Goal: Task Accomplishment & Management: Use online tool/utility

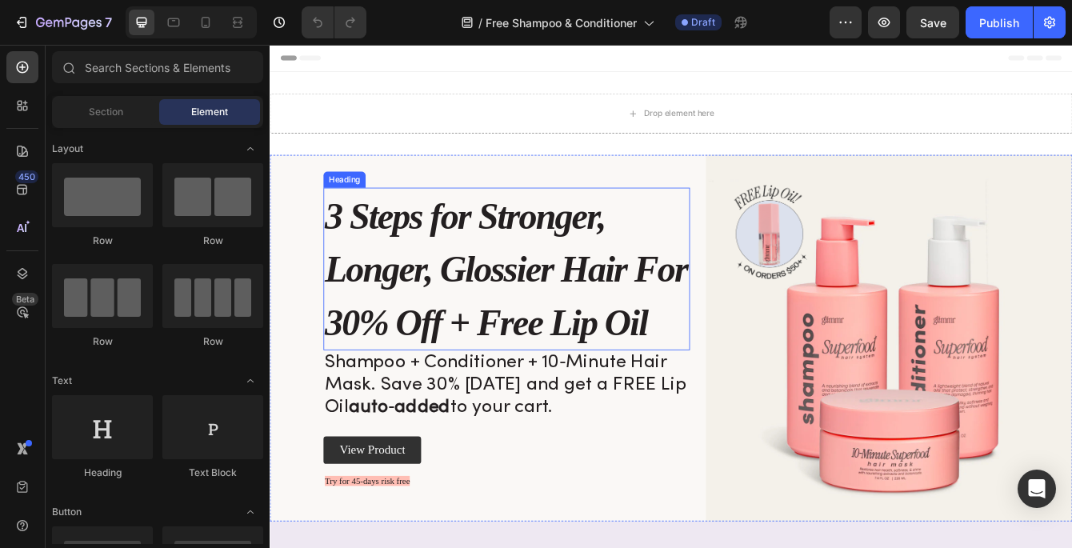
click at [602, 257] on strong "3 Steps for Stronger, Longer, Glossier Hair For 30% Off + Free Lip Oil" at bounding box center [552, 314] width 434 height 177
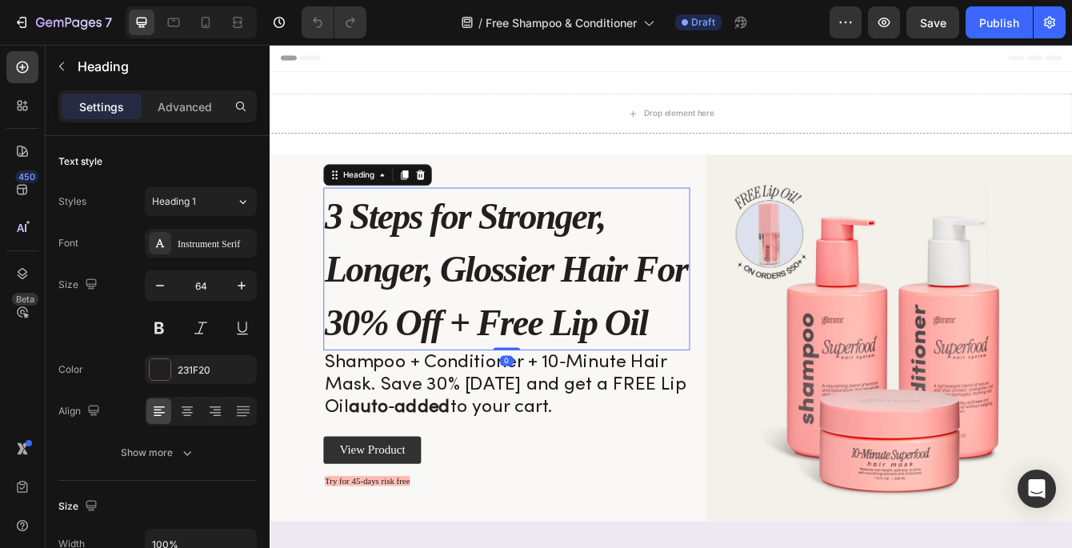
click at [602, 257] on strong "3 Steps for Stronger, Longer, Glossier Hair For 30% Off + Free Lip Oil" at bounding box center [552, 314] width 434 height 177
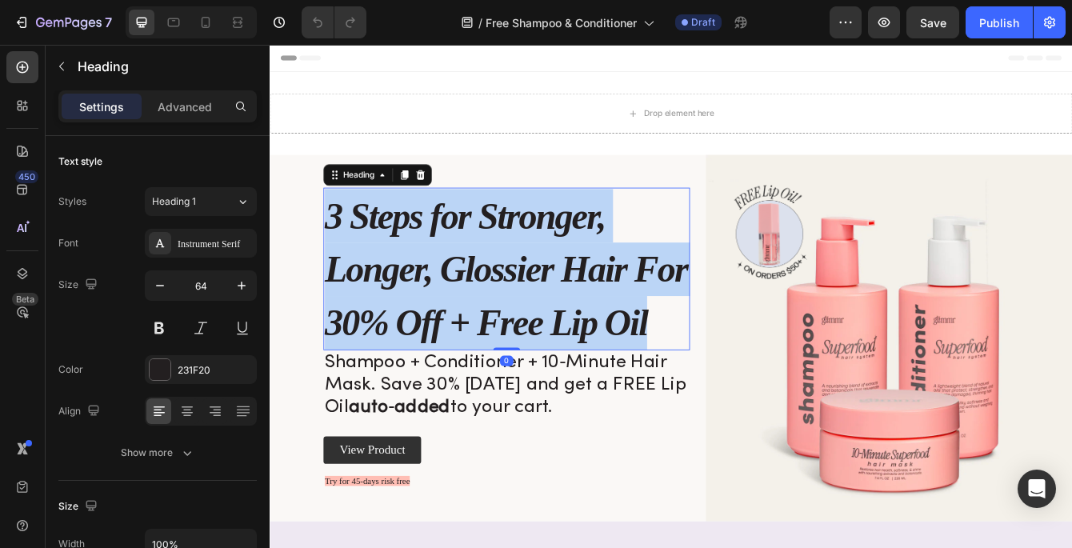
click at [602, 257] on strong "3 Steps for Stronger, Longer, Glossier Hair For 30% Off + Free Lip Oil" at bounding box center [552, 314] width 434 height 177
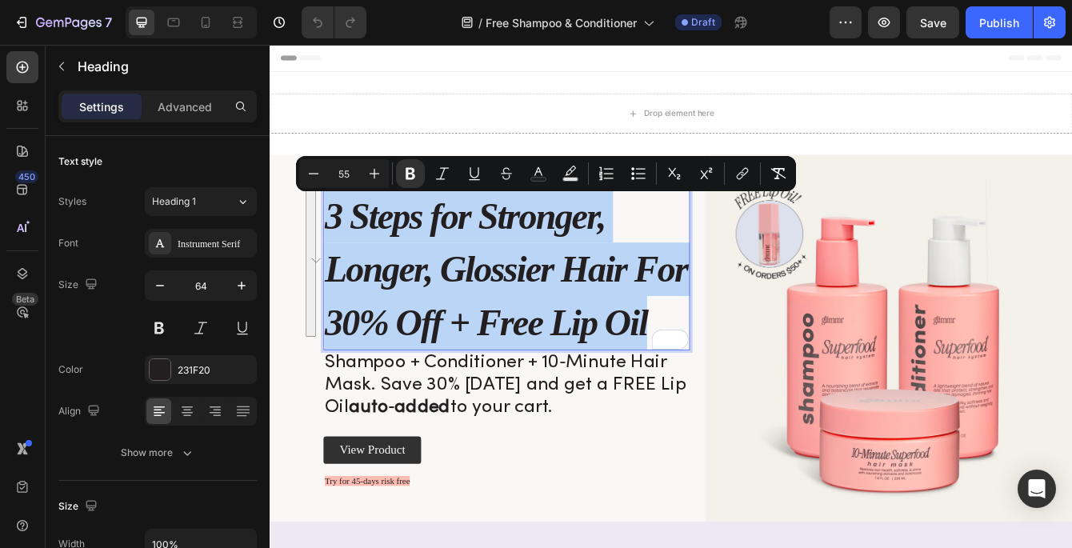
type input "64"
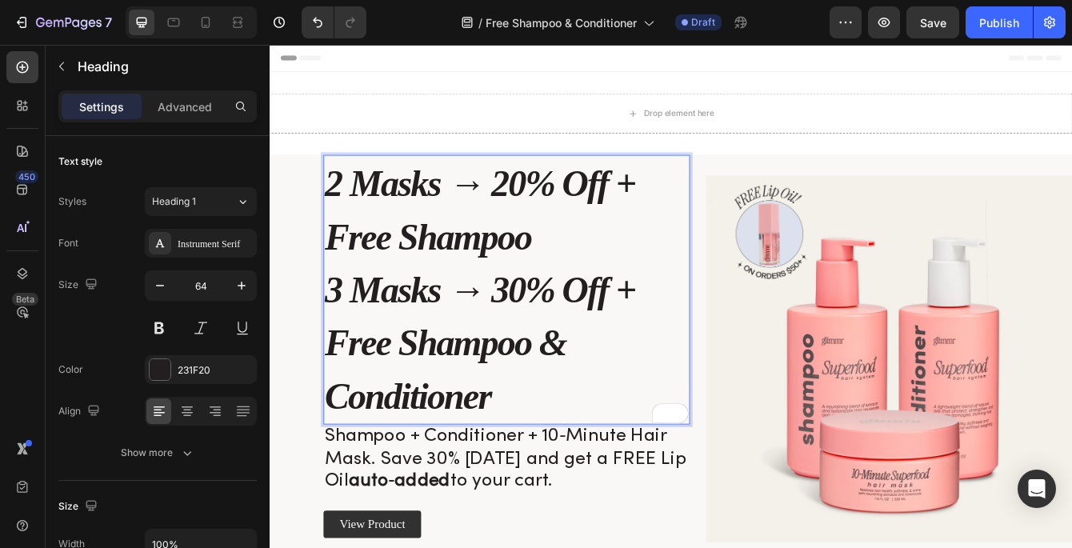
click at [413, 229] on strong "2 Masks → 20% Off + Free Shampoo" at bounding box center [520, 242] width 371 height 113
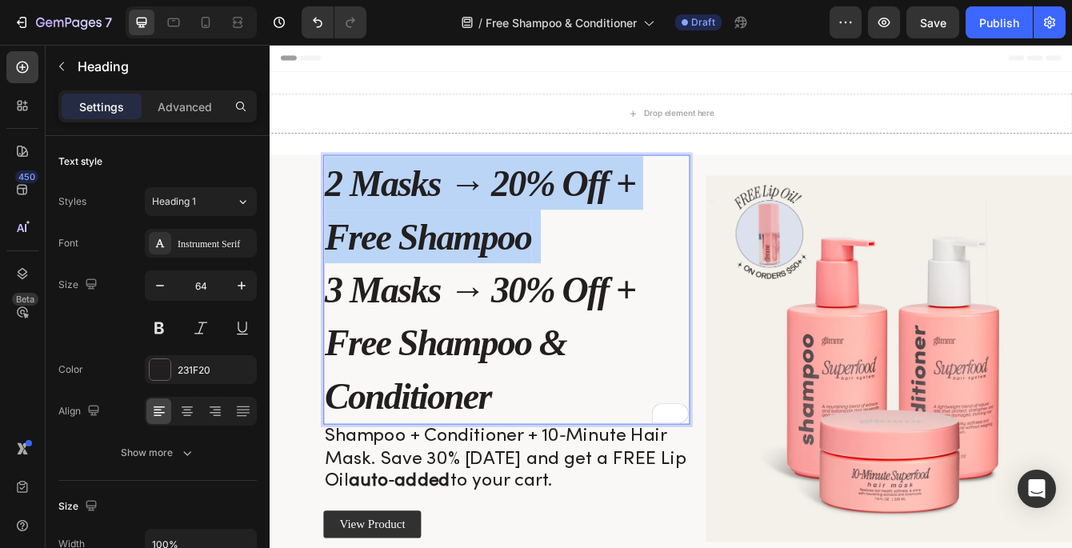
click at [413, 229] on strong "2 Masks → 20% Off + Free Shampoo" at bounding box center [520, 242] width 371 height 113
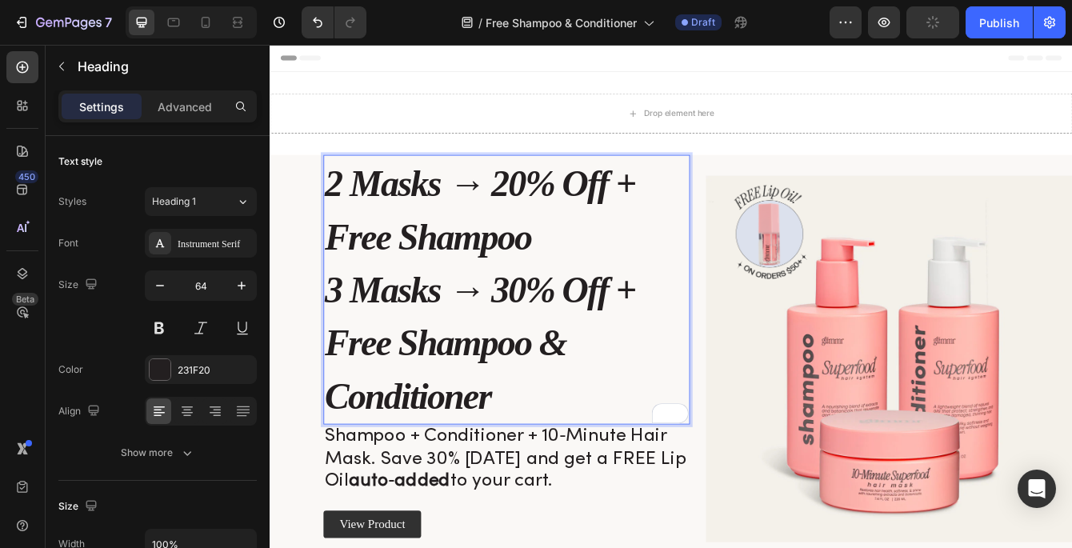
click at [537, 365] on p "2 Masks → 20% Off + Free Shampoo 3 Masks → 30% Off + Free Shampoo & Conditioner" at bounding box center [552, 337] width 435 height 319
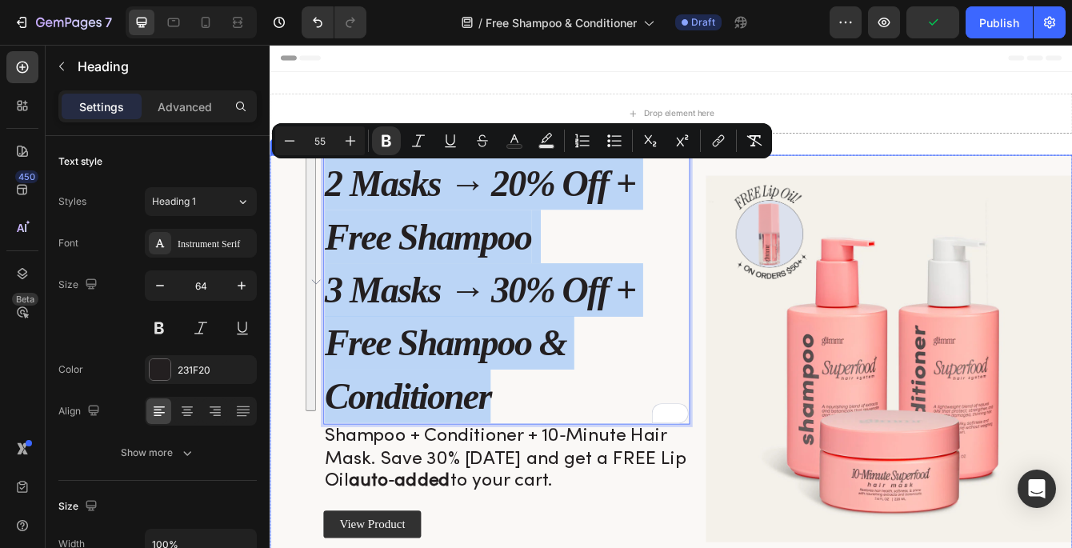
drag, startPoint x: 540, startPoint y: 461, endPoint x: 330, endPoint y: 186, distance: 346.0
click at [330, 186] on div "2 Masks → 20% Off + Free Shampoo 3 Masks → 30% Off + Free Shampoo & Conditioner…" at bounding box center [750, 421] width 960 height 488
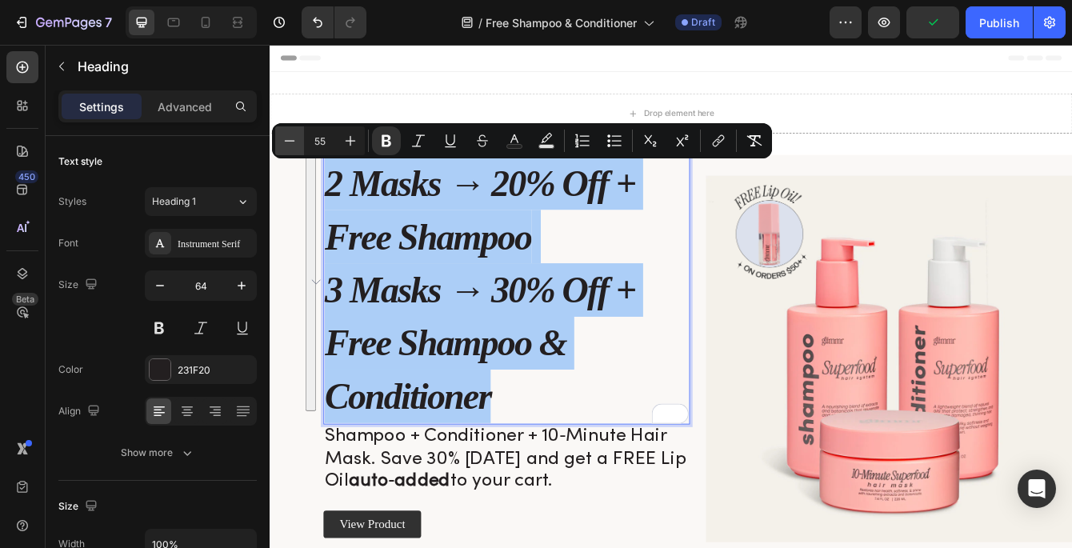
click at [295, 142] on icon "Editor contextual toolbar" at bounding box center [290, 141] width 16 height 16
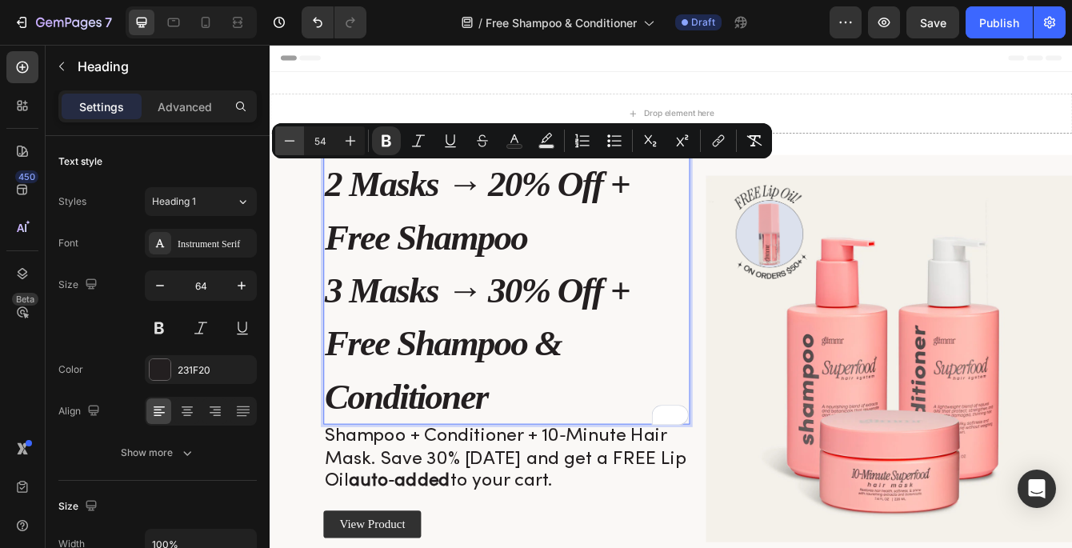
click at [295, 142] on icon "Editor contextual toolbar" at bounding box center [290, 141] width 16 height 16
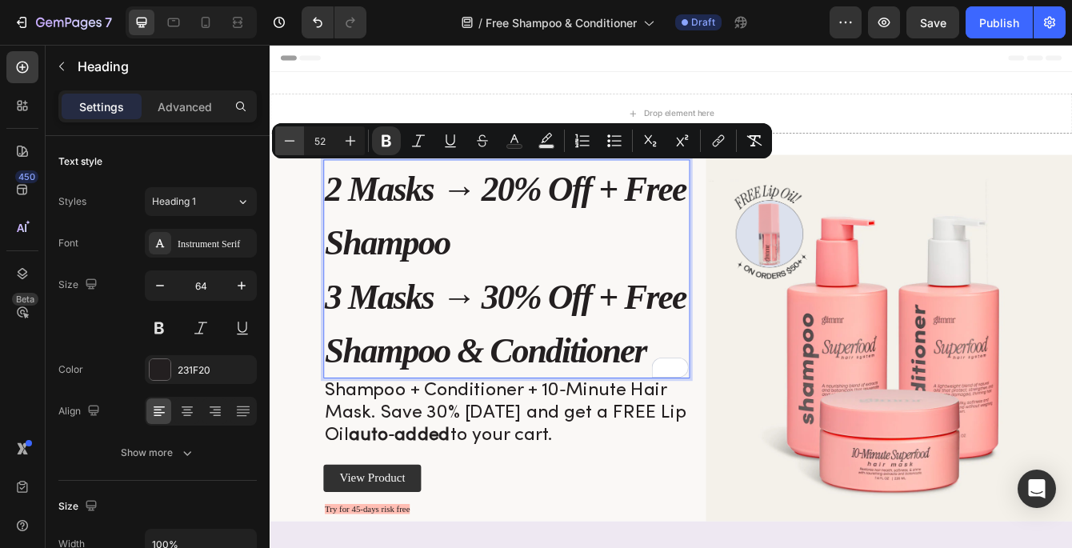
click at [295, 142] on icon "Editor contextual toolbar" at bounding box center [290, 141] width 16 height 16
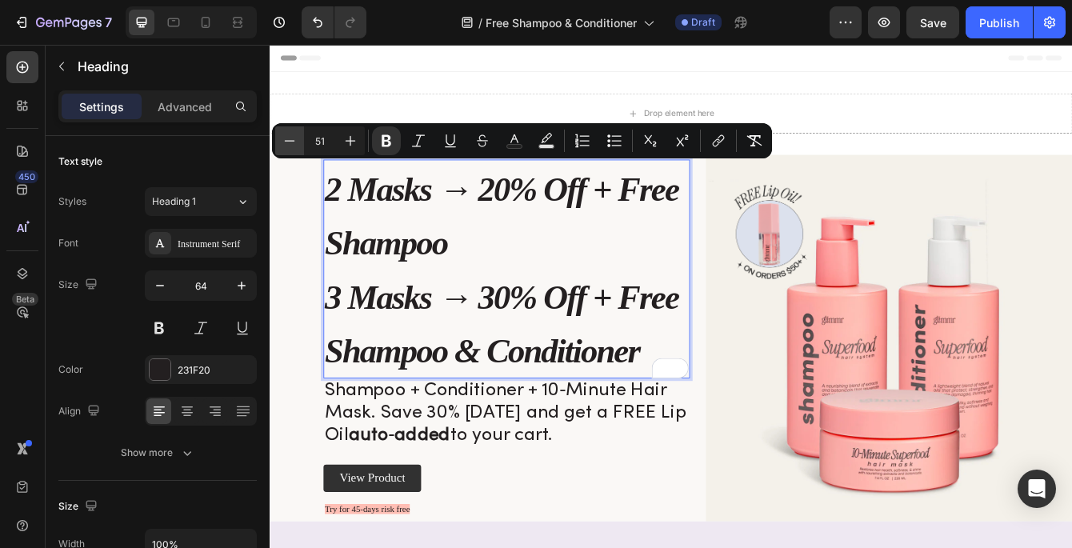
click at [295, 142] on icon "Editor contextual toolbar" at bounding box center [290, 141] width 16 height 16
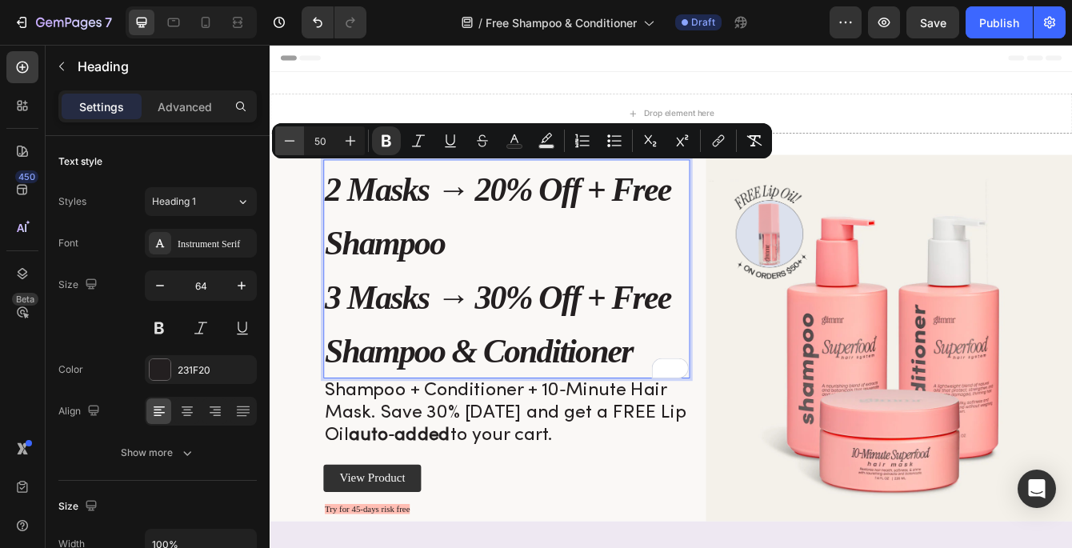
click at [295, 142] on icon "Editor contextual toolbar" at bounding box center [290, 141] width 16 height 16
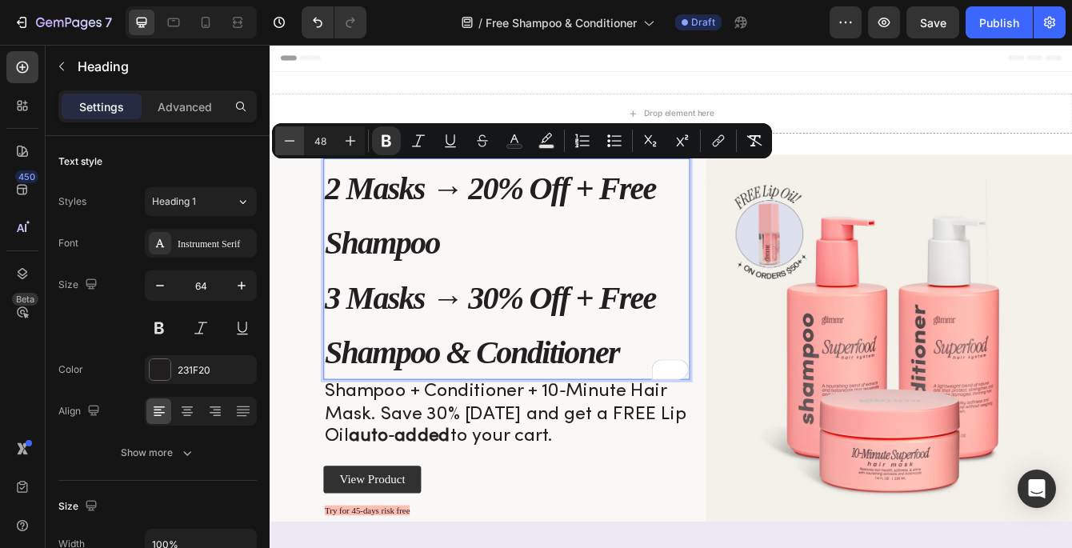
click at [295, 142] on icon "Editor contextual toolbar" at bounding box center [290, 141] width 16 height 16
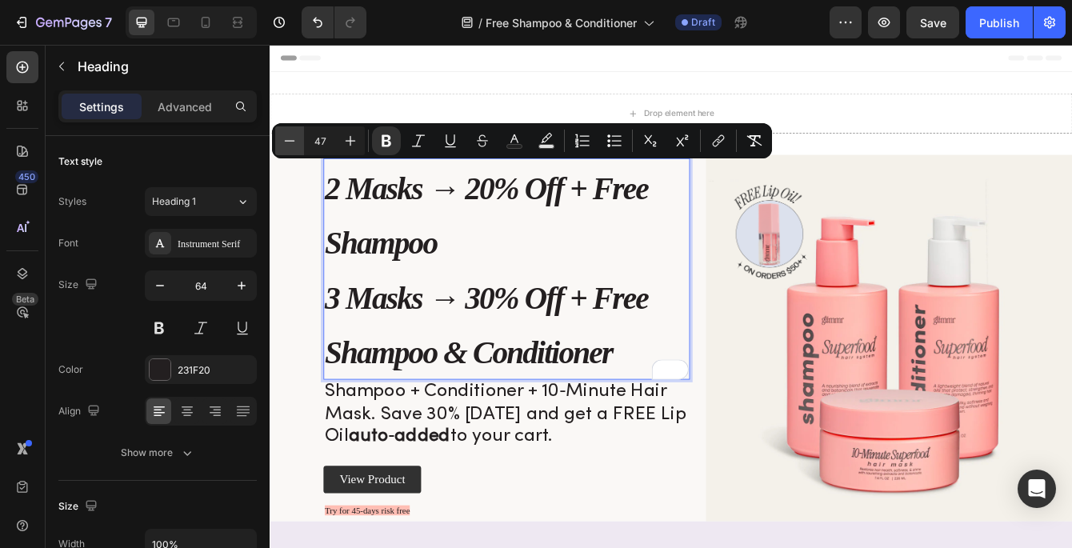
click at [295, 142] on icon "Editor contextual toolbar" at bounding box center [290, 141] width 16 height 16
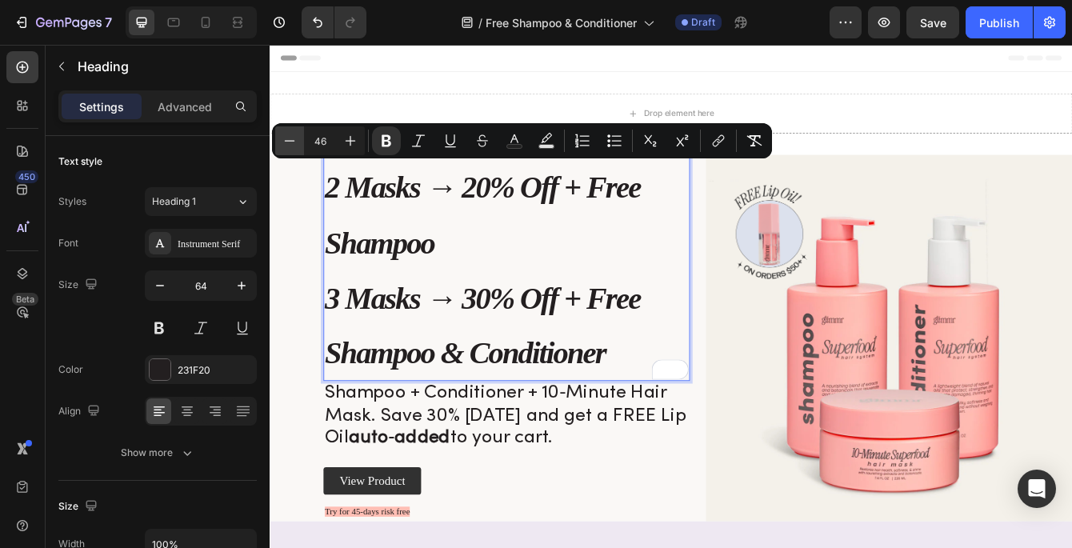
click at [295, 142] on icon "Editor contextual toolbar" at bounding box center [290, 141] width 16 height 16
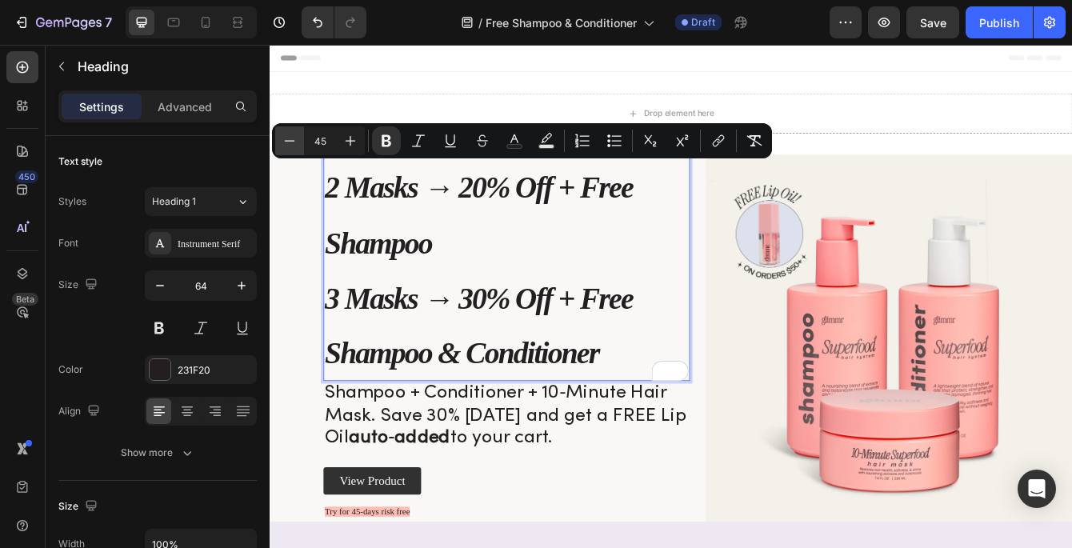
click at [295, 142] on icon "Editor contextual toolbar" at bounding box center [290, 141] width 16 height 16
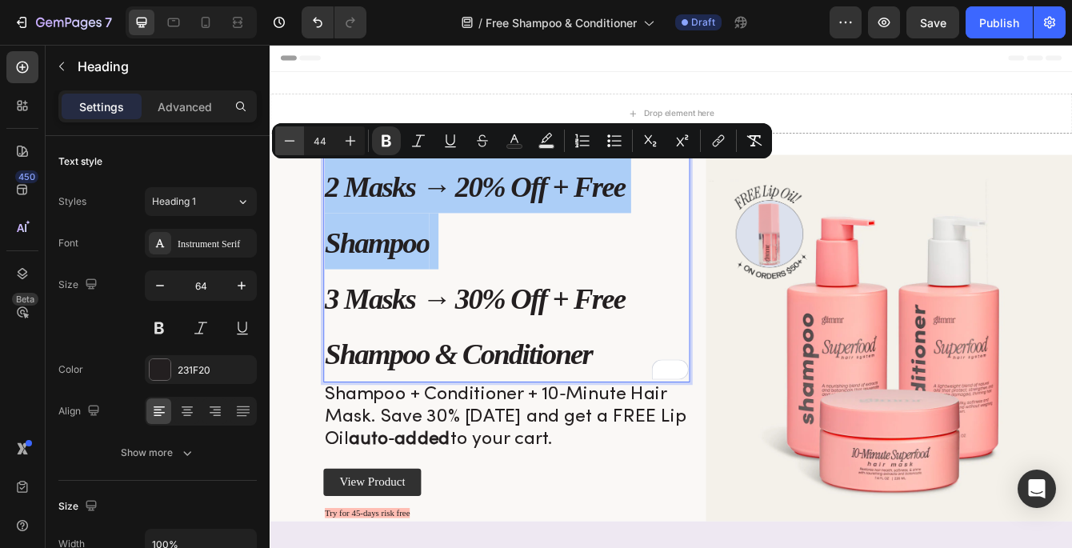
click at [295, 142] on icon "Editor contextual toolbar" at bounding box center [290, 141] width 16 height 16
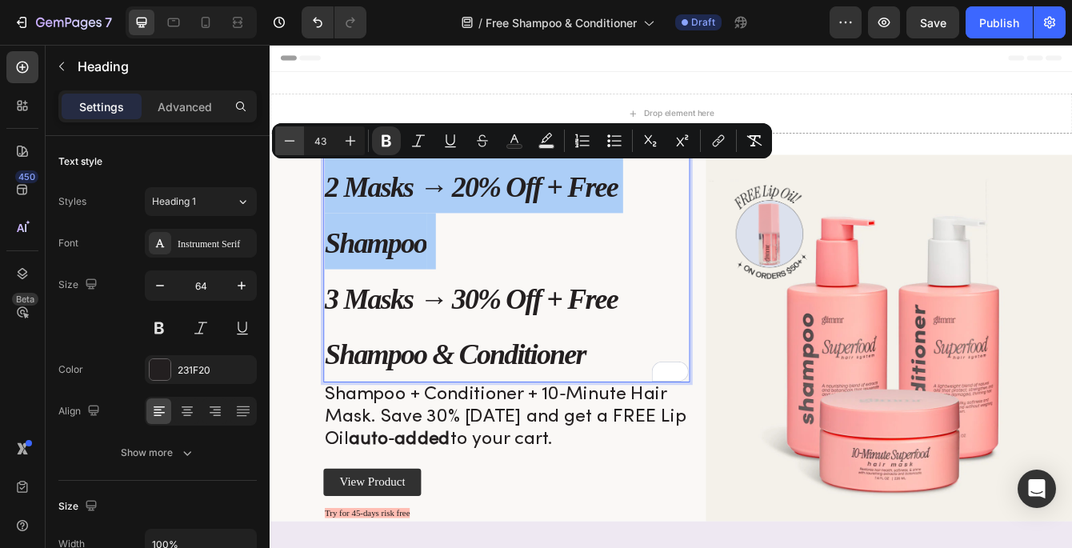
click at [295, 142] on icon "Editor contextual toolbar" at bounding box center [290, 141] width 16 height 16
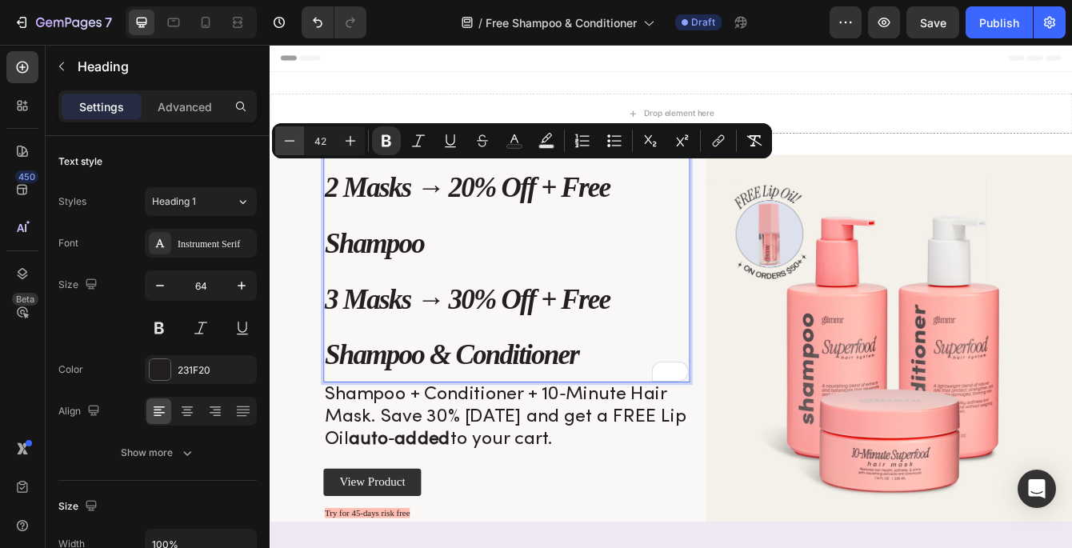
click at [295, 142] on icon "Editor contextual toolbar" at bounding box center [290, 141] width 16 height 16
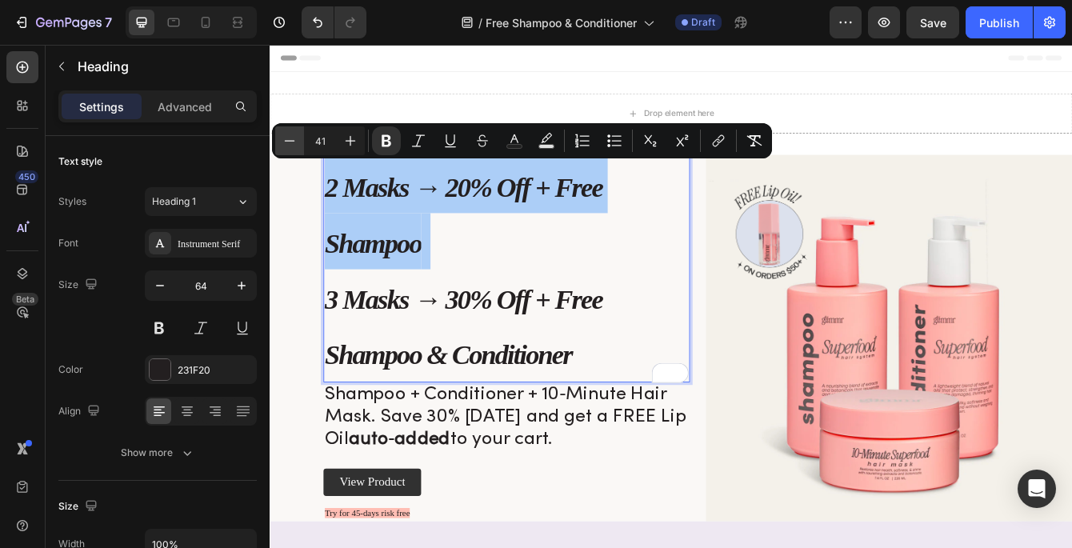
click at [295, 142] on icon "Editor contextual toolbar" at bounding box center [290, 141] width 16 height 16
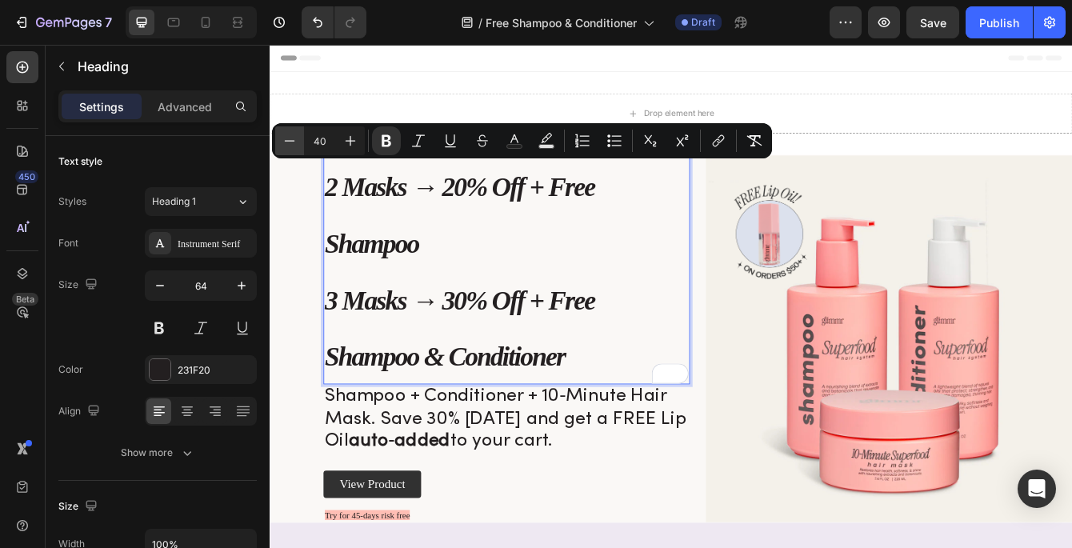
click at [295, 142] on icon "Editor contextual toolbar" at bounding box center [290, 141] width 16 height 16
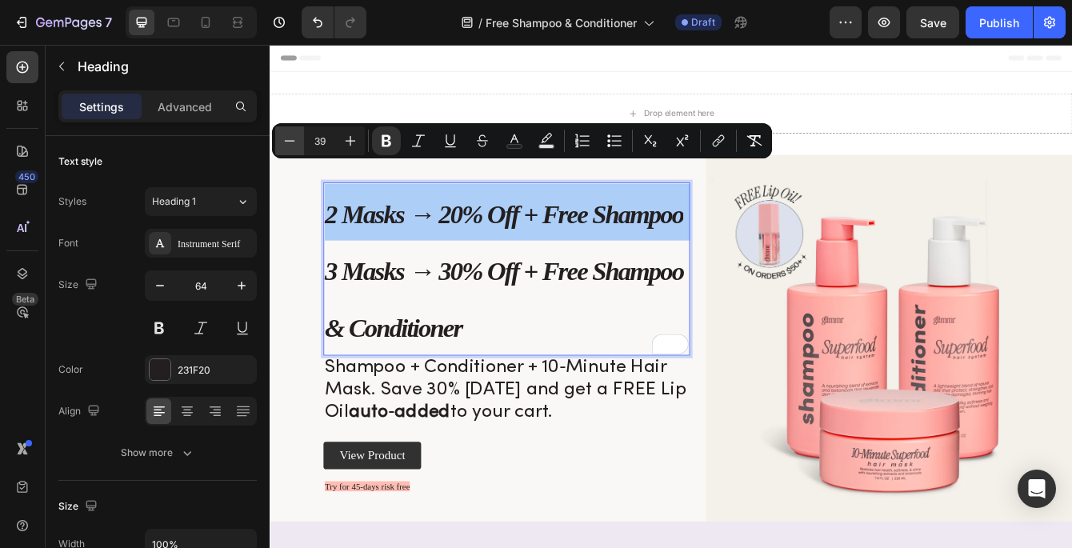
click at [295, 142] on icon "Editor contextual toolbar" at bounding box center [290, 141] width 16 height 16
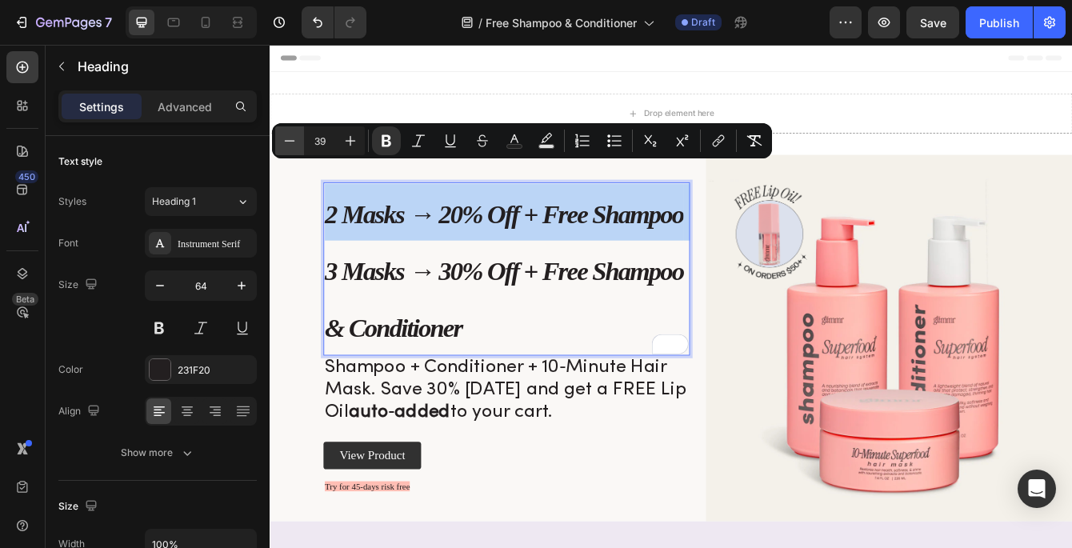
type input "38"
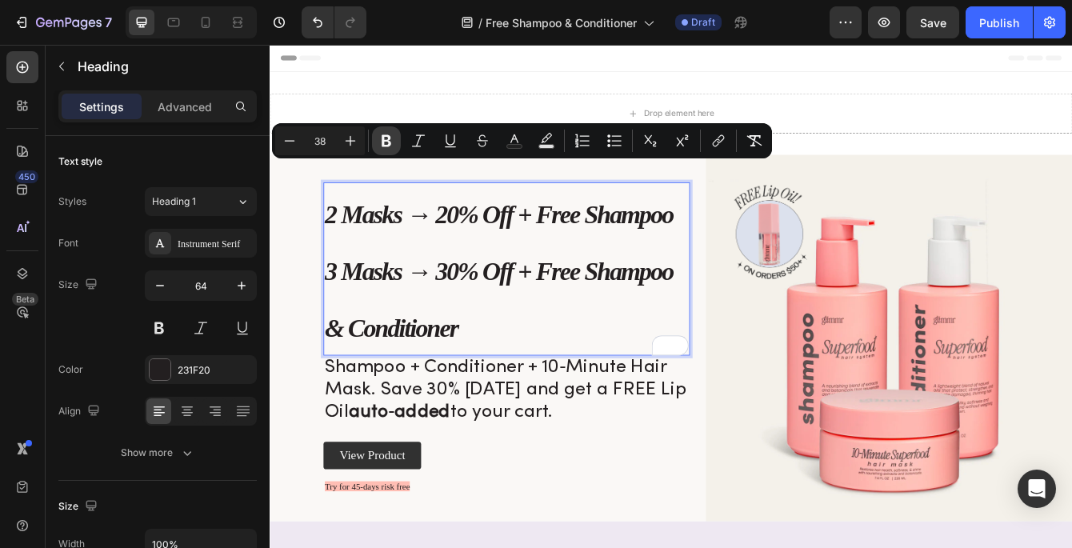
click at [387, 136] on icon "Editor contextual toolbar" at bounding box center [387, 141] width 10 height 12
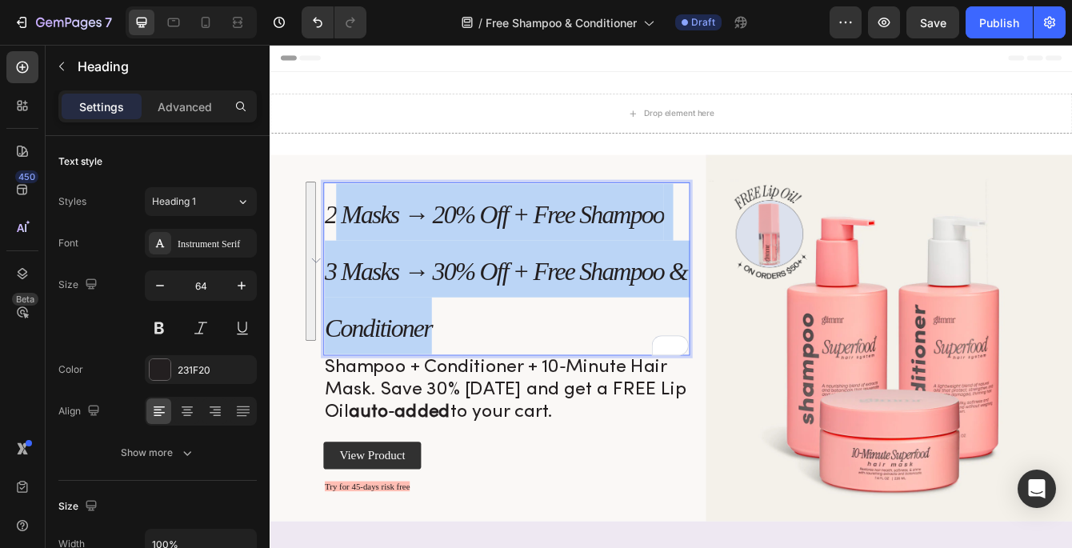
drag, startPoint x: 482, startPoint y: 388, endPoint x: 342, endPoint y: 235, distance: 207.3
click at [342, 235] on p "2 Masks → 20% Off + Free Shampoo 3 Masks → 30% Off + Free Shampoo & Conditioner" at bounding box center [552, 312] width 435 height 203
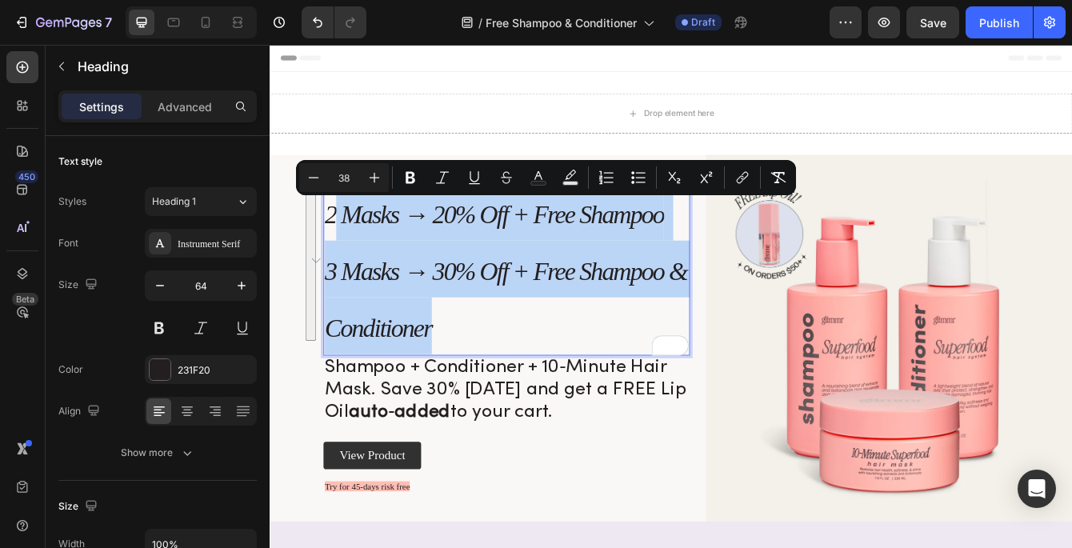
click at [344, 242] on span "2 Masks → 20% Off + Free Shampoo" at bounding box center [538, 248] width 406 height 34
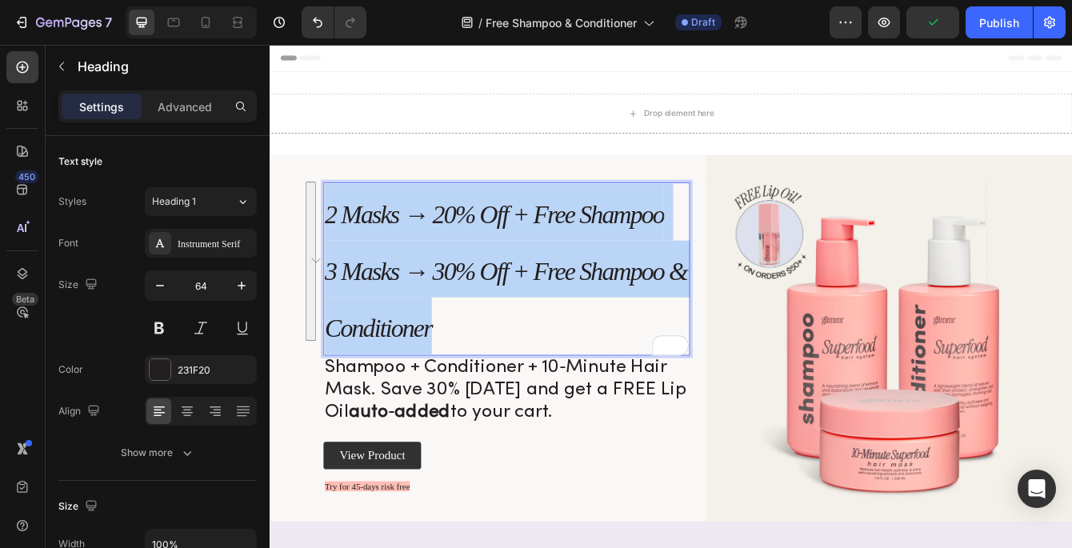
drag, startPoint x: 340, startPoint y: 242, endPoint x: 495, endPoint y: 399, distance: 220.1
click at [436, 248] on span "2 Masks → 20% Off + Free Shampoo" at bounding box center [538, 248] width 406 height 34
click at [434, 250] on span "2 Masks → 20% Off + Free Shampoo" at bounding box center [538, 248] width 406 height 34
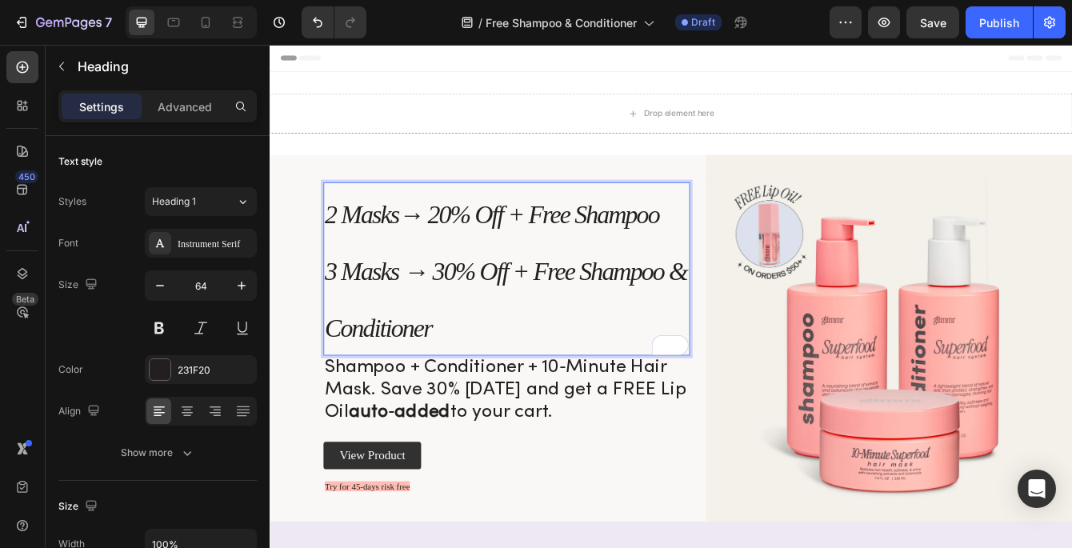
click at [432, 316] on span "3 Masks → 30% Off + Free Shampoo & Conditioner" at bounding box center [552, 350] width 434 height 102
click at [471, 322] on span "3 Masks→ 30% Off + Free Shampoo & Conditioner" at bounding box center [548, 350] width 427 height 102
drag, startPoint x: 459, startPoint y: 322, endPoint x: 427, endPoint y: 324, distance: 32.1
click at [427, 324] on span "3 Masks→ 30% Off + Free Shampoo & Conditioner" at bounding box center [548, 350] width 427 height 102
click at [428, 315] on span "3 Masks30% Off + Free Shampoo & Conditioner" at bounding box center [531, 350] width 393 height 102
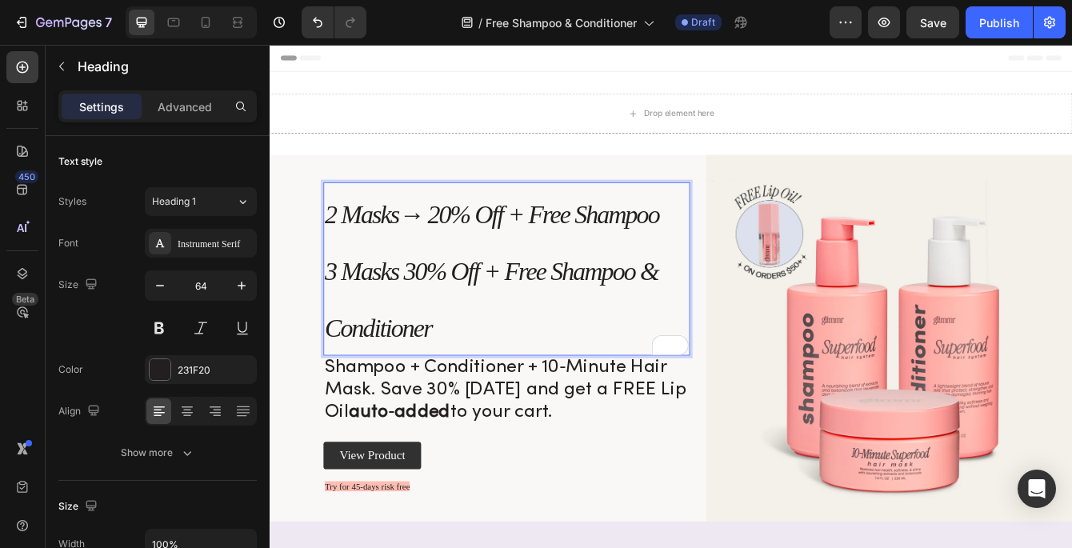
click at [456, 249] on span "2 Masks→ 20% Off + Free Shampoo" at bounding box center [535, 248] width 400 height 34
click at [479, 242] on span "2 Masks20% Off + Free Shampoo" at bounding box center [518, 248] width 366 height 34
click at [419, 258] on span "2 Masks20% Off + Free Shampoo" at bounding box center [518, 248] width 366 height 34
click at [471, 273] on p "2 Masks 20% Off + Free Shampoo 3 Masks 30% Off + Free Shampoo & Conditioner" at bounding box center [552, 312] width 435 height 203
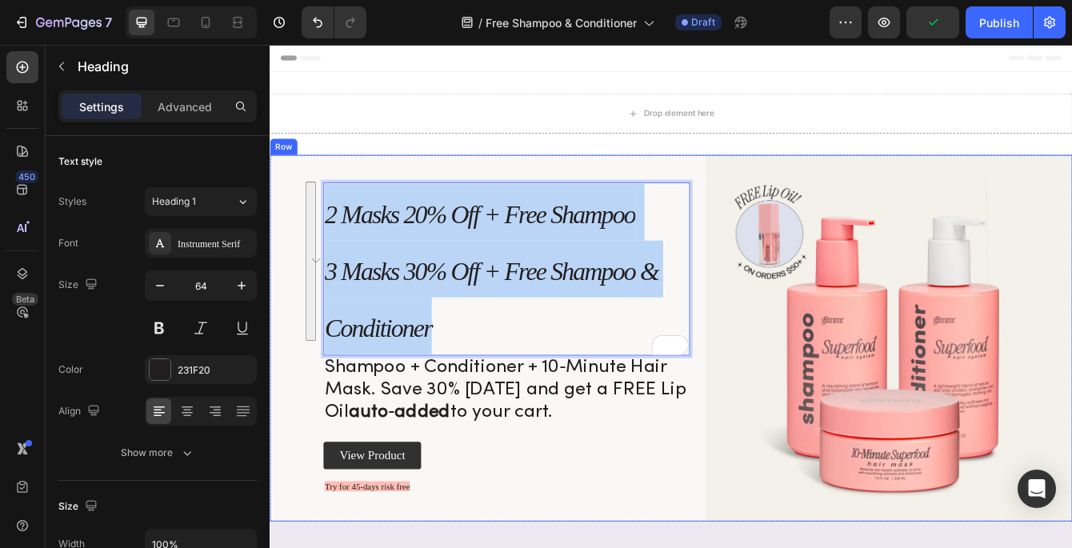
drag, startPoint x: 467, startPoint y: 390, endPoint x: 313, endPoint y: 228, distance: 224.1
click at [313, 228] on div "2 Masks 20% Off + Free Shampoo 3 Masks 30% Off + Free Shampoo & Conditioner Hea…" at bounding box center [750, 396] width 960 height 439
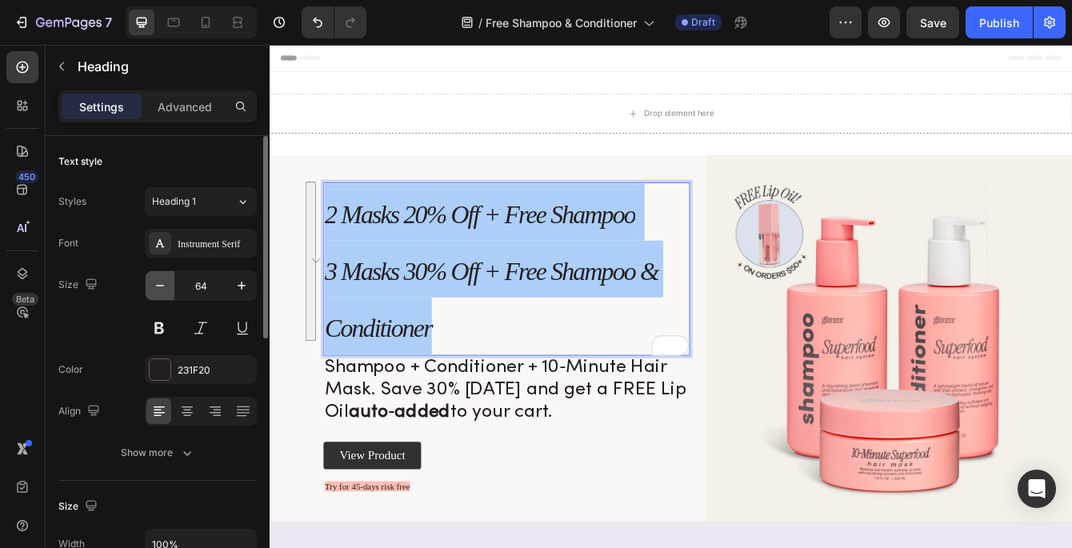
click at [169, 285] on button "button" at bounding box center [160, 285] width 29 height 29
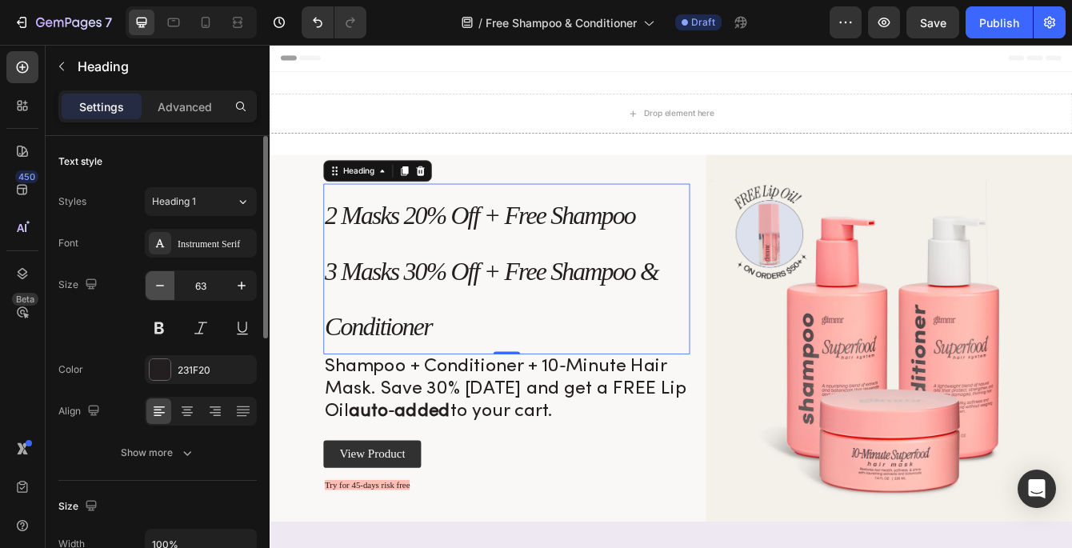
click at [168, 285] on button "button" at bounding box center [160, 285] width 29 height 29
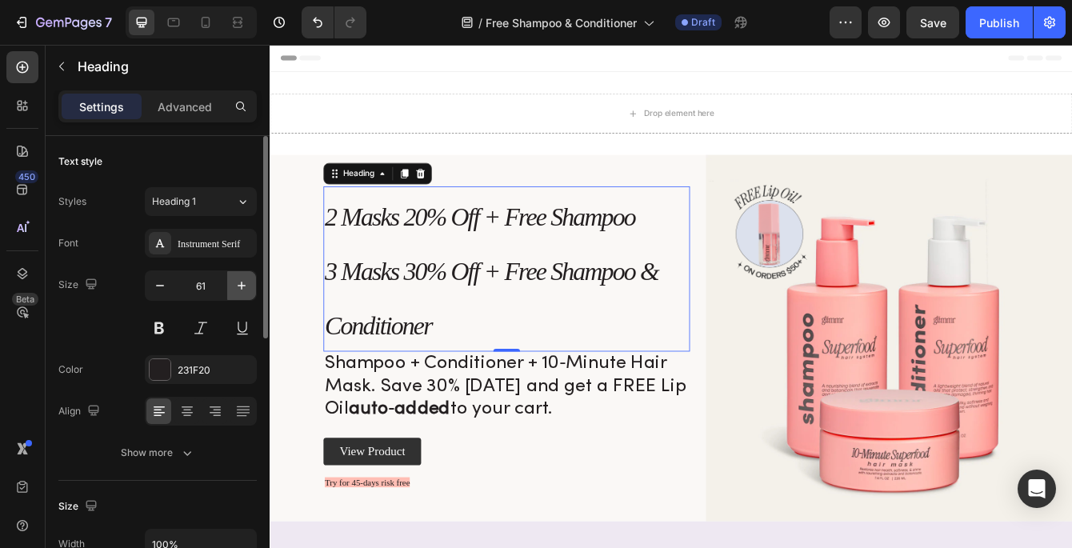
click at [241, 286] on icon "button" at bounding box center [242, 286] width 8 height 8
click at [242, 286] on icon "button" at bounding box center [242, 286] width 8 height 8
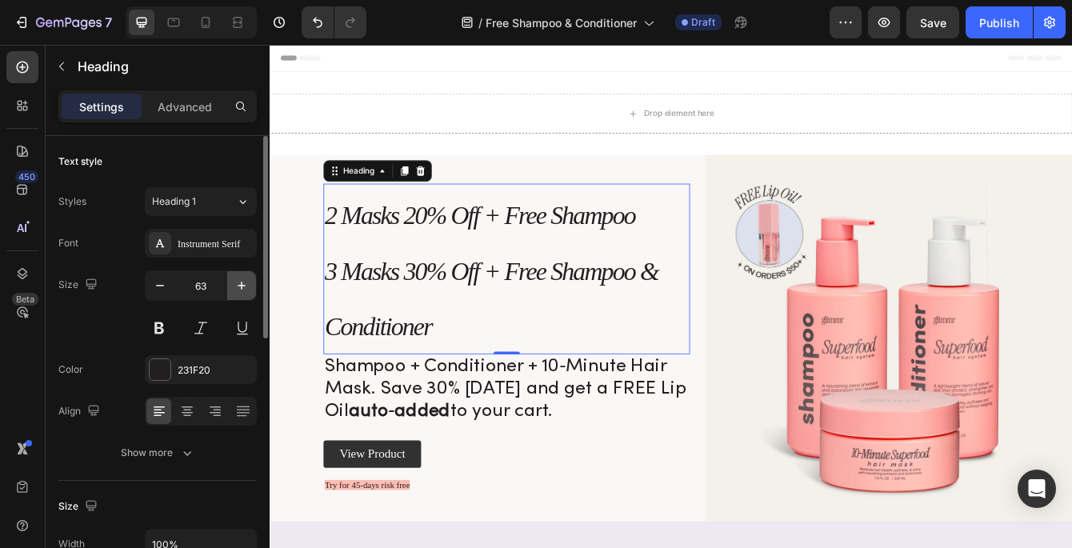
type input "64"
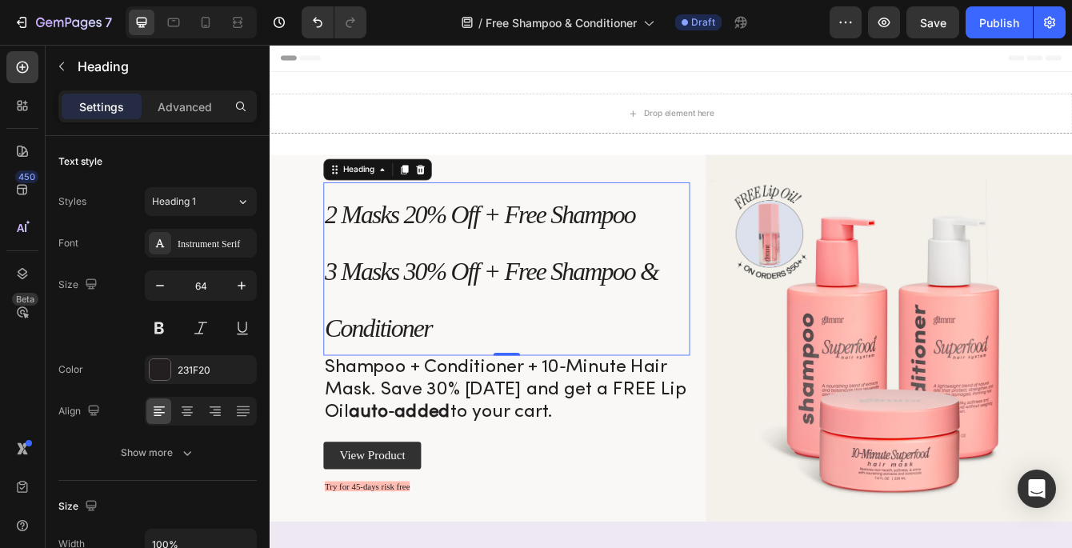
click at [379, 314] on span "3 Masks 30% Off + Free Shampoo & Conditioner" at bounding box center [534, 350] width 399 height 102
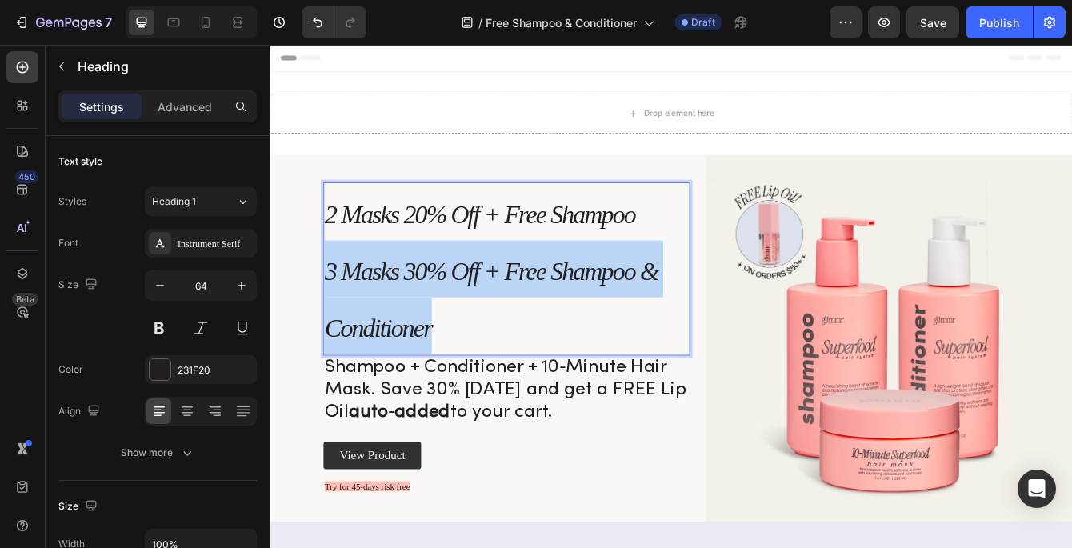
click at [380, 314] on span "3 Masks 30% Off + Free Shampoo & Conditioner" at bounding box center [534, 350] width 399 height 102
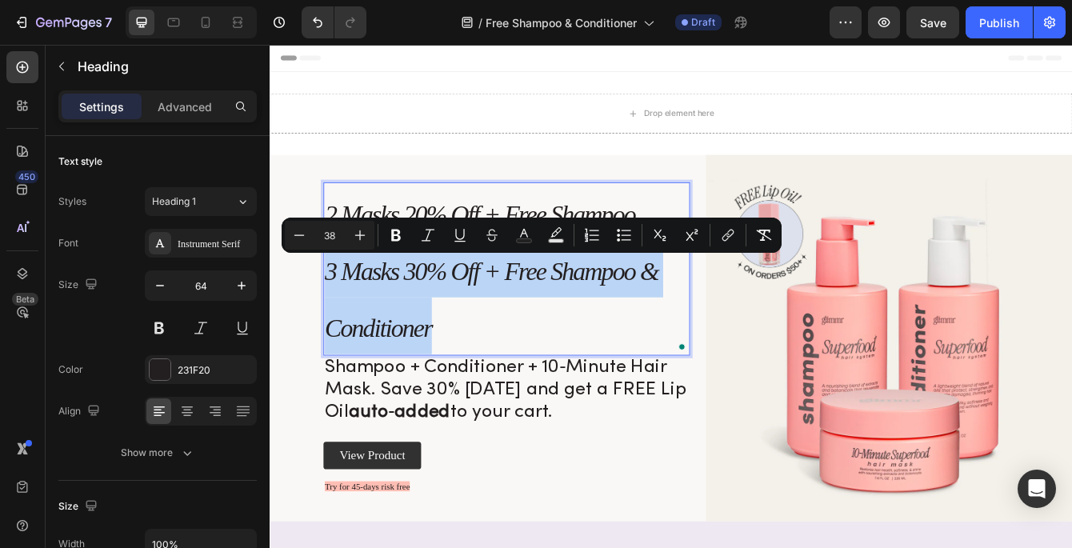
click at [458, 358] on p "2 Masks 20% Off + Free Shampoo 3 Masks 30% Off + Free Shampoo & Conditioner" at bounding box center [552, 312] width 435 height 203
click at [470, 394] on p "2 Masks 20% Off + Free Shampoo 3 Masks 30% Off + Free Shampoo & Conditioner" at bounding box center [552, 312] width 435 height 203
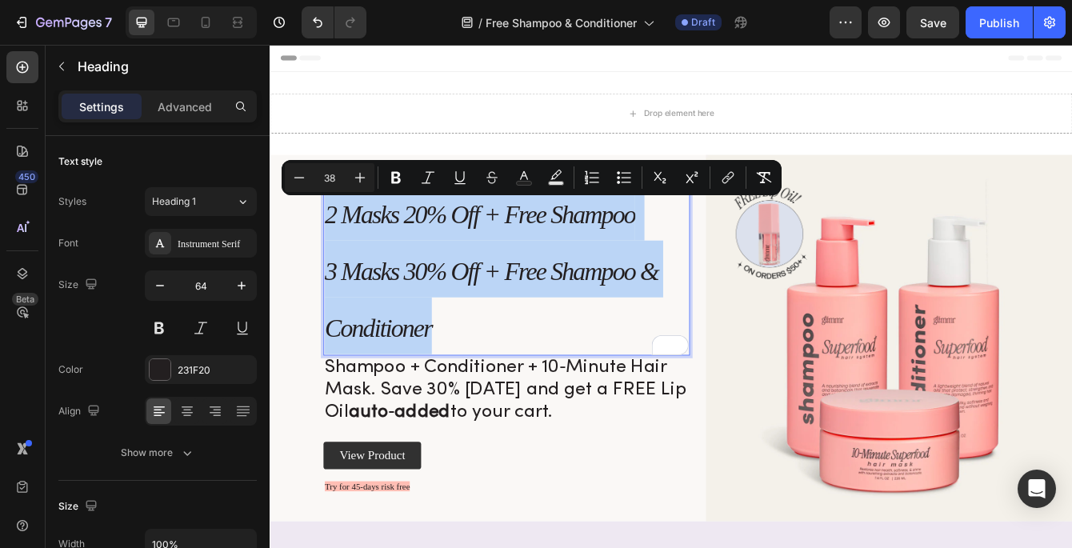
drag, startPoint x: 470, startPoint y: 394, endPoint x: 335, endPoint y: 247, distance: 199.4
click at [335, 247] on p "2 Masks 20% Off + Free Shampoo 3 Masks 30% Off + Free Shampoo & Conditioner" at bounding box center [552, 312] width 435 height 203
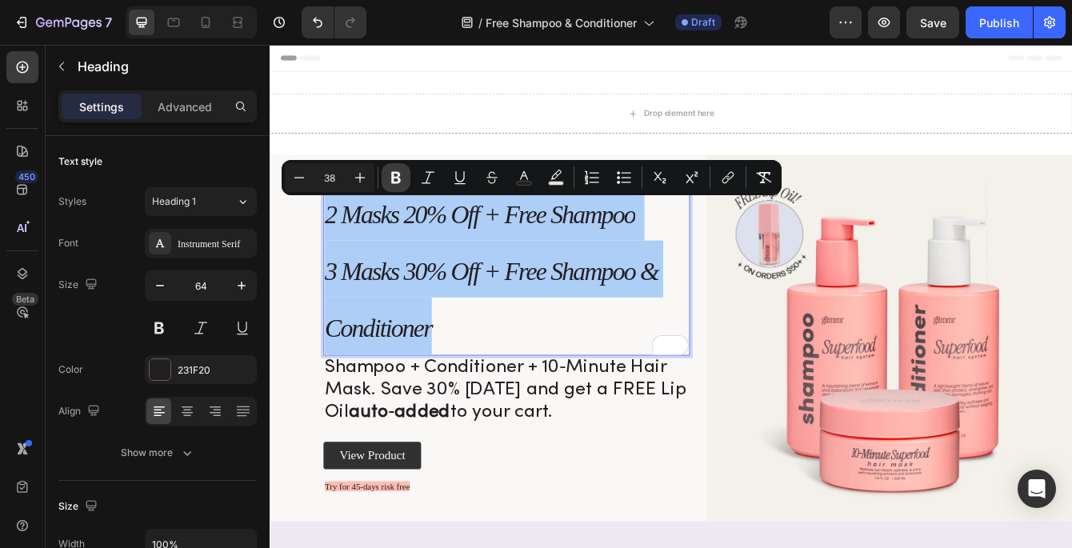
click at [398, 180] on icon "Editor contextual toolbar" at bounding box center [396, 178] width 16 height 16
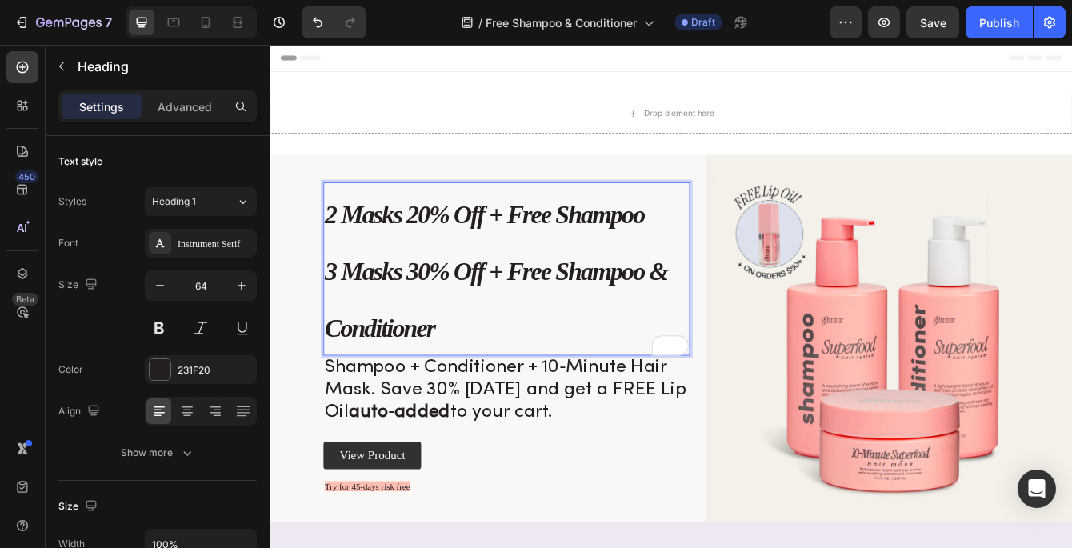
click at [535, 326] on strong "3 Masks 30% Off + Free Shampoo & Conditioner" at bounding box center [540, 350] width 410 height 102
click at [460, 309] on strong "3 Masks 30% Off + Free Shampoo & Conditioner" at bounding box center [540, 350] width 410 height 102
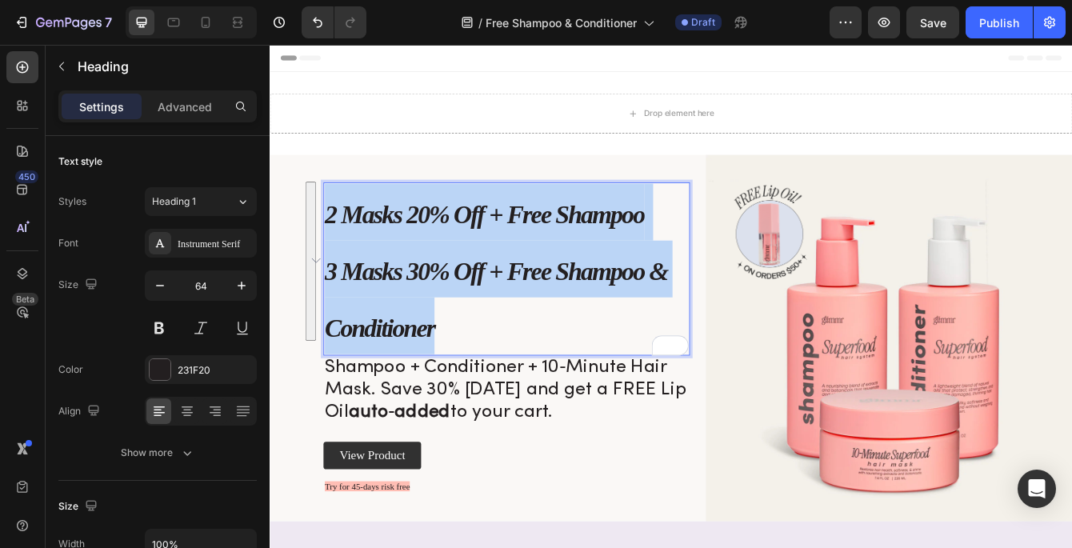
drag, startPoint x: 476, startPoint y: 395, endPoint x: 339, endPoint y: 249, distance: 200.4
click at [338, 249] on p "2 Masks 20% Off + Free Shampoo 3 Masks 30% Off + Free Shampoo & Conditioner" at bounding box center [552, 312] width 435 height 203
copy p "2 Masks 20% Off + Free Shampoo 3 Masks 30% Off + Free Shampoo & Conditioner"
click at [398, 452] on h2 "Shampoo + Conditioner + 10‑Minute Hair Mask. Save 30% today and get a FREE Lip …" at bounding box center [553, 459] width 439 height 84
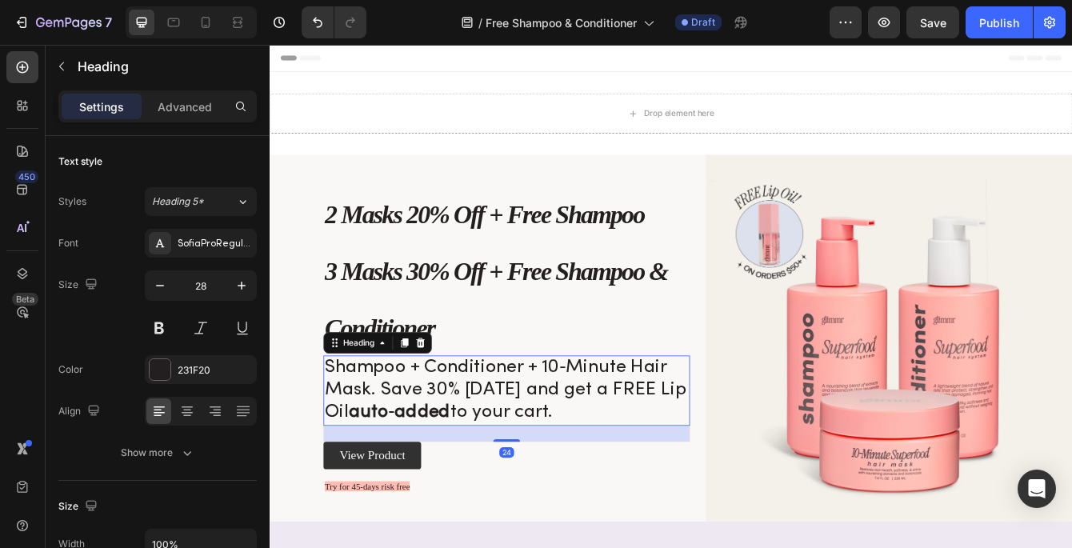
click at [398, 452] on h2 "Shampoo + Conditioner + 10‑Minute Hair Mask. Save 30% today and get a FREE Lip …" at bounding box center [553, 459] width 439 height 84
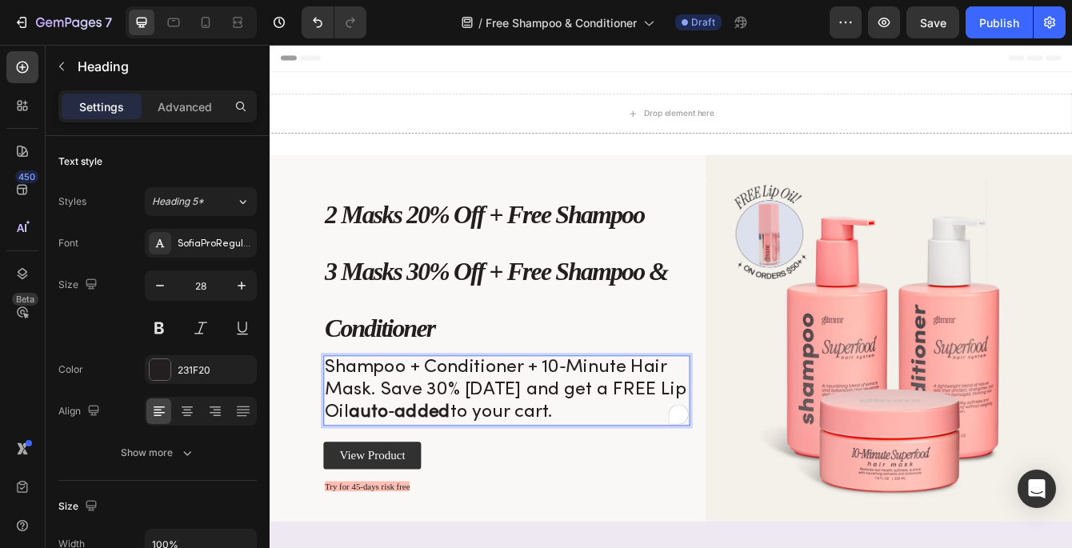
click at [398, 452] on p "Shampoo + Conditioner + 10‑Minute Hair Mask. Save 30% today and get a FREE Lip …" at bounding box center [552, 459] width 435 height 81
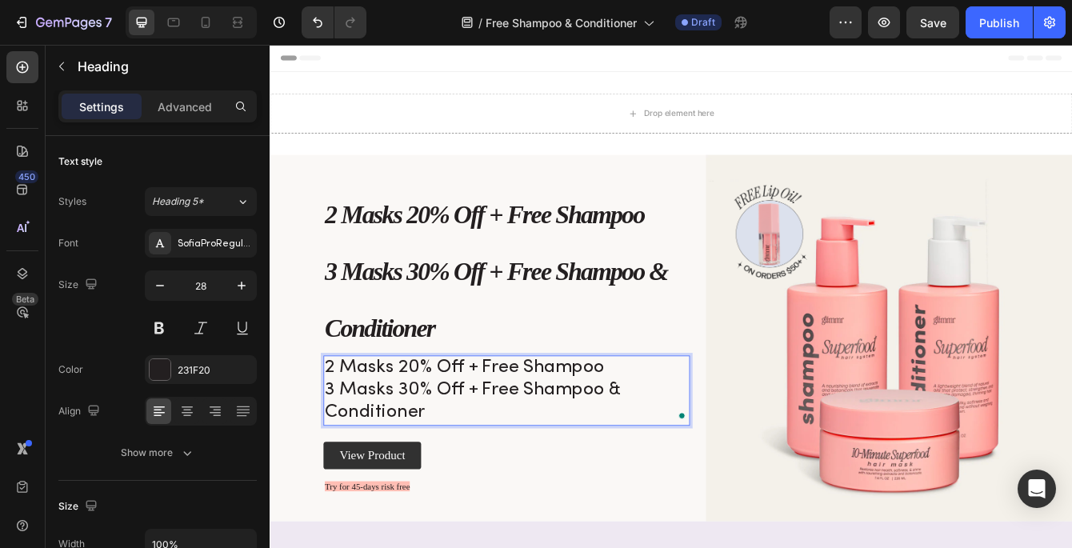
click at [431, 440] on p "2 Masks 20% Off + Free Shampoo 3 Masks 30% Off + Free Shampoo & Conditioner" at bounding box center [552, 459] width 435 height 81
click at [421, 439] on p "2 Masks 20% Off + Free Shampoo 3 Masks 30% Off + Free Shampoo & Conditioner" at bounding box center [552, 459] width 435 height 81
click at [356, 435] on p "2 Masks 20% Off + Free Shampoo 3 Masks 30% Off + Free Shampoo & Conditioner" at bounding box center [552, 459] width 435 height 81
click at [408, 431] on p "Masks 20% Off + Free Shampoo 3 Masks 30% Off + Free Shampoo & Conditioner" at bounding box center [552, 459] width 435 height 81
click at [498, 429] on p "Masks 2-Packs → 20% Off + Free Shampoo 3 Masks 30% Off + Free Shampoo & Conditi…" at bounding box center [552, 459] width 435 height 81
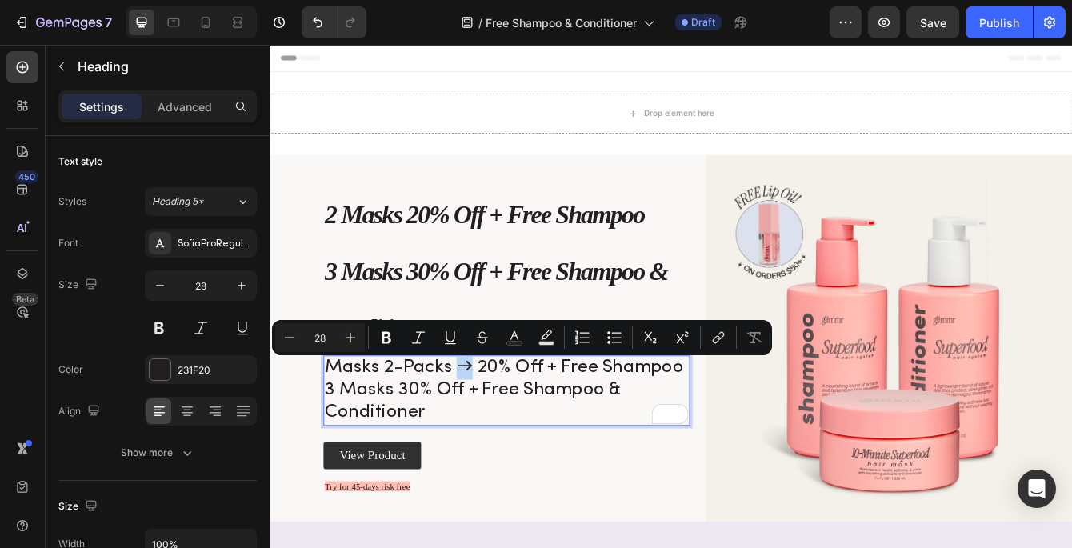
drag, startPoint x: 512, startPoint y: 432, endPoint x: 500, endPoint y: 429, distance: 12.4
click at [500, 429] on p "Masks 2-Packs → 20% Off + Free Shampoo 3 Masks 30% Off + Free Shampoo & Conditi…" at bounding box center [552, 459] width 435 height 81
copy p "→"
click at [418, 463] on p "Masks 2-Packs → 20% Off + Free Shampoo 3 Masks 30% Off + Free Shampoo & Conditi…" at bounding box center [552, 459] width 435 height 81
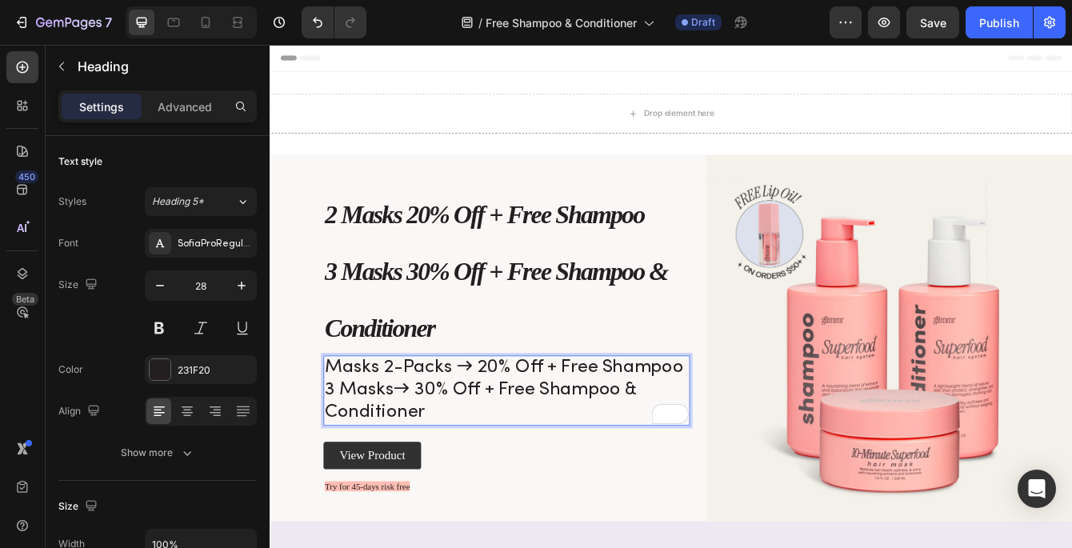
click at [421, 455] on p "Masks 2-Packs → 20% Off + Free Shampoo 3 Masks→ 30% Off + Free Shampoo & Condit…" at bounding box center [552, 459] width 435 height 81
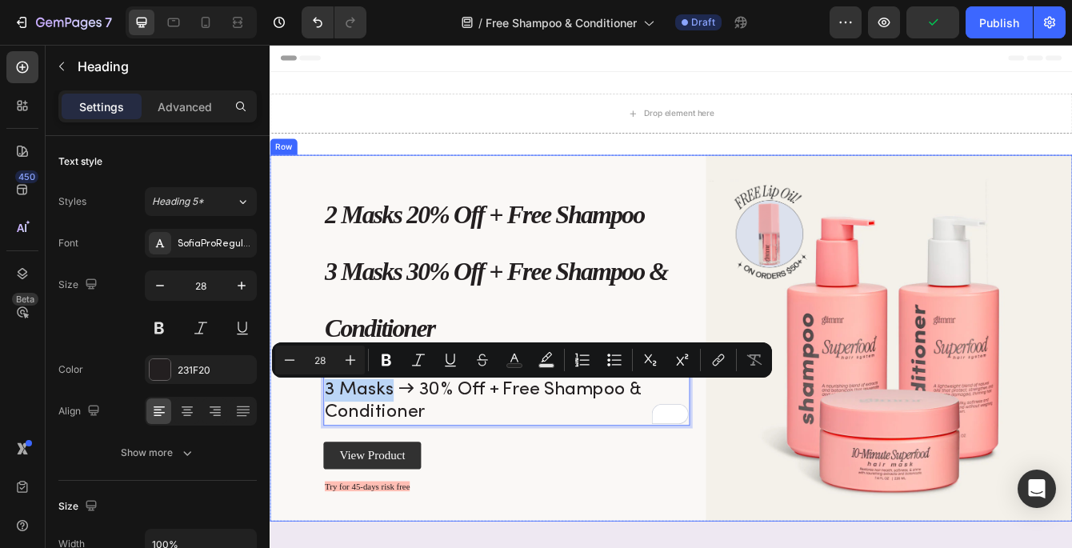
drag, startPoint x: 415, startPoint y: 463, endPoint x: 331, endPoint y: 462, distance: 83.2
click at [331, 462] on div "⁠⁠⁠⁠⁠⁠⁠ 2 Masks 20% Off + Free Shampoo 3 Masks 30% Off + Free Shampoo & Conditi…" at bounding box center [750, 396] width 960 height 439
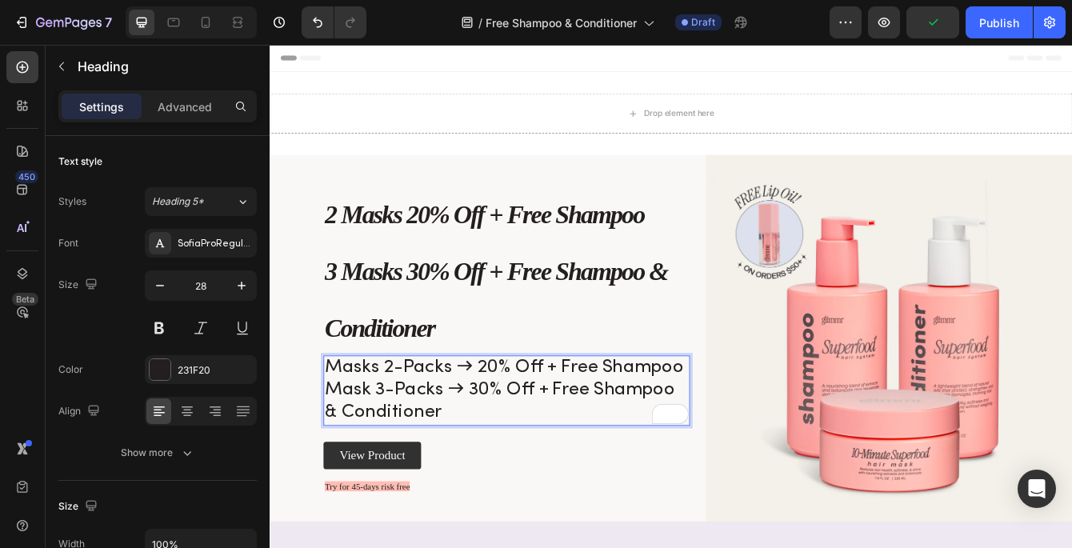
click at [519, 478] on p "Masks 2-Packs → 20% Off + Free Shampoo Mask 3-Packs → 30% Off + Free Shampoo & …" at bounding box center [552, 459] width 435 height 81
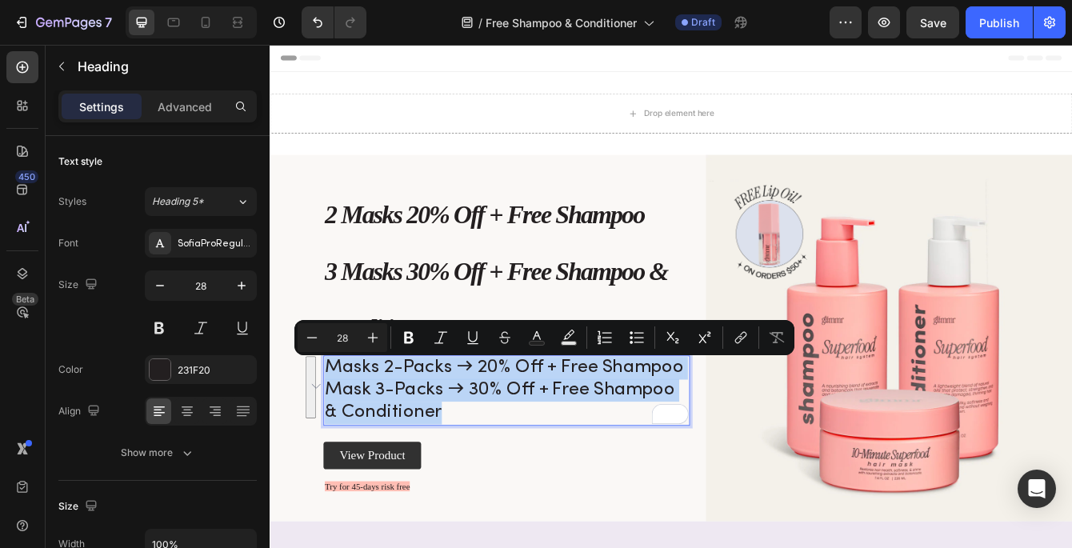
drag, startPoint x: 495, startPoint y: 490, endPoint x: 338, endPoint y: 419, distance: 172.7
click at [337, 419] on p "Masks 2-Packs → 20% Off + Free Shampoo Mask 3-Packs → 30% Off + Free Shampoo & …" at bounding box center [552, 459] width 435 height 81
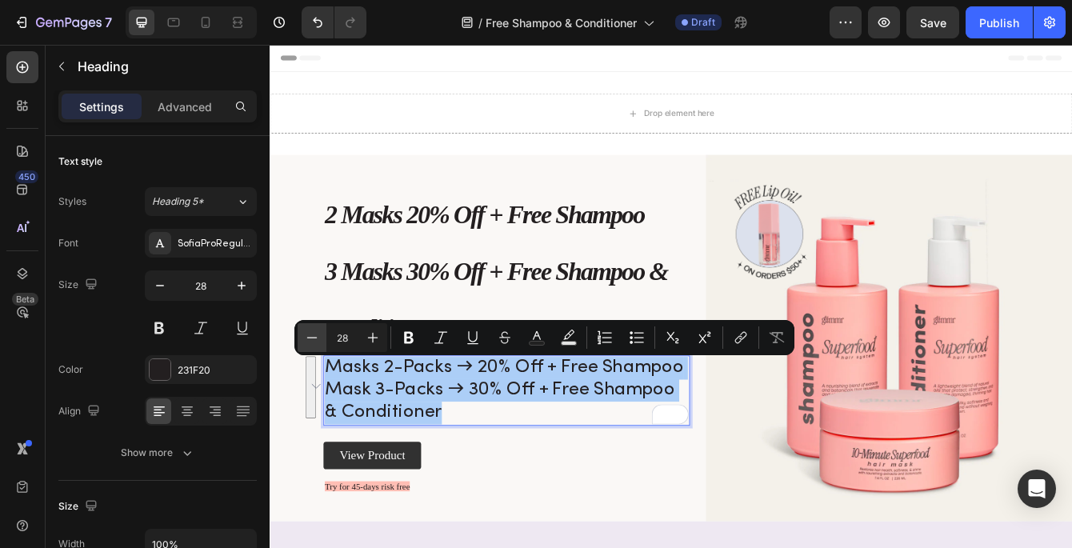
click at [314, 334] on icon "Editor contextual toolbar" at bounding box center [312, 338] width 16 height 16
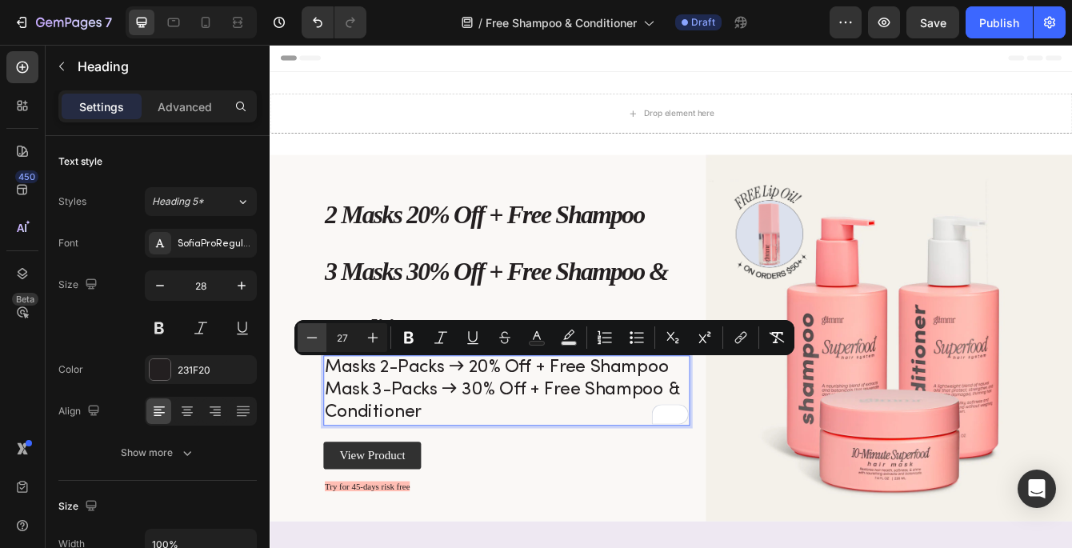
click at [314, 334] on icon "Editor contextual toolbar" at bounding box center [312, 338] width 16 height 16
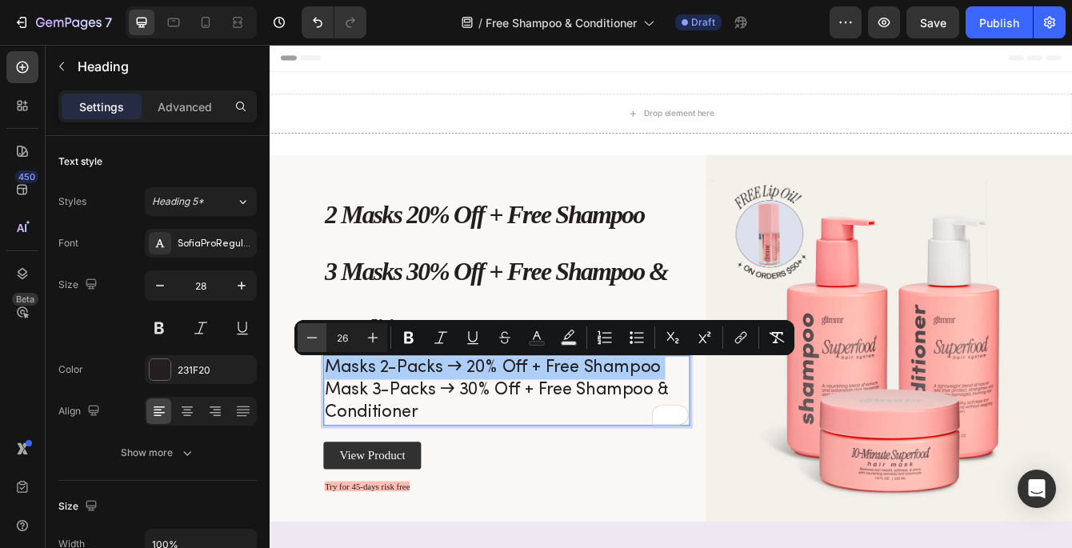
click at [314, 334] on icon "Editor contextual toolbar" at bounding box center [312, 338] width 16 height 16
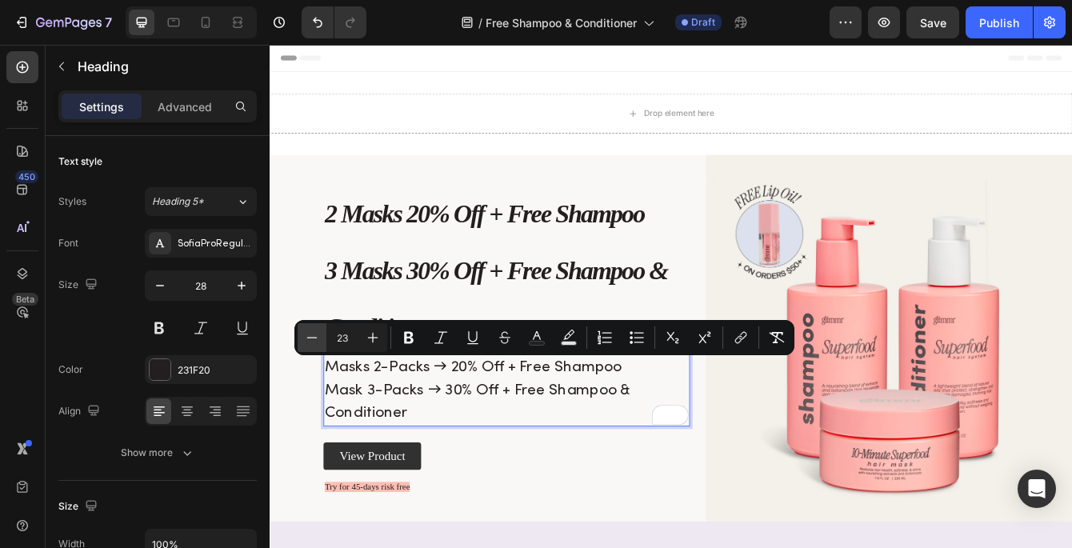
click at [314, 334] on icon "Editor contextual toolbar" at bounding box center [312, 338] width 16 height 16
type input "21"
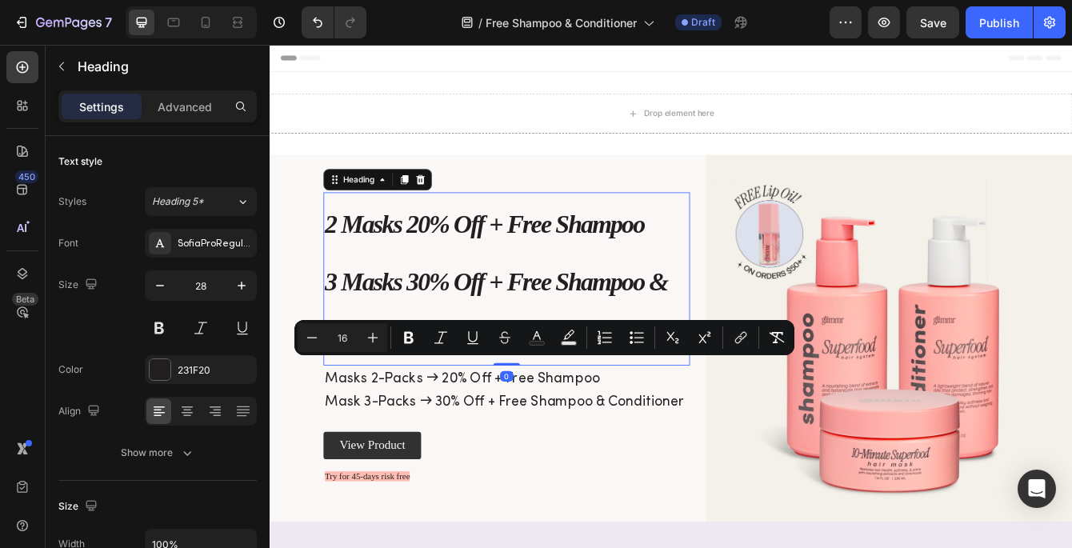
click at [390, 317] on strong "3 Masks 30% Off + Free Shampoo & Conditioner" at bounding box center [540, 362] width 410 height 102
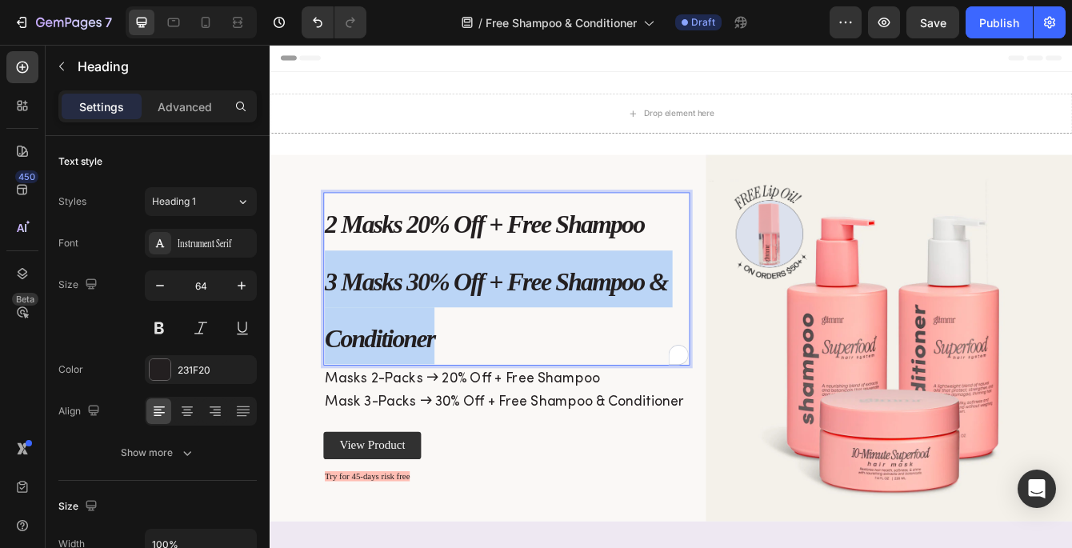
click at [390, 317] on strong "3 Masks 30% Off + Free Shampoo & Conditioner" at bounding box center [540, 362] width 410 height 102
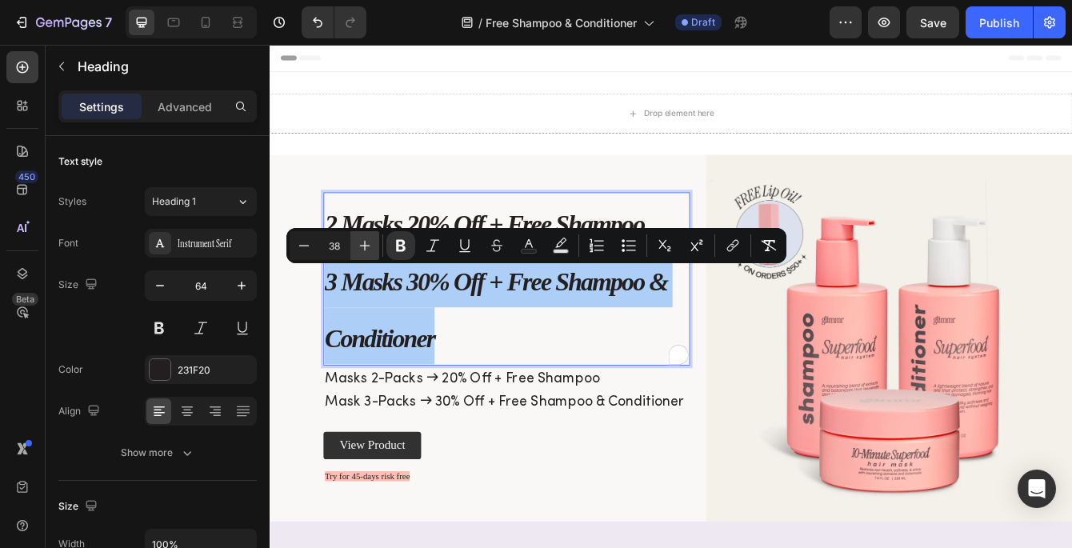
click at [372, 258] on button "Plus" at bounding box center [364, 245] width 29 height 29
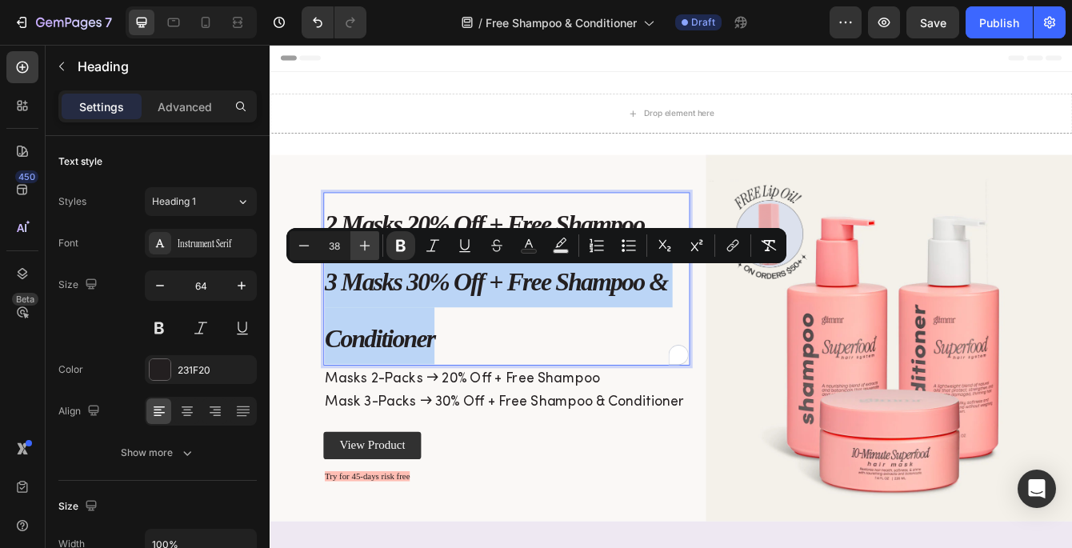
type input "39"
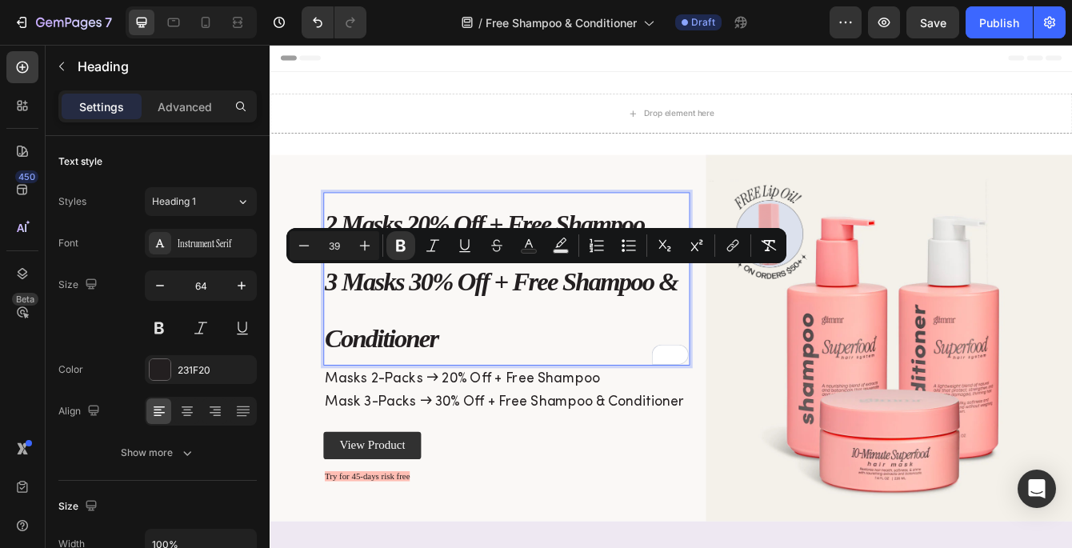
click at [484, 394] on p "2 Masks 20% Off + Free Shampoo 3 Masks 30% Off + Free Shampoo & Conditioner" at bounding box center [552, 324] width 435 height 203
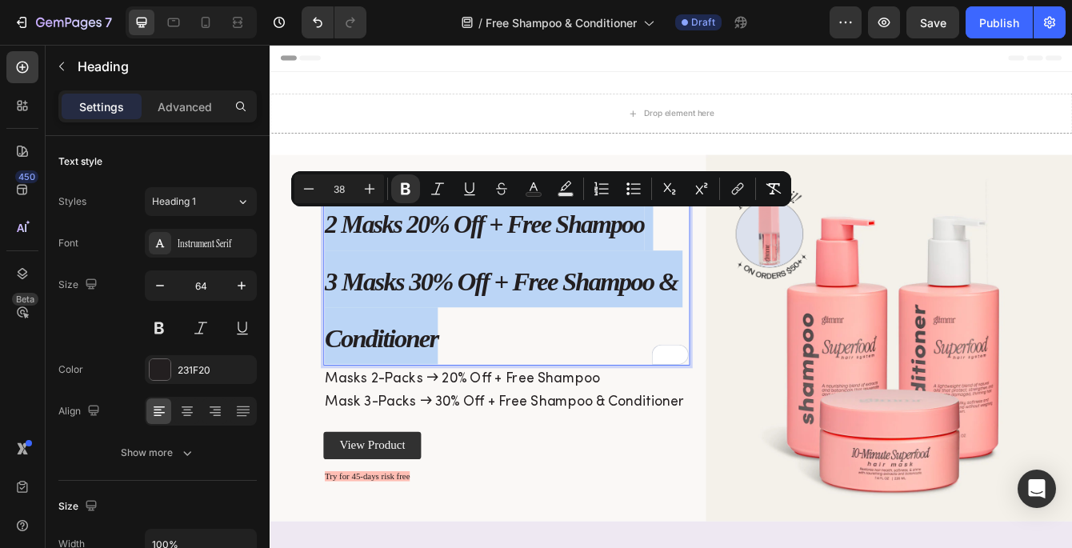
drag, startPoint x: 485, startPoint y: 394, endPoint x: 335, endPoint y: 255, distance: 204.4
click at [335, 255] on p "2 Masks 20% Off + Free Shampoo 3 Masks 30% Off + Free Shampoo & Conditioner" at bounding box center [552, 324] width 435 height 203
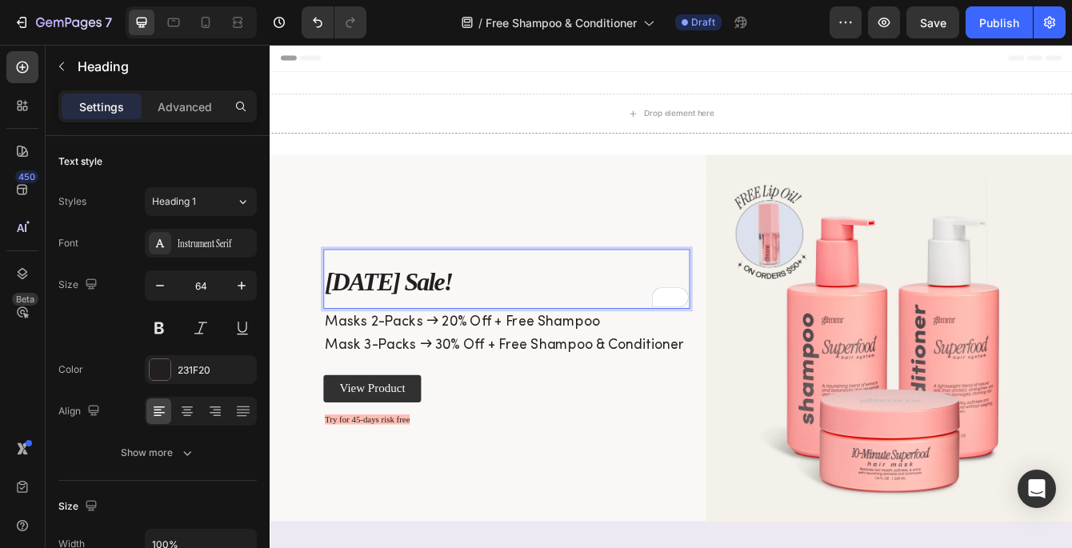
click at [412, 307] on p "Labor Day Sale!" at bounding box center [552, 325] width 435 height 68
click at [411, 307] on p "Labor Day Sale!" at bounding box center [552, 325] width 435 height 68
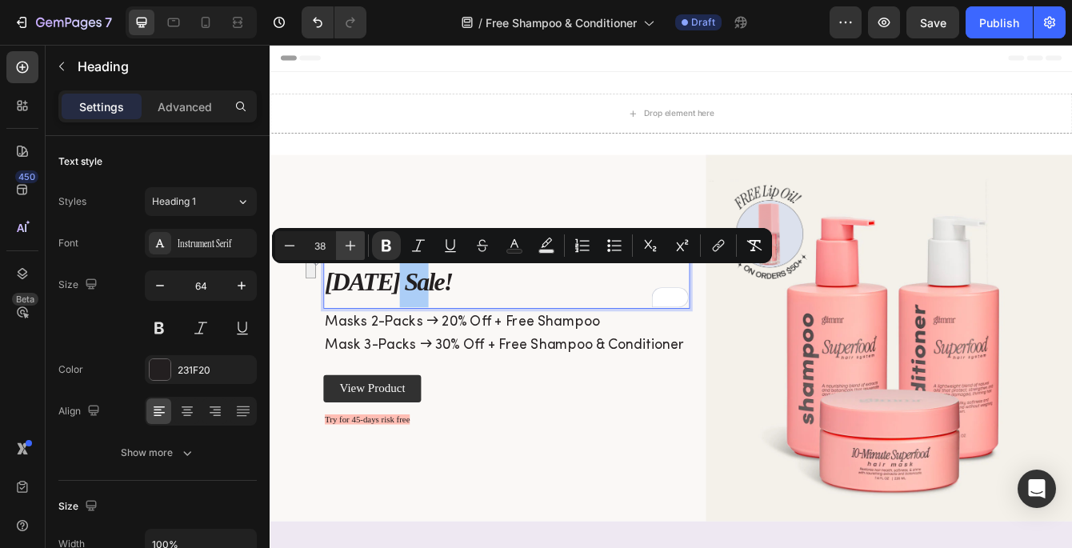
click at [348, 238] on icon "Editor contextual toolbar" at bounding box center [350, 246] width 16 height 16
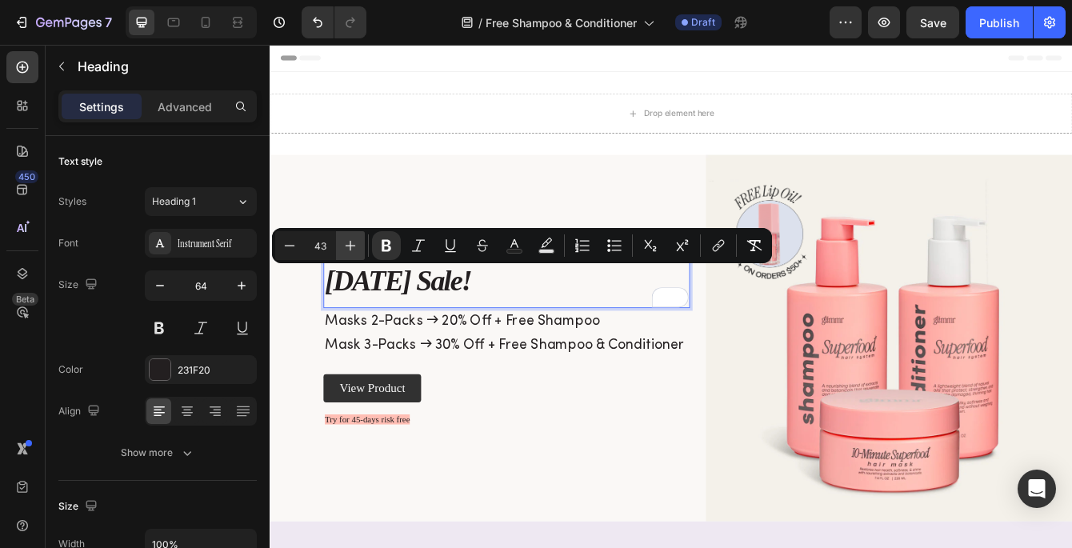
click at [348, 238] on icon "Editor contextual toolbar" at bounding box center [350, 246] width 16 height 16
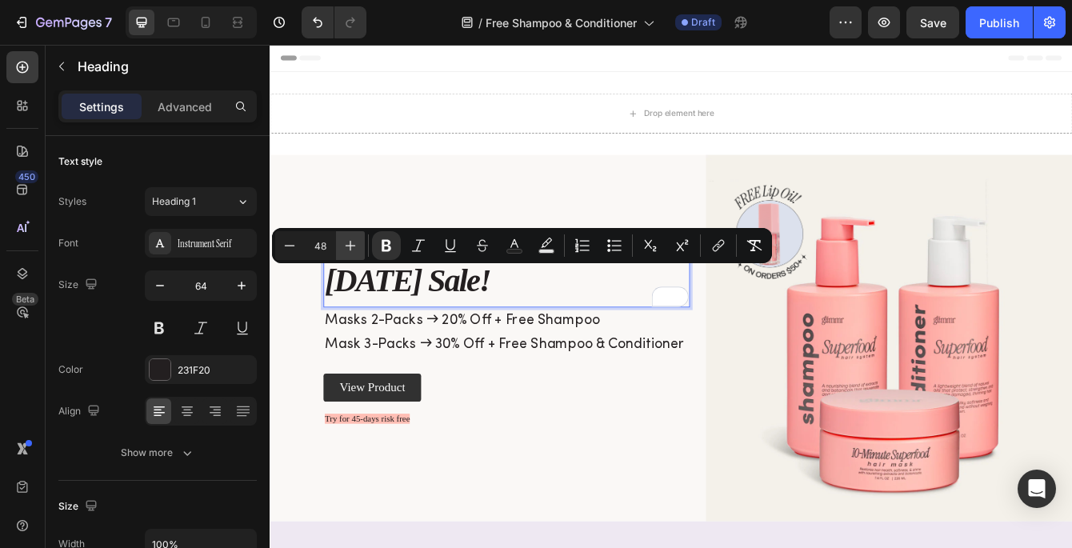
click at [348, 238] on icon "Editor contextual toolbar" at bounding box center [350, 246] width 16 height 16
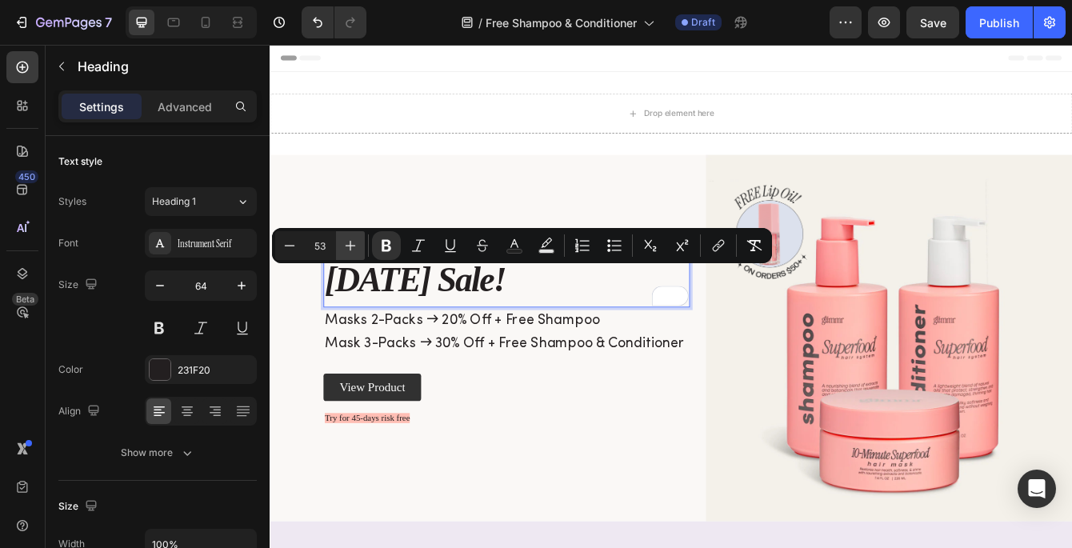
click at [348, 238] on icon "Editor contextual toolbar" at bounding box center [350, 246] width 16 height 16
click at [290, 249] on icon "Editor contextual toolbar" at bounding box center [290, 246] width 16 height 16
type input "55"
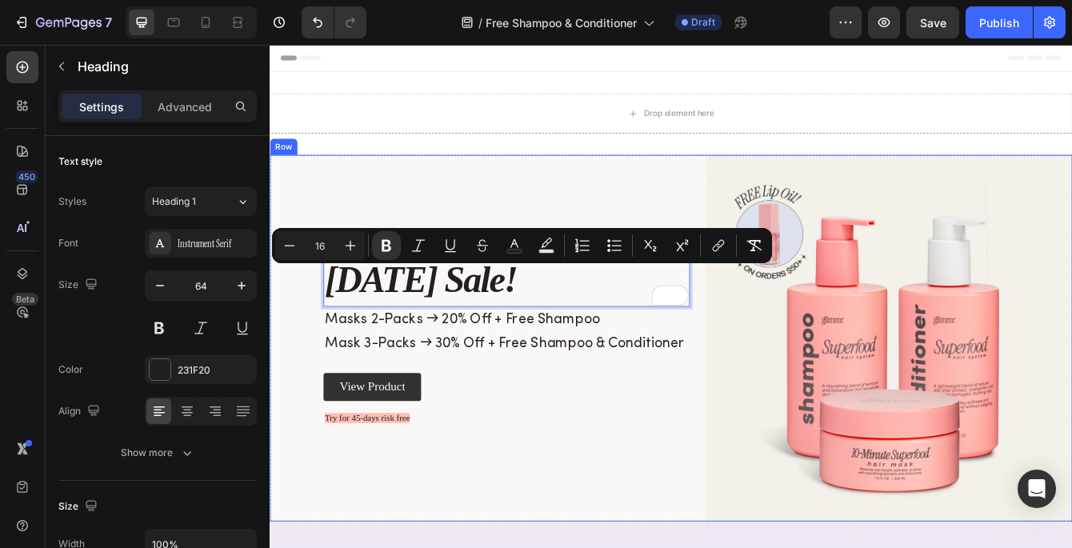
click at [407, 194] on div "Labor Day Sale! Heading 0 ⁠⁠⁠⁠⁠⁠⁠ Masks 2-Packs → 20% Off + Free Shampoo Mask 3…" at bounding box center [553, 396] width 439 height 439
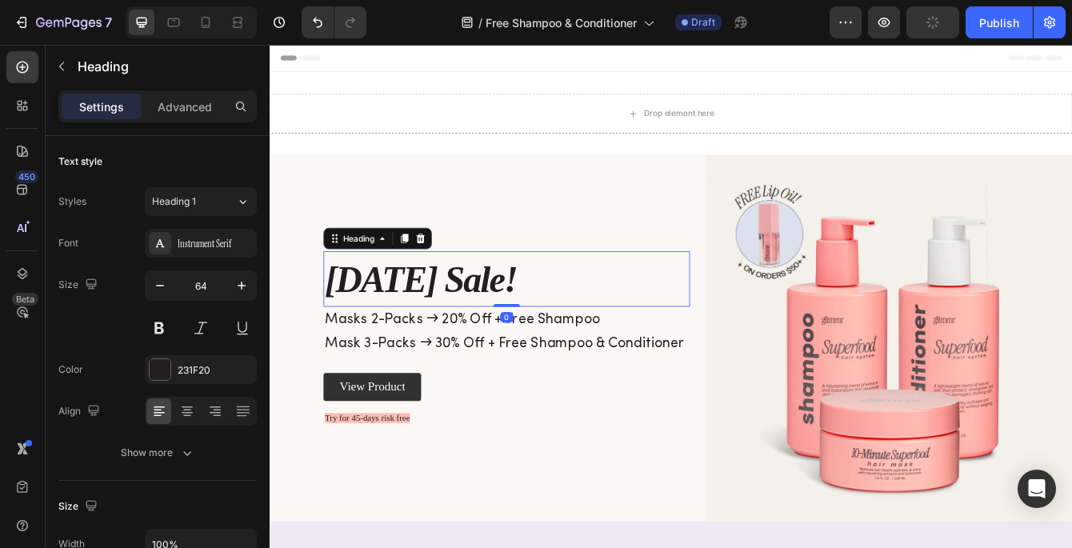
click at [551, 353] on p "⁠⁠⁠⁠⁠⁠⁠ Labor Day Sale!" at bounding box center [552, 326] width 435 height 64
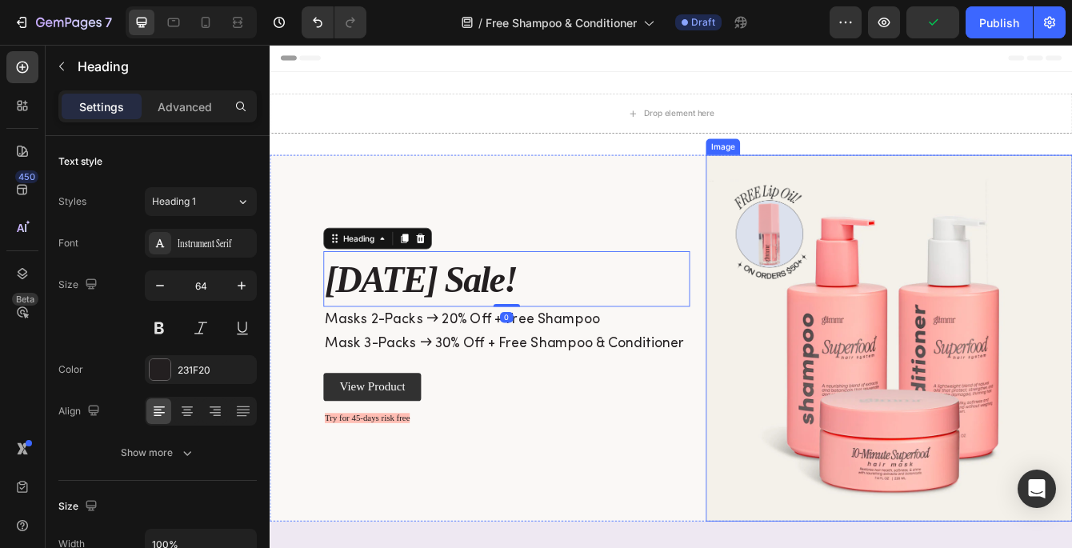
click at [930, 302] on img at bounding box center [1010, 396] width 439 height 439
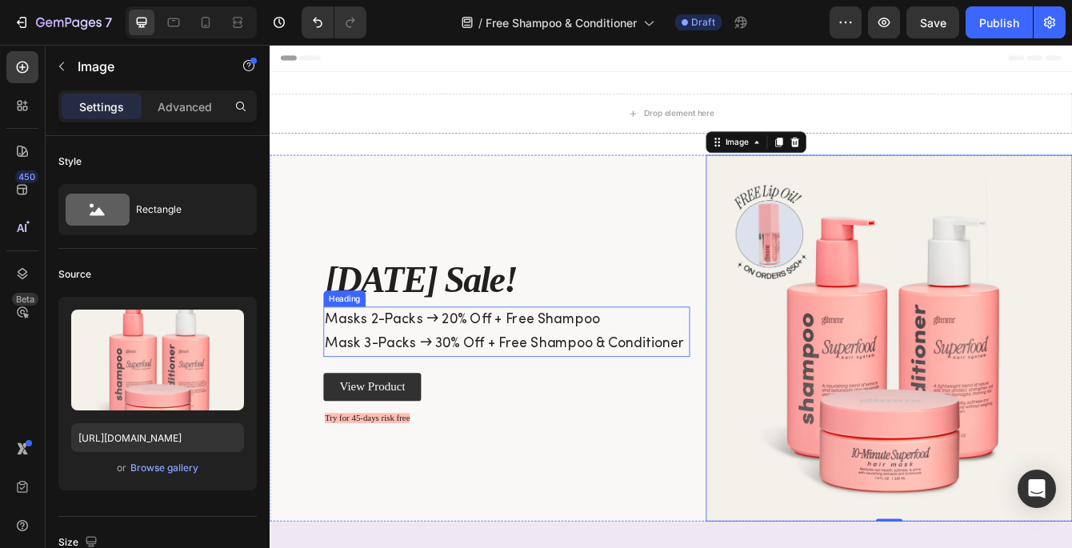
click at [534, 393] on p "⁠⁠⁠⁠⁠⁠⁠ Masks 2-Packs → 20% Off + Free Shampoo Mask 3-Packs → 30% Off + Free Sh…" at bounding box center [552, 388] width 435 height 57
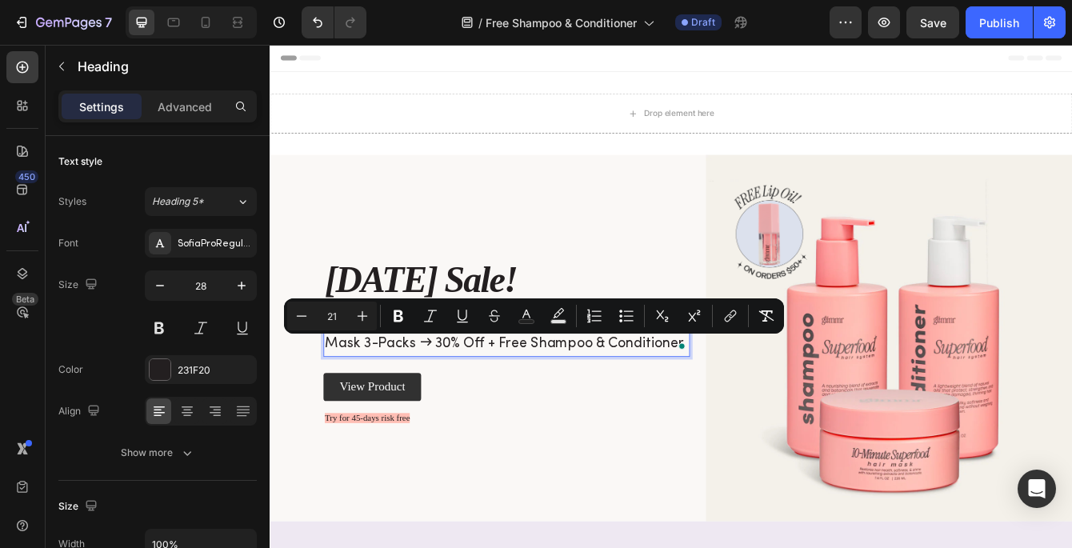
click at [755, 399] on span "Mask 3-Packs → 30% Off + Free Shampoo & Conditioner" at bounding box center [550, 403] width 431 height 16
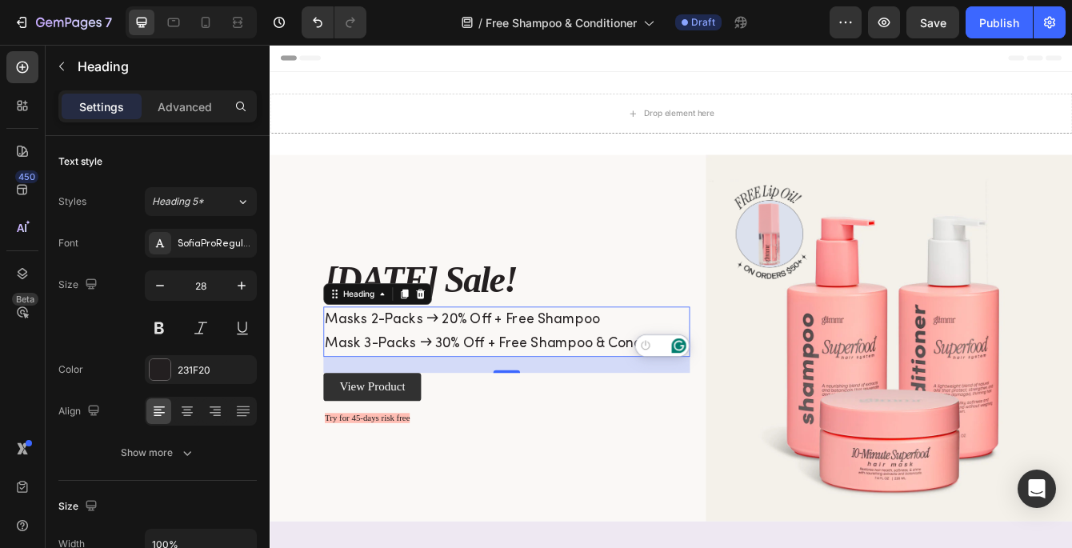
click at [660, 399] on span "Mask 3-Packs → 30% Off + Free Shampoo & Conditioner" at bounding box center [550, 403] width 431 height 16
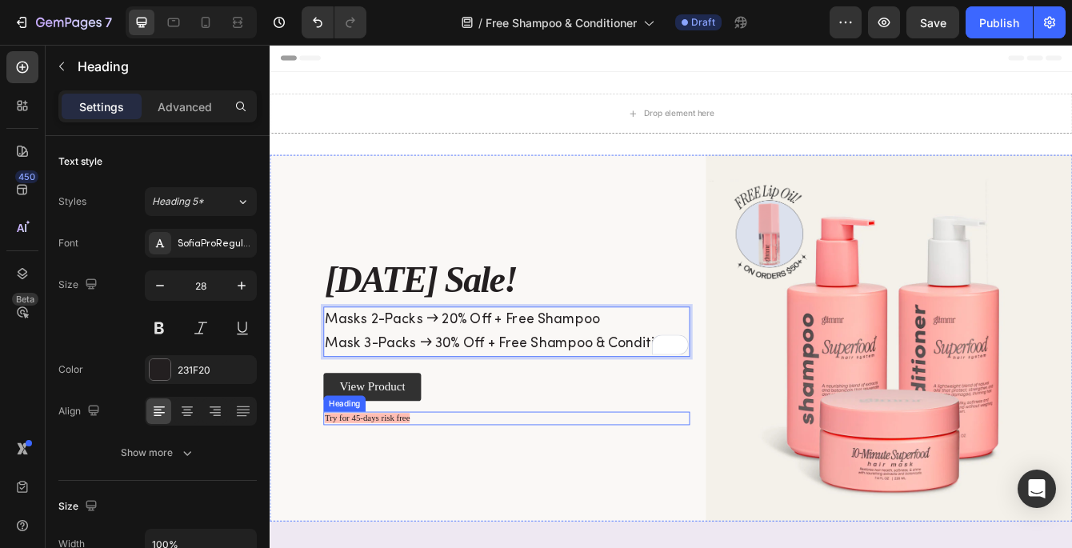
click at [409, 489] on span "Try for 45-days risk free" at bounding box center [386, 492] width 102 height 12
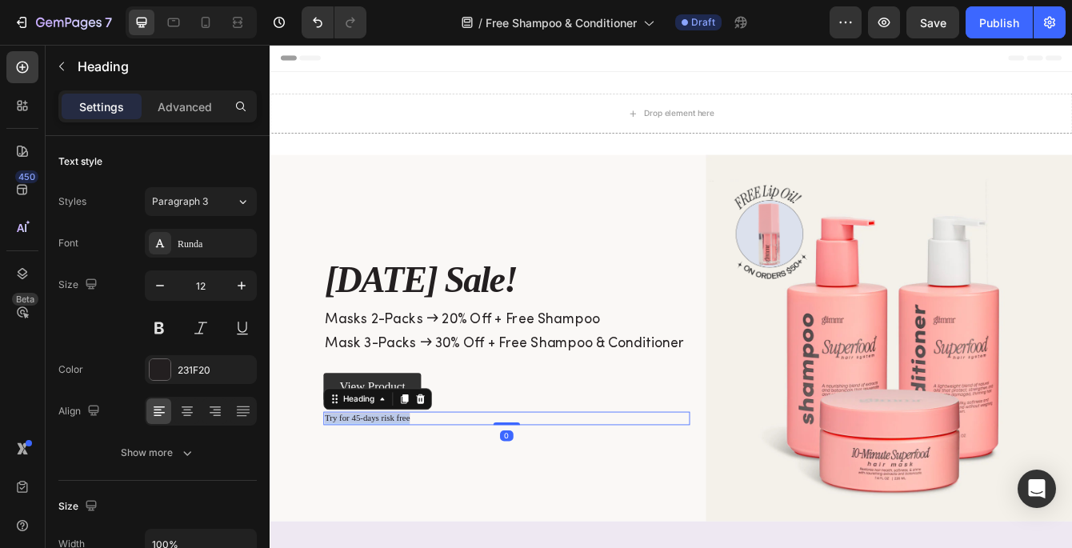
click at [409, 489] on span "Try for 45-days risk free" at bounding box center [386, 492] width 102 height 12
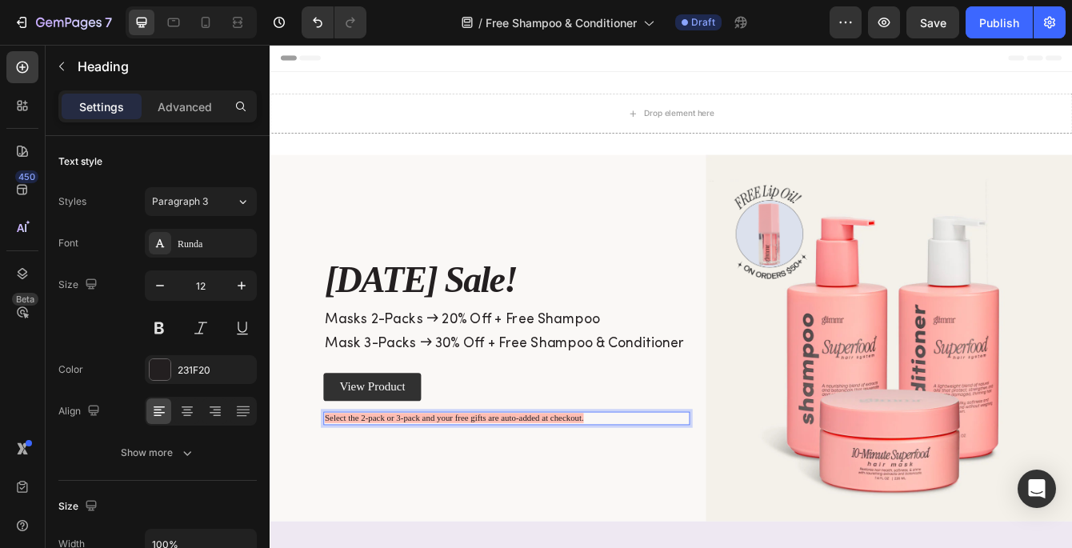
click at [455, 496] on span "Select the 2-pack or 3-pack and your free gifts are auto-added at checkout." at bounding box center [490, 492] width 310 height 12
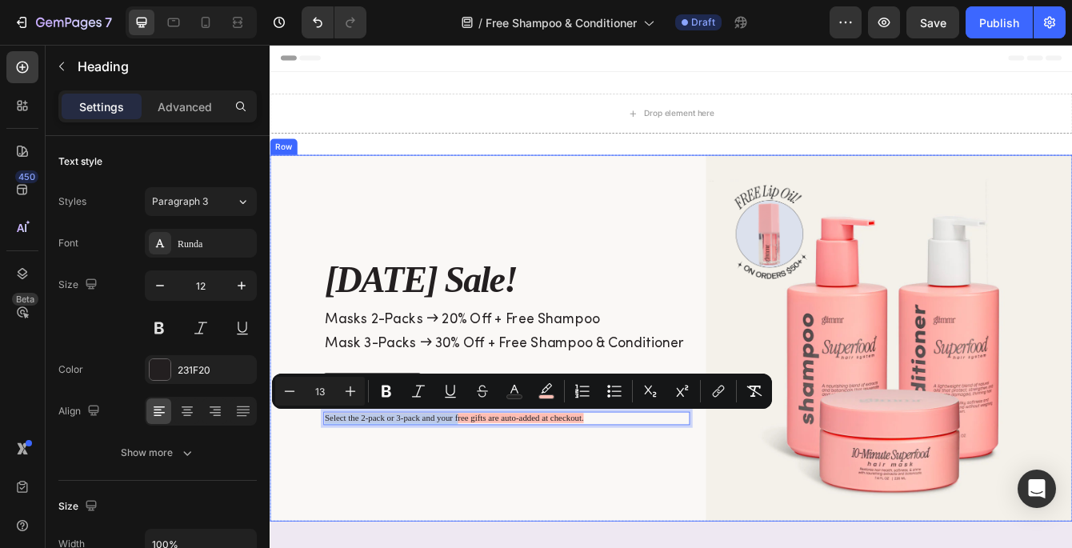
drag, startPoint x: 495, startPoint y: 492, endPoint x: 329, endPoint y: 485, distance: 165.8
click at [329, 485] on div "⁠⁠⁠⁠⁠⁠⁠ Labor Day Sale! Heading ⁠⁠⁠⁠⁠⁠⁠ Masks 2-Packs → 20% Off + Free Shampoo …" at bounding box center [750, 396] width 960 height 439
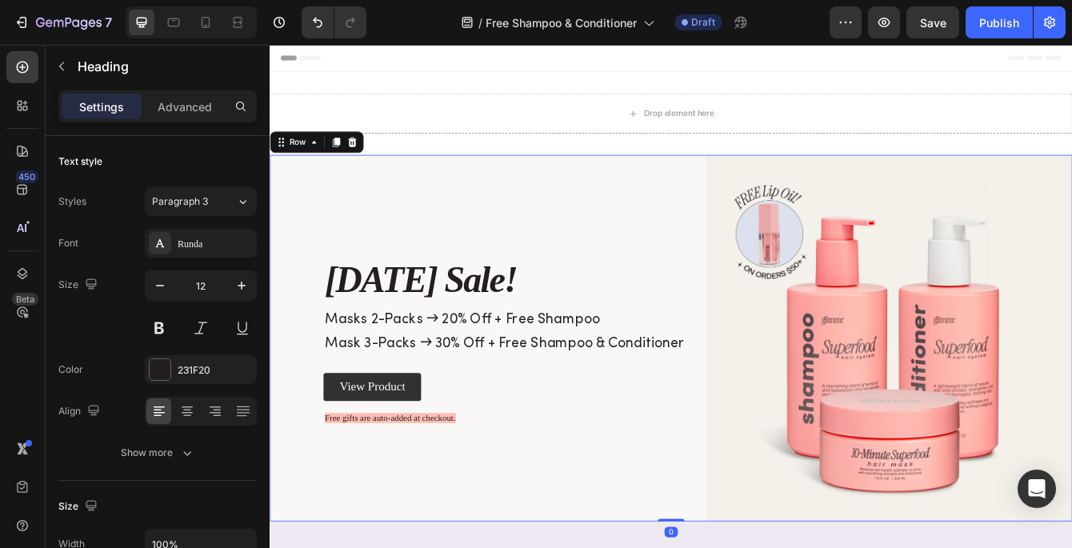
click at [434, 535] on div "⁠⁠⁠⁠⁠⁠⁠ Labor Day Sale! Heading ⁠⁠⁠⁠⁠⁠⁠ Masks 2-Packs → 20% Off + Free Shampoo …" at bounding box center [553, 396] width 439 height 439
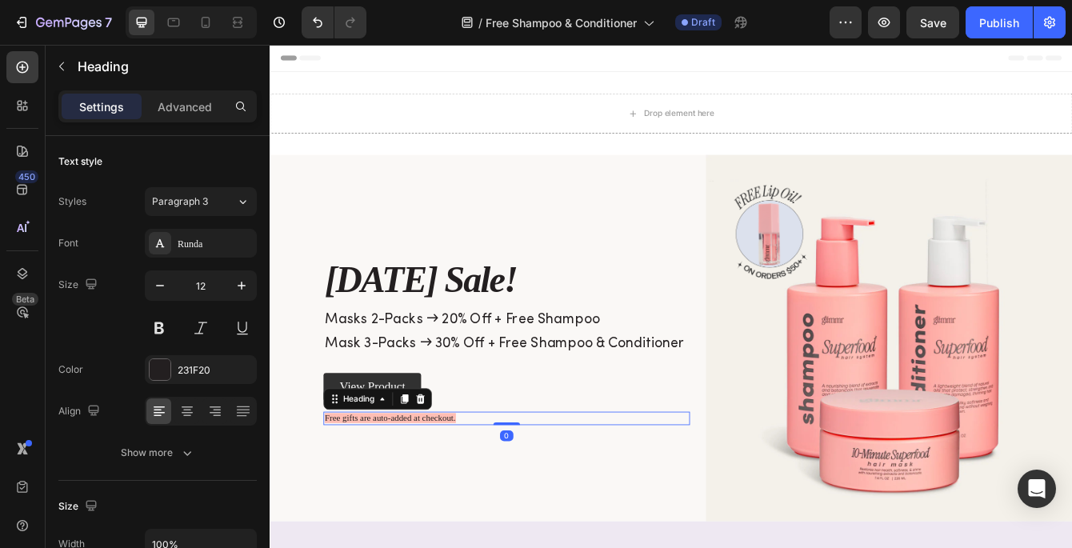
click at [398, 495] on span "Free gifts are auto-added at checkout." at bounding box center [413, 492] width 157 height 12
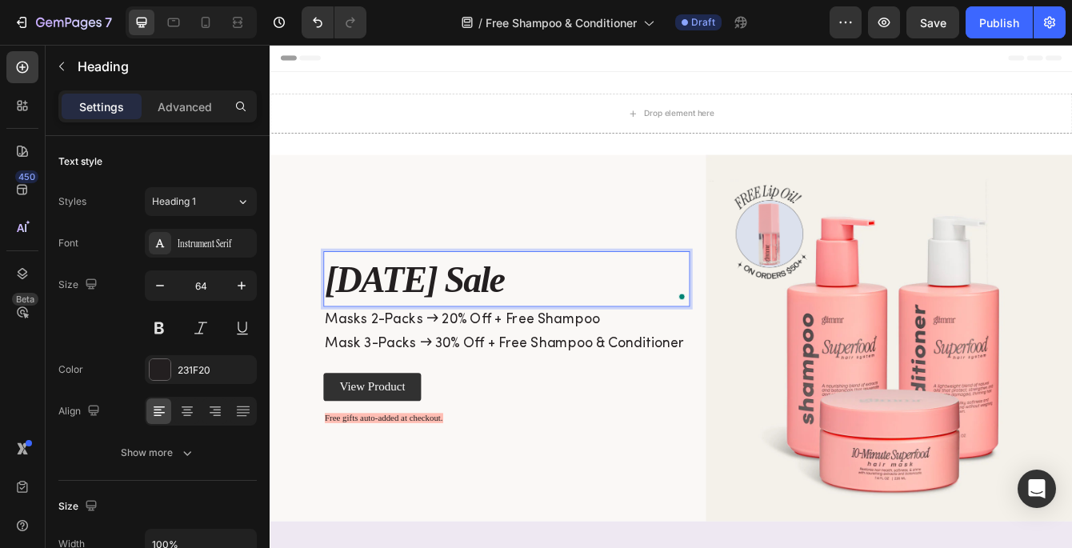
scroll to position [79, 0]
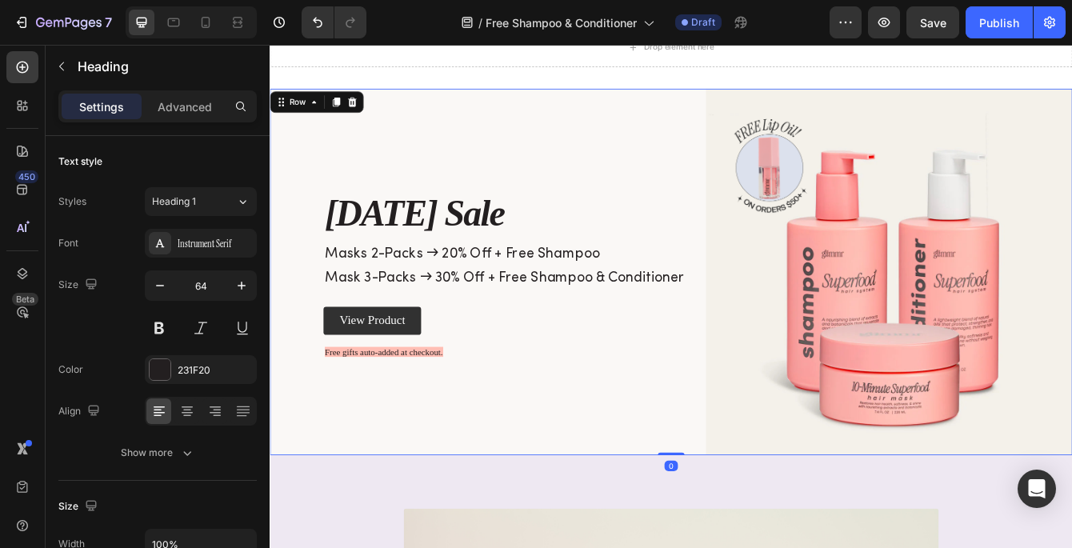
click at [631, 156] on div "⁠⁠⁠⁠⁠⁠⁠ Labor Day Sale Heading ⁠⁠⁠⁠⁠⁠⁠ Masks 2-Packs → 20% Off + Free Shampoo M…" at bounding box center [553, 317] width 439 height 439
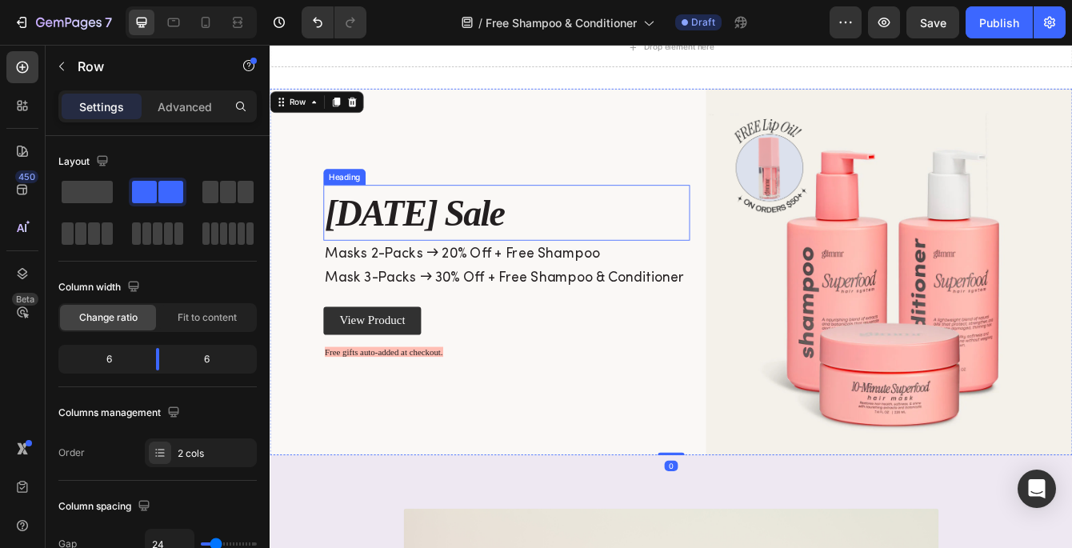
click at [526, 295] on span "Masks 2-Packs → 20% Off + Free Shampoo" at bounding box center [499, 295] width 329 height 16
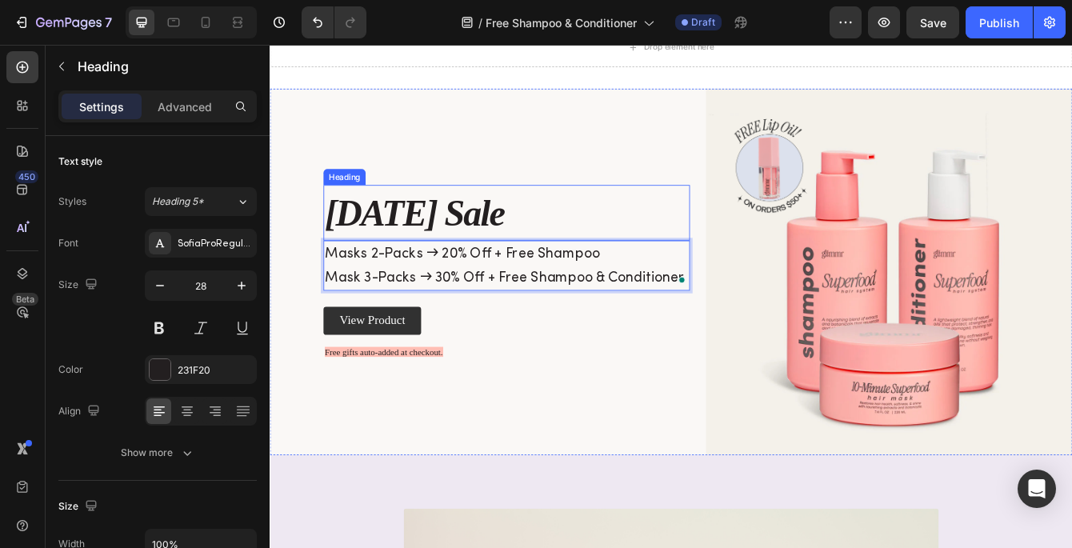
click at [503, 168] on div "⁠⁠⁠⁠⁠⁠⁠ Labor Day Sale Heading Masks 2-Packs → 20% Off + Free Shampoo Mask 3-Pa…" at bounding box center [553, 317] width 439 height 439
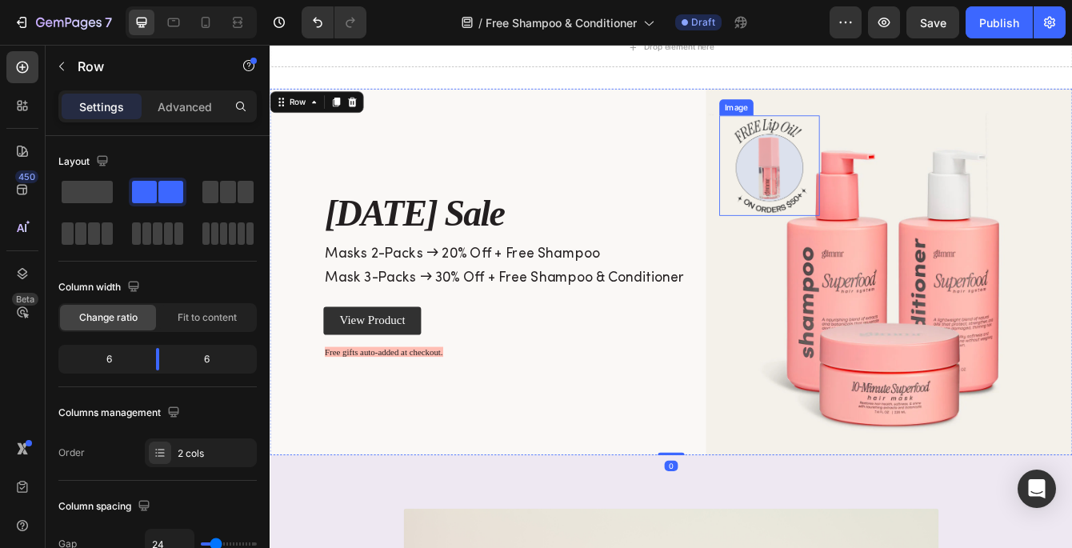
click at [908, 246] on div at bounding box center [867, 190] width 120 height 120
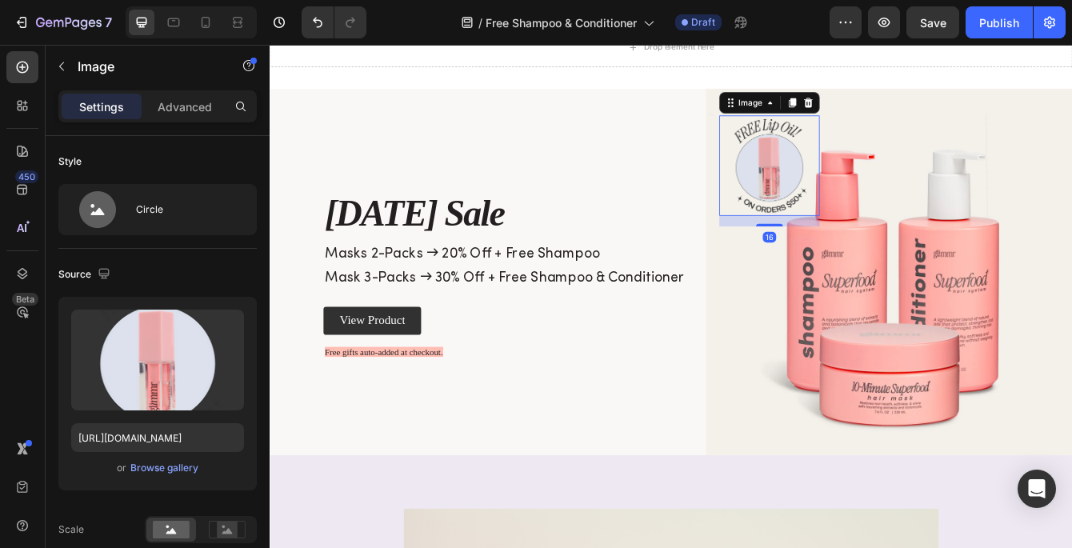
click at [863, 198] on img at bounding box center [867, 190] width 120 height 120
click at [913, 113] on icon at bounding box center [914, 114] width 10 height 11
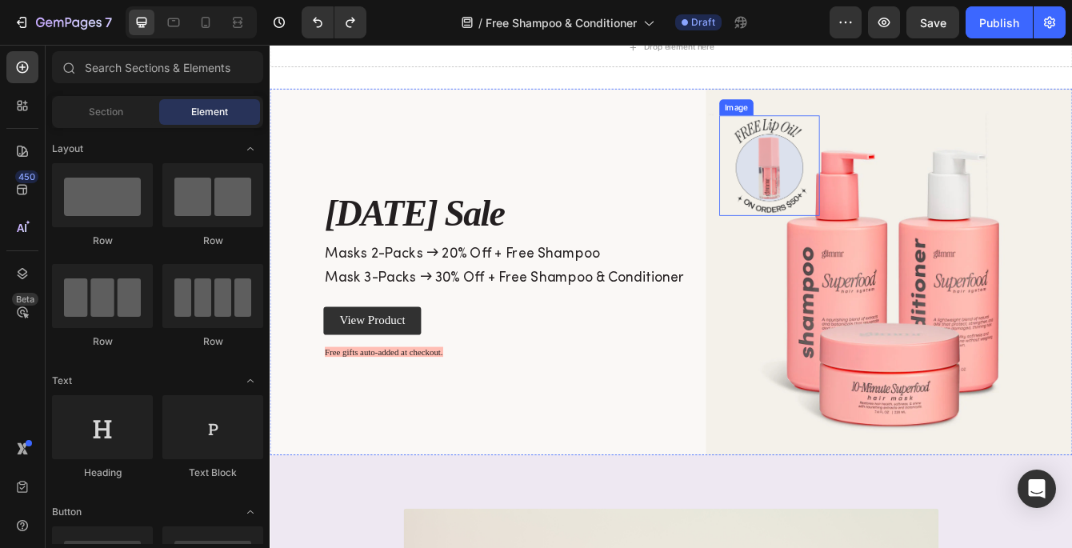
click at [853, 182] on img at bounding box center [867, 190] width 120 height 120
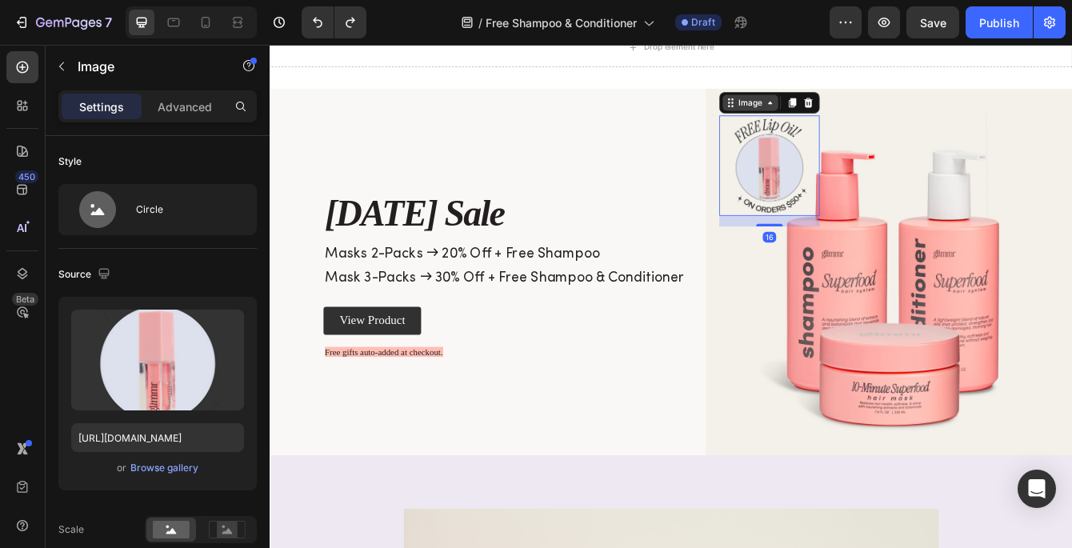
click at [866, 118] on icon at bounding box center [868, 114] width 13 height 13
click at [904, 180] on img at bounding box center [867, 190] width 120 height 120
click at [905, 180] on img at bounding box center [867, 190] width 120 height 120
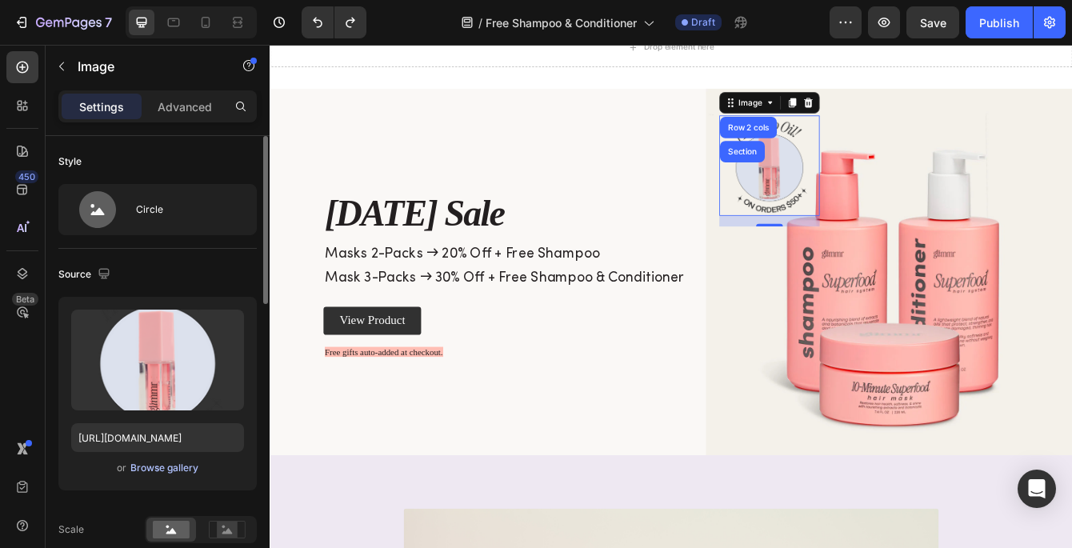
click at [155, 471] on div "Browse gallery" at bounding box center [164, 468] width 68 height 14
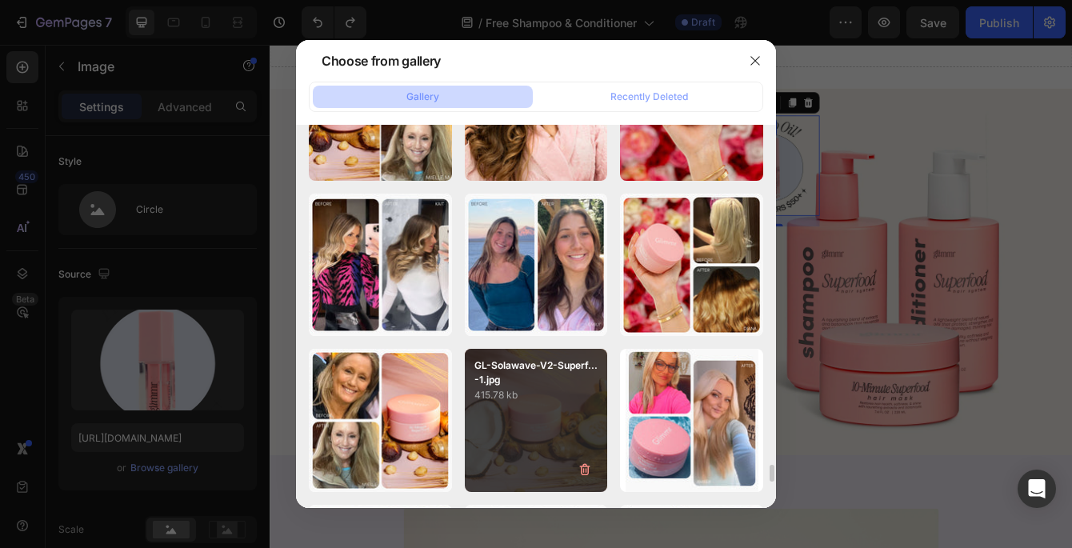
scroll to position [7088, 0]
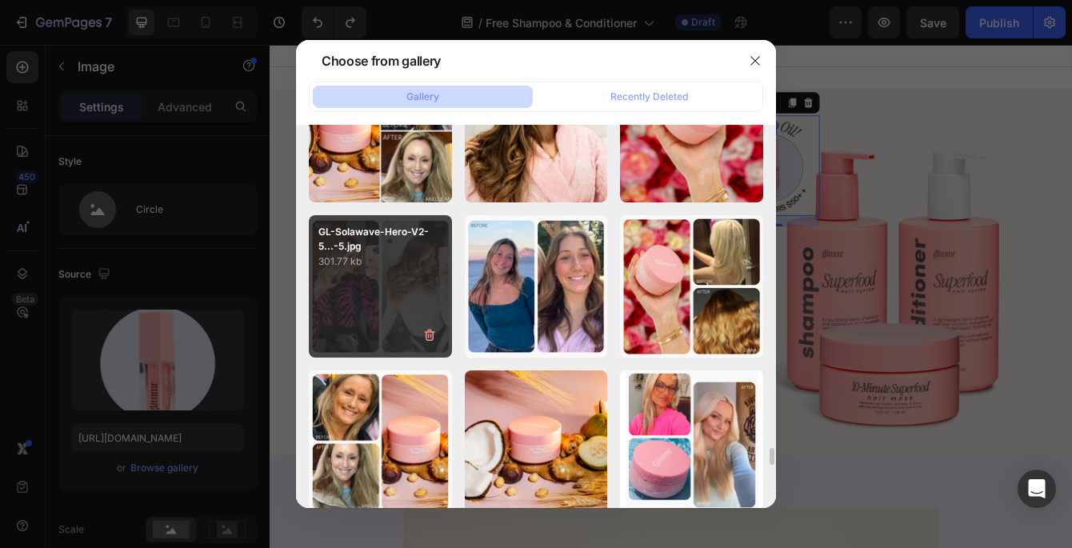
click at [423, 273] on div "GL-Solawave-Hero-V2-5...-5.jpg 301.77 kb" at bounding box center [380, 286] width 143 height 143
type input "https://cdn.shopify.com/s/files/1/0247/3299/1540/files/gempages_503512213923824…"
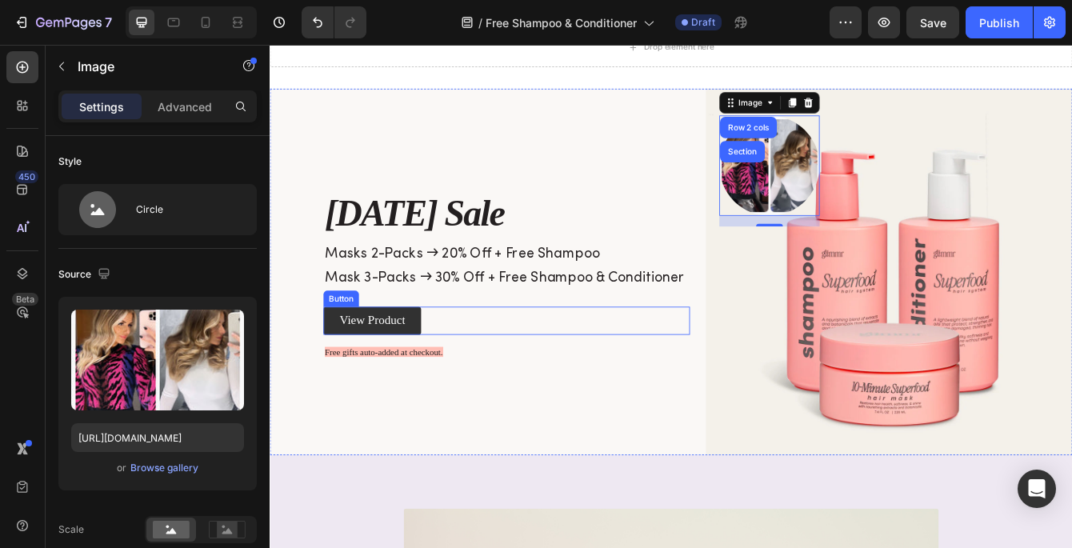
click at [687, 386] on div "View Product Button" at bounding box center [553, 374] width 439 height 33
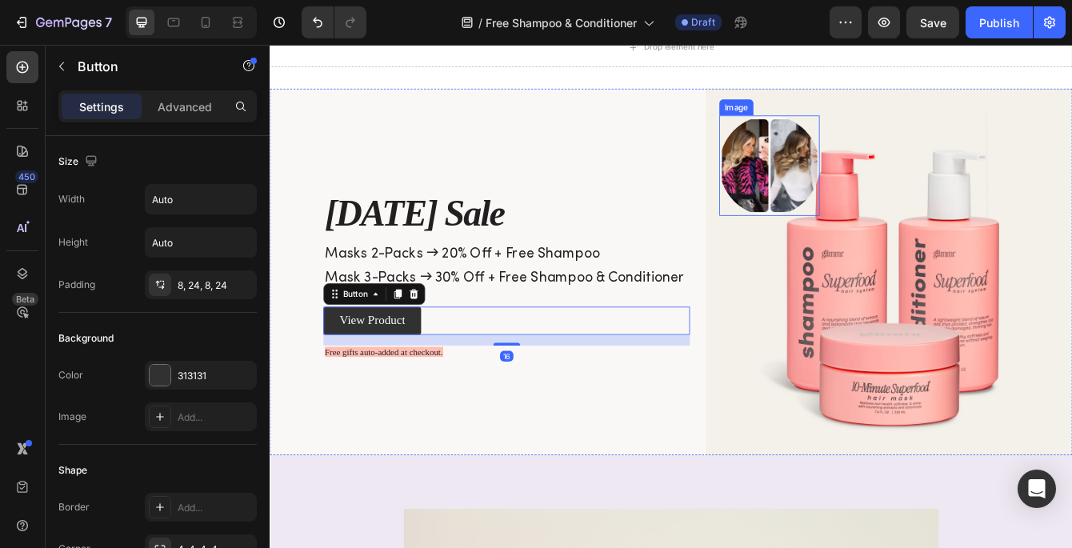
click at [863, 190] on img at bounding box center [867, 190] width 120 height 120
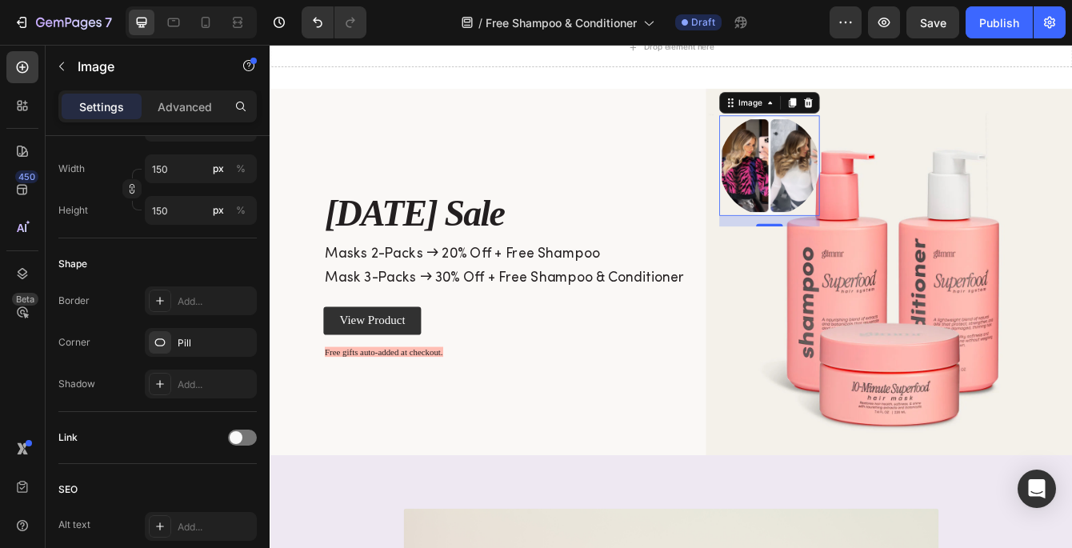
scroll to position [0, 0]
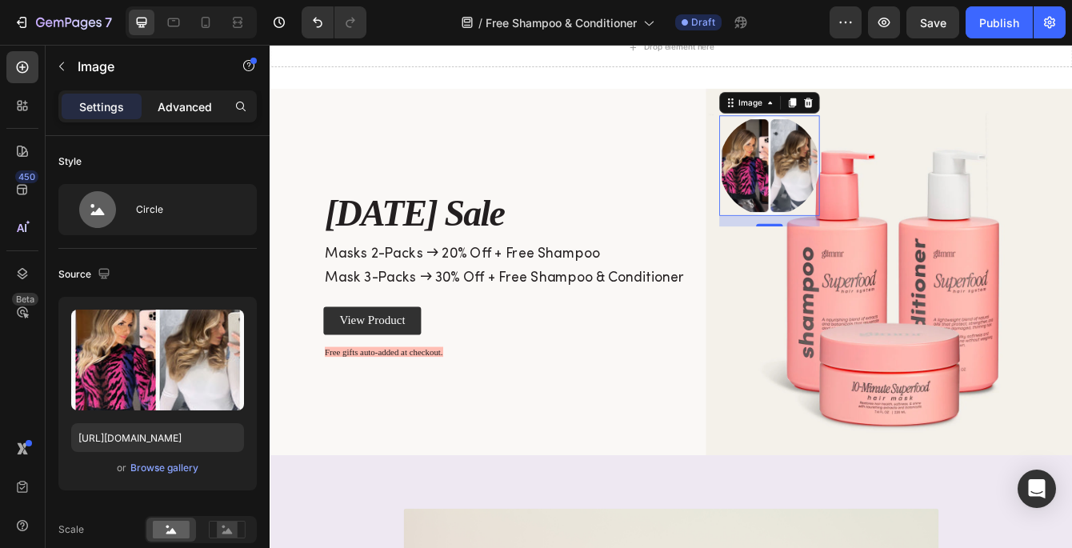
click at [191, 112] on p "Advanced" at bounding box center [185, 106] width 54 height 17
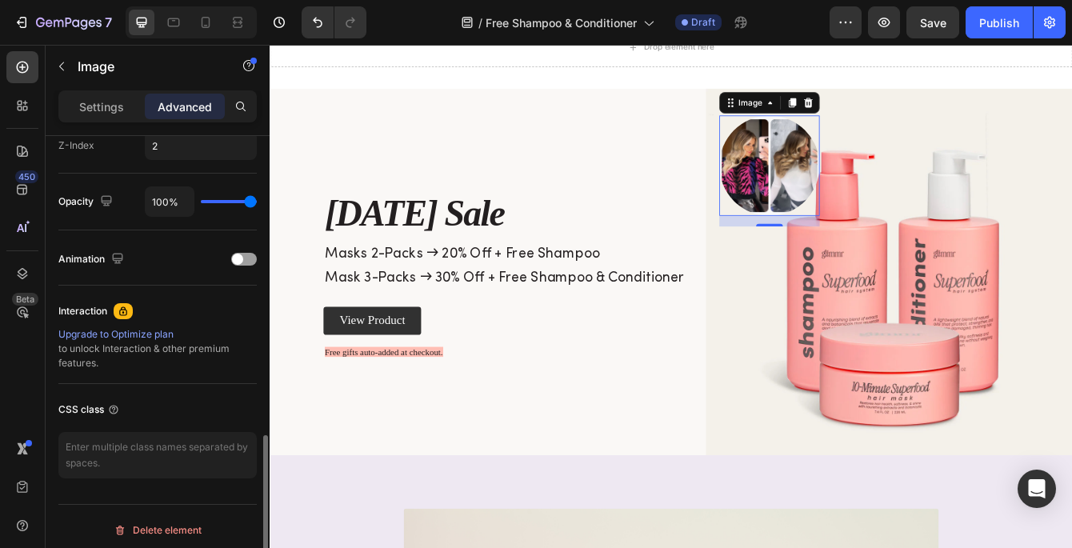
scroll to position [822, 0]
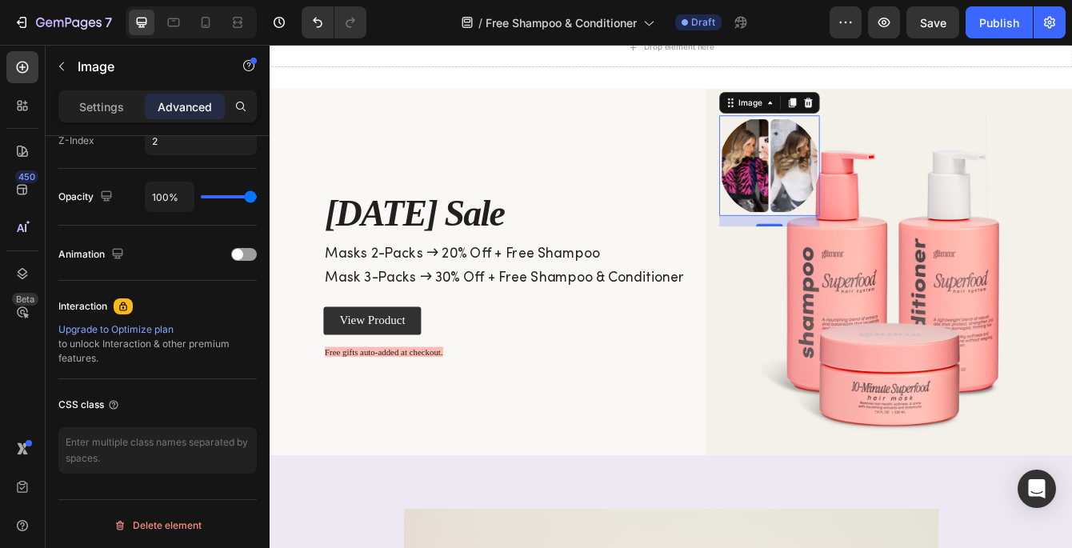
click at [853, 206] on img at bounding box center [867, 190] width 120 height 120
click at [855, 205] on img at bounding box center [867, 190] width 120 height 120
click at [87, 105] on p "Settings" at bounding box center [101, 106] width 45 height 17
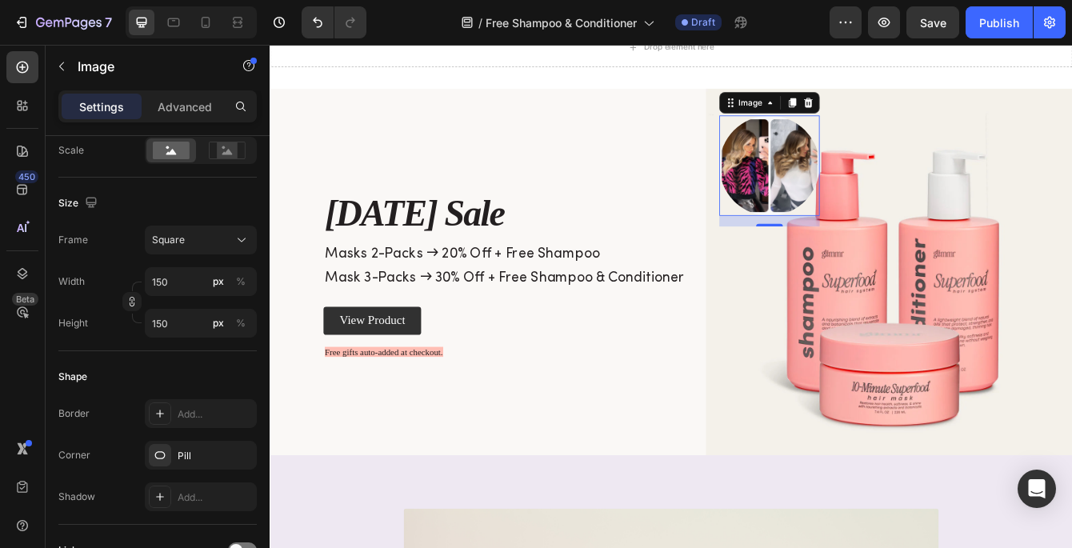
scroll to position [0, 0]
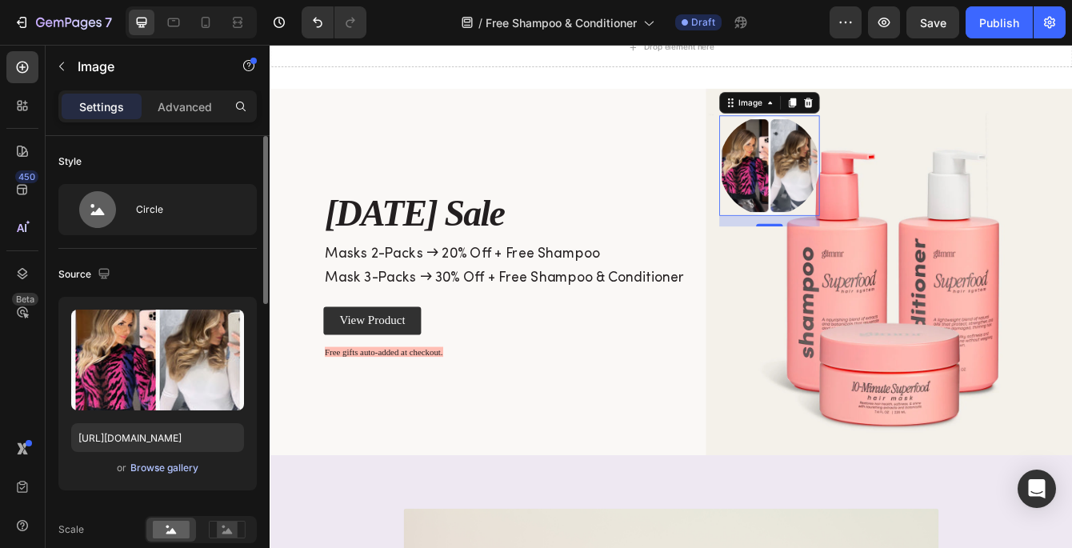
click at [160, 469] on div "Browse gallery" at bounding box center [164, 468] width 68 height 14
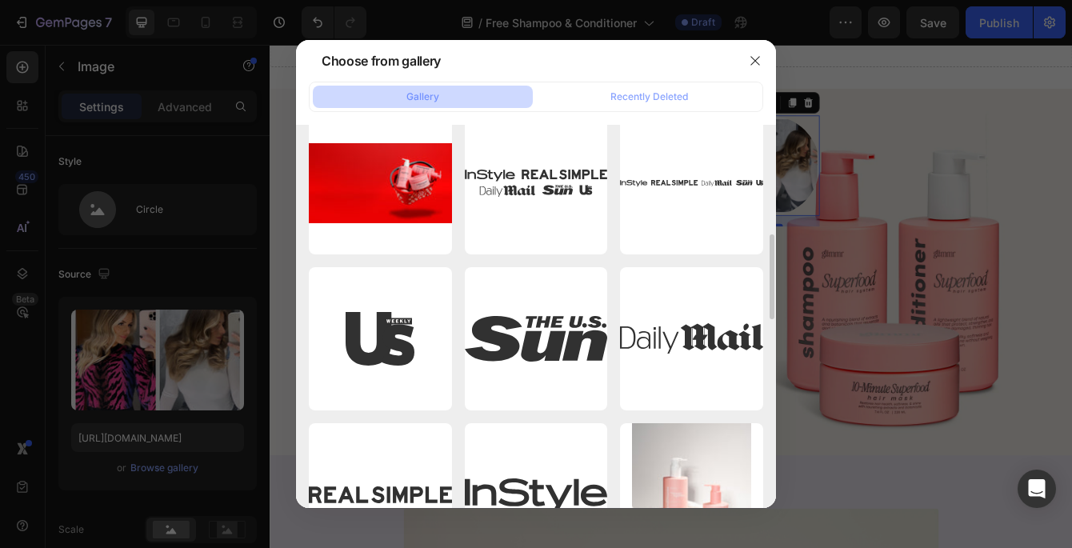
scroll to position [491, 0]
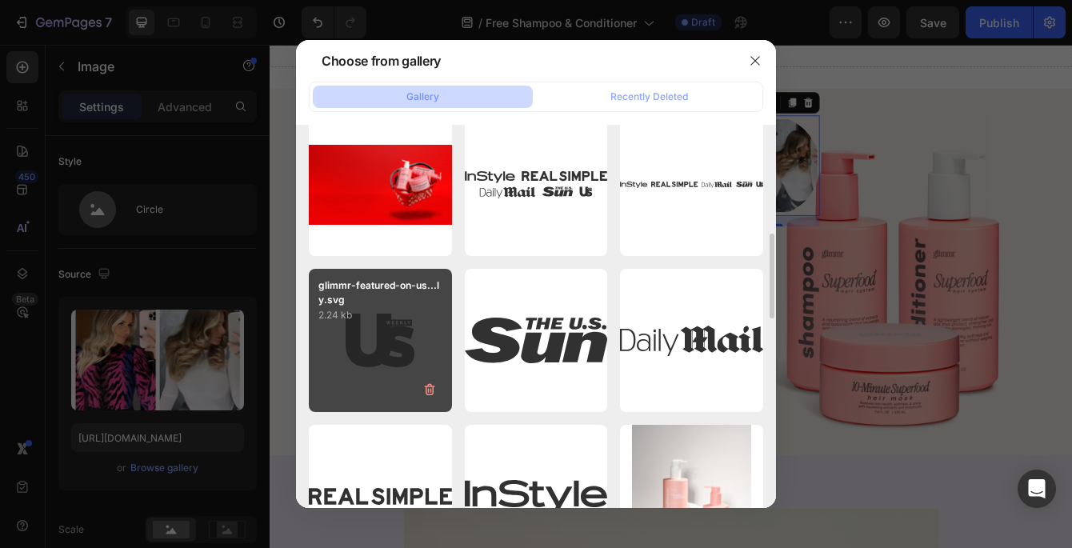
click at [376, 366] on div "glimmr-featured-on-us...ly.svg 2.24 kb" at bounding box center [380, 340] width 143 height 143
type input "https://cdn.shopify.com/s/files/1/0247/3299/1540/files/gempages_503512213923824…"
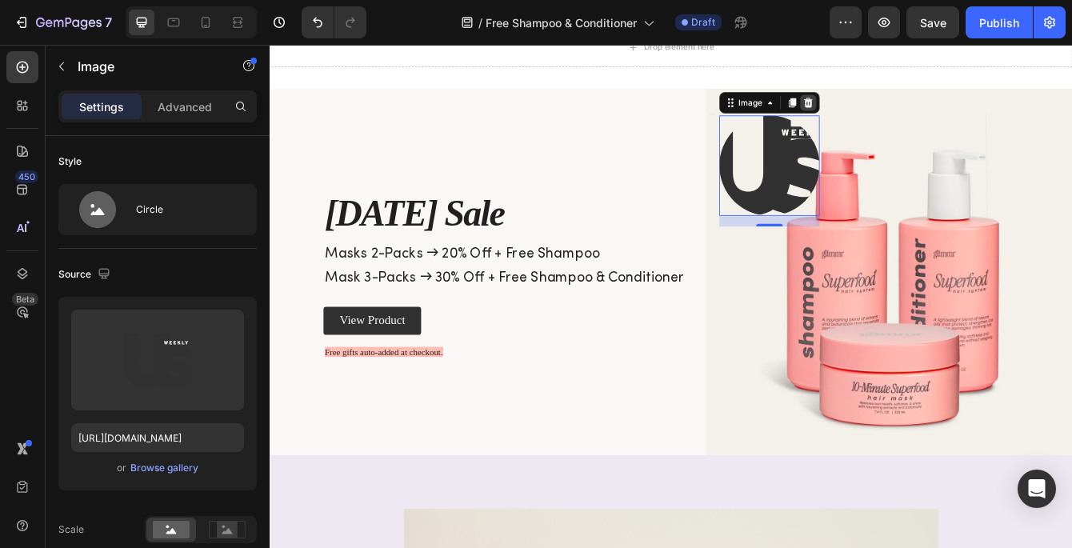
click at [918, 114] on icon at bounding box center [913, 114] width 13 height 13
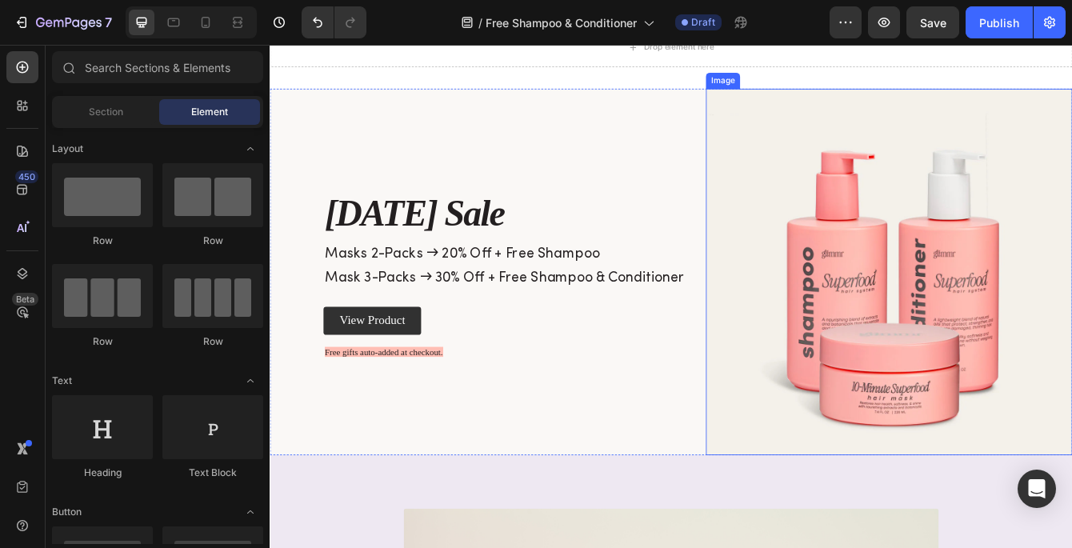
click at [867, 166] on img at bounding box center [1010, 317] width 439 height 439
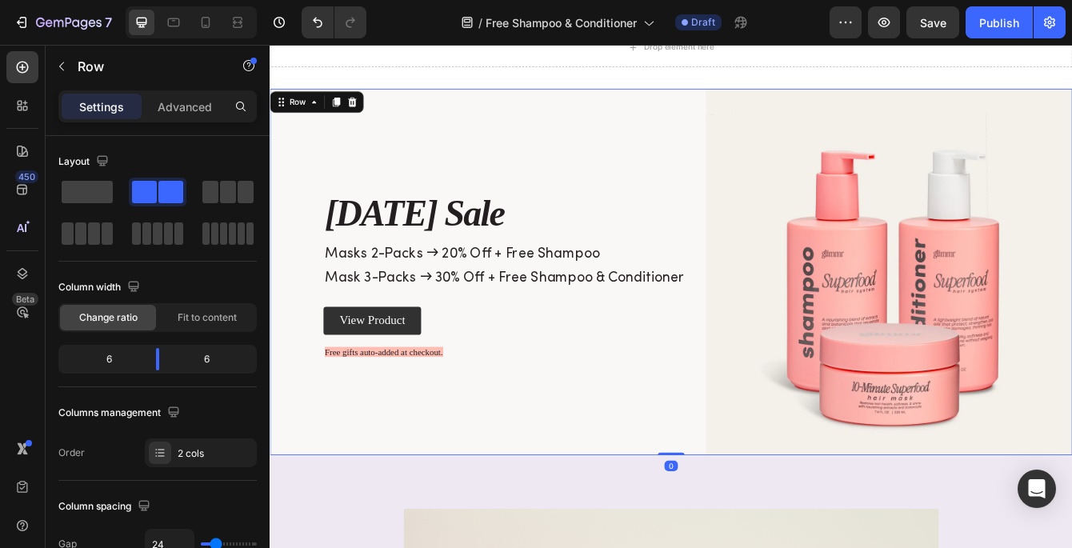
click at [667, 167] on div "⁠⁠⁠⁠⁠⁠⁠ Labor Day Sale Heading ⁠⁠⁠⁠⁠⁠⁠ Masks 2-Packs → 20% Off + Free Shampoo M…" at bounding box center [553, 317] width 439 height 439
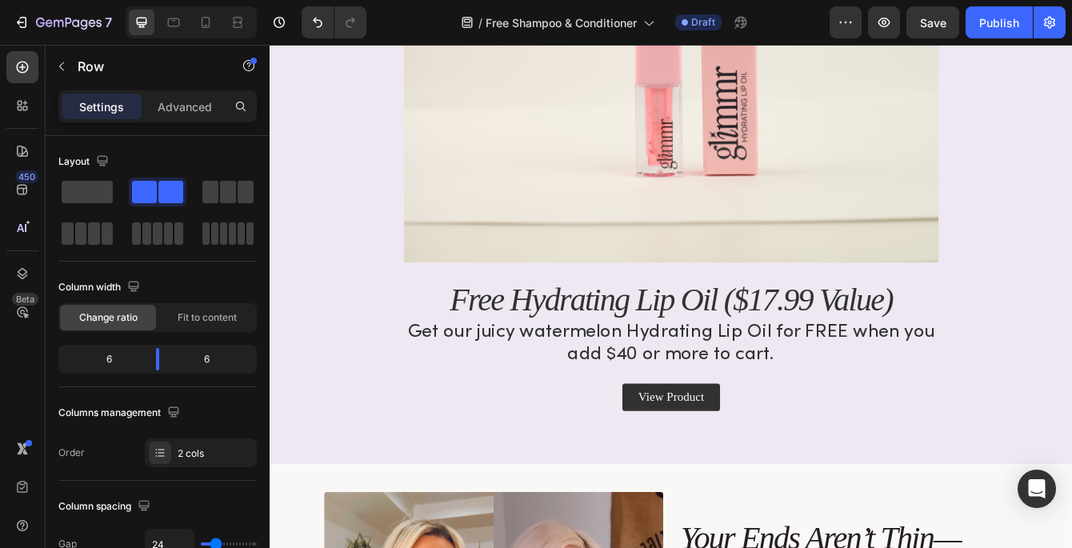
scroll to position [829, 0]
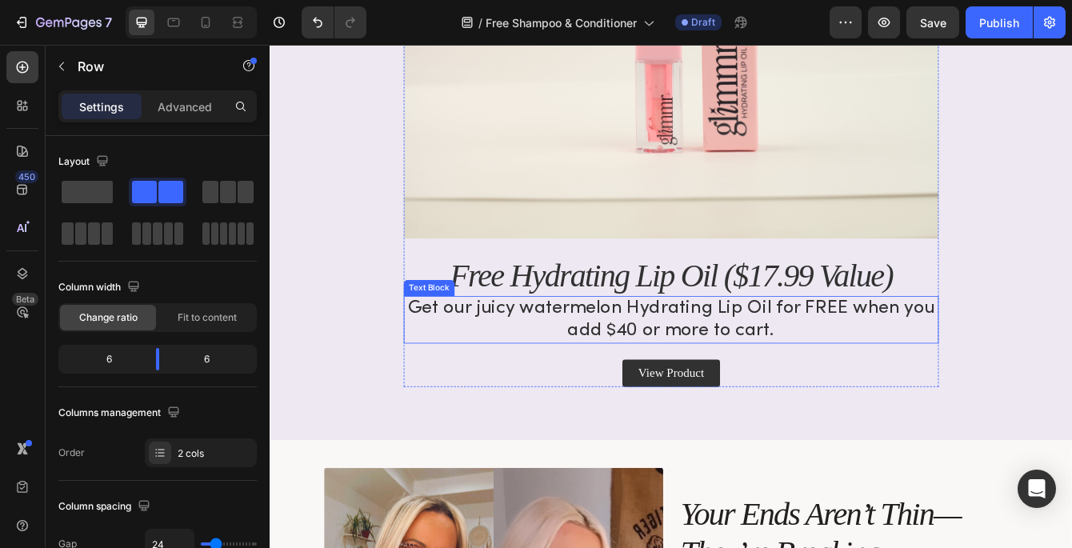
click at [583, 361] on p "Get our juicy watermelon Hydrating Lip Oil for FREE when you add $40 or more to…" at bounding box center [749, 374] width 637 height 54
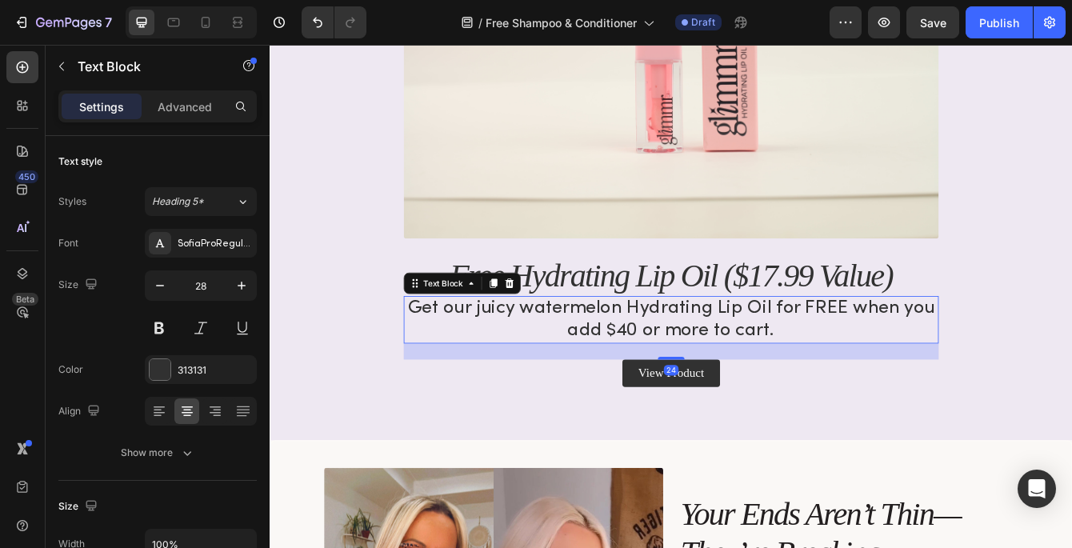
click at [583, 361] on p "Get our juicy watermelon Hydrating Lip Oil for FREE when you add $40 or more to…" at bounding box center [749, 374] width 637 height 54
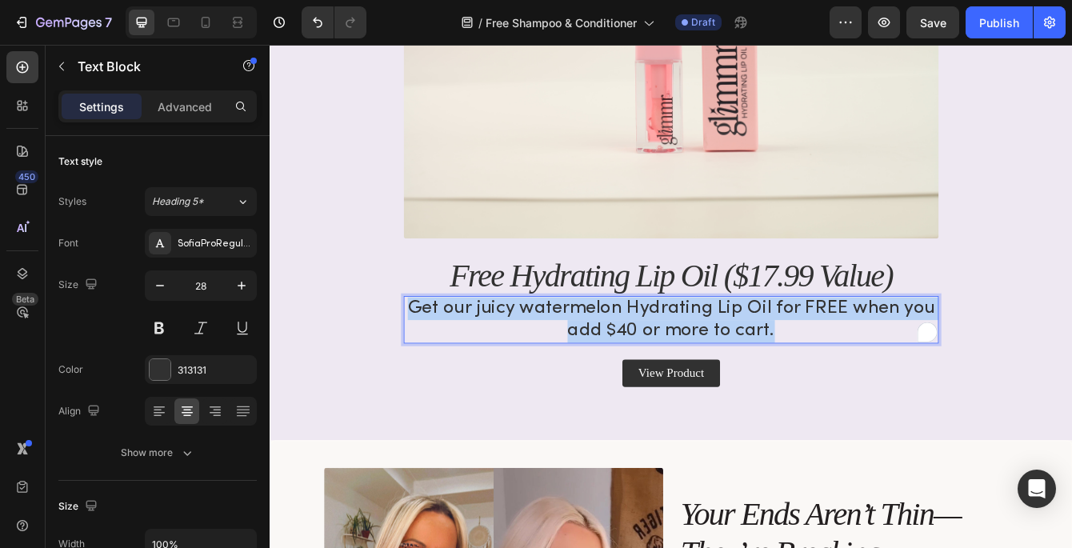
click at [583, 361] on p "Get our juicy watermelon Hydrating Lip Oil for FREE when you add $40 or more to…" at bounding box center [749, 374] width 637 height 54
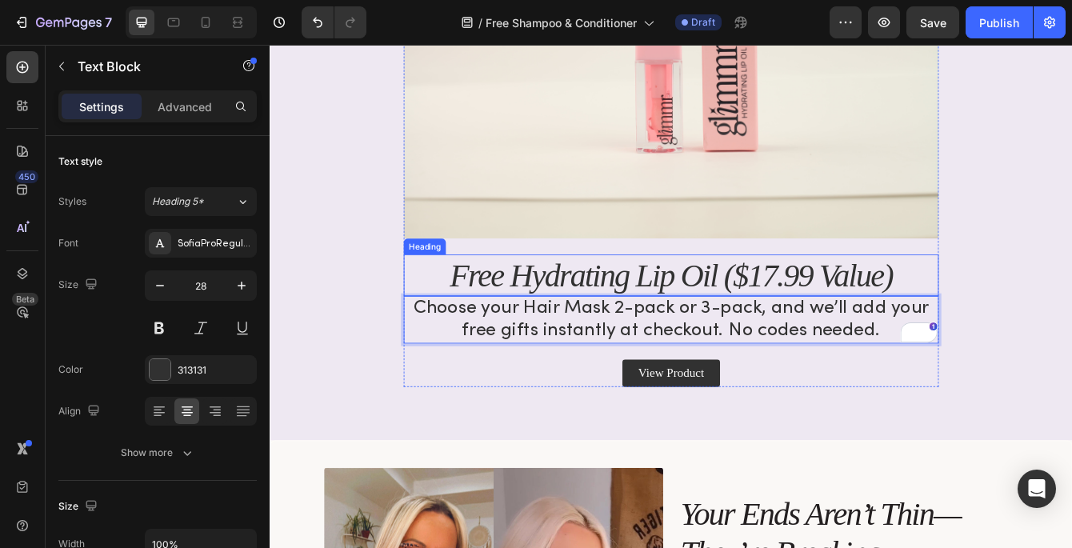
click at [587, 323] on h2 "Free Hydrating Lip Oil ($17.99 Value)" at bounding box center [750, 321] width 640 height 50
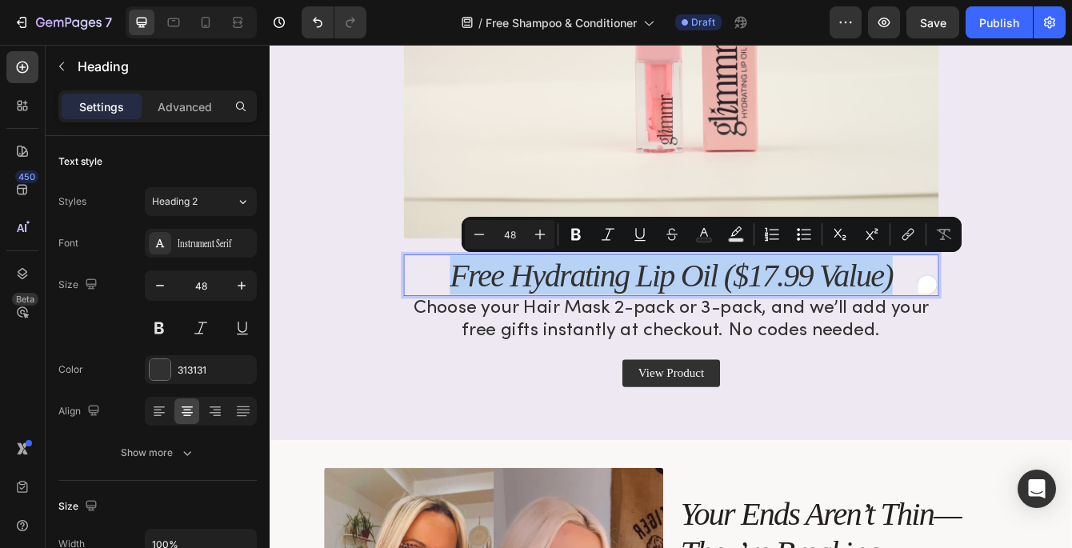
click at [587, 323] on p "Free Hydrating Lip Oil ($17.99 Value)" at bounding box center [749, 321] width 637 height 46
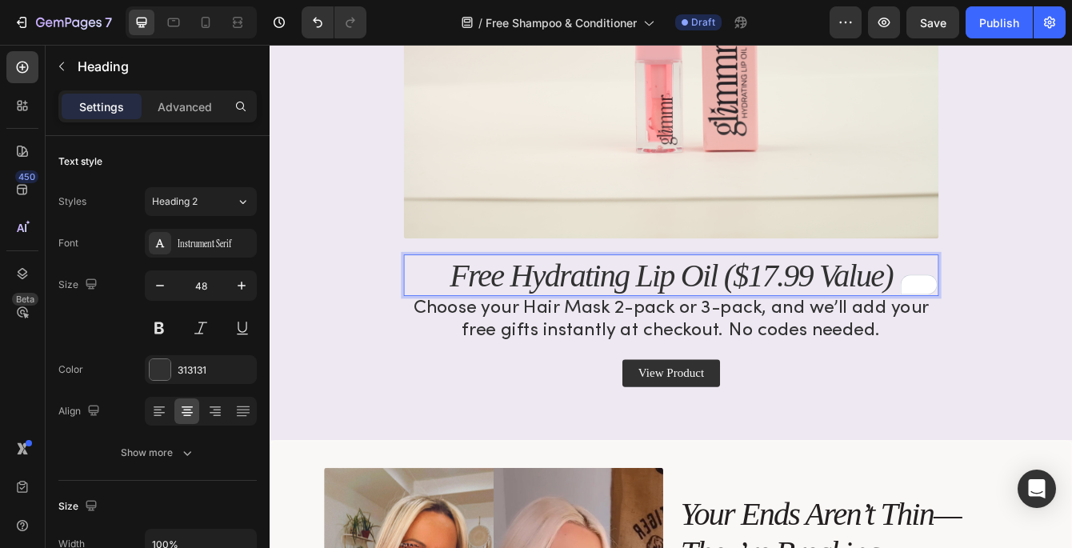
click at [791, 331] on p "Free Hydrating Lip Oil ($17.99 Value)" at bounding box center [749, 321] width 637 height 46
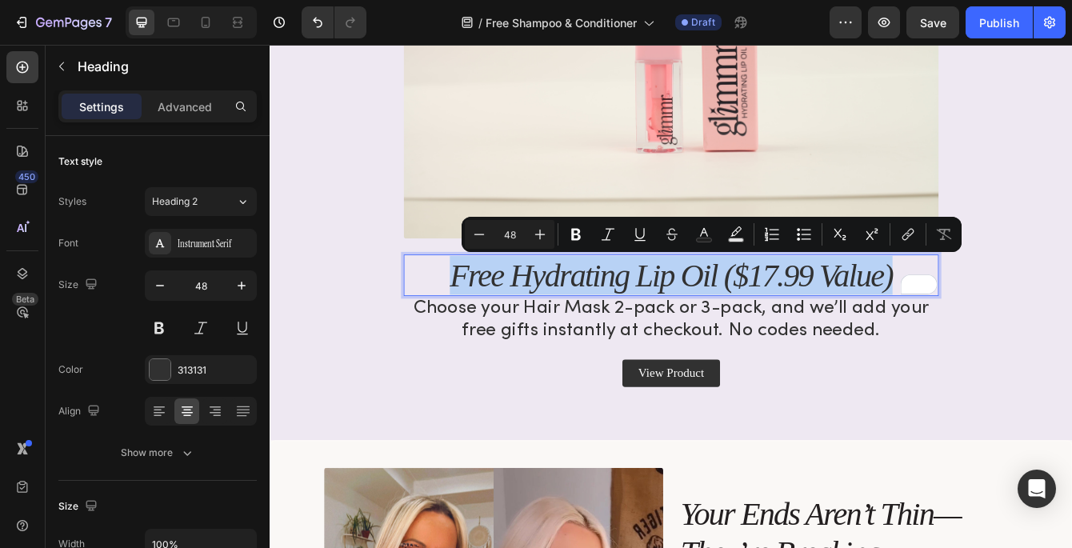
drag, startPoint x: 1019, startPoint y: 315, endPoint x: 491, endPoint y: 312, distance: 527.3
click at [491, 312] on p "Free Hydrating Lip Oil ($17.99 Value)" at bounding box center [749, 321] width 637 height 46
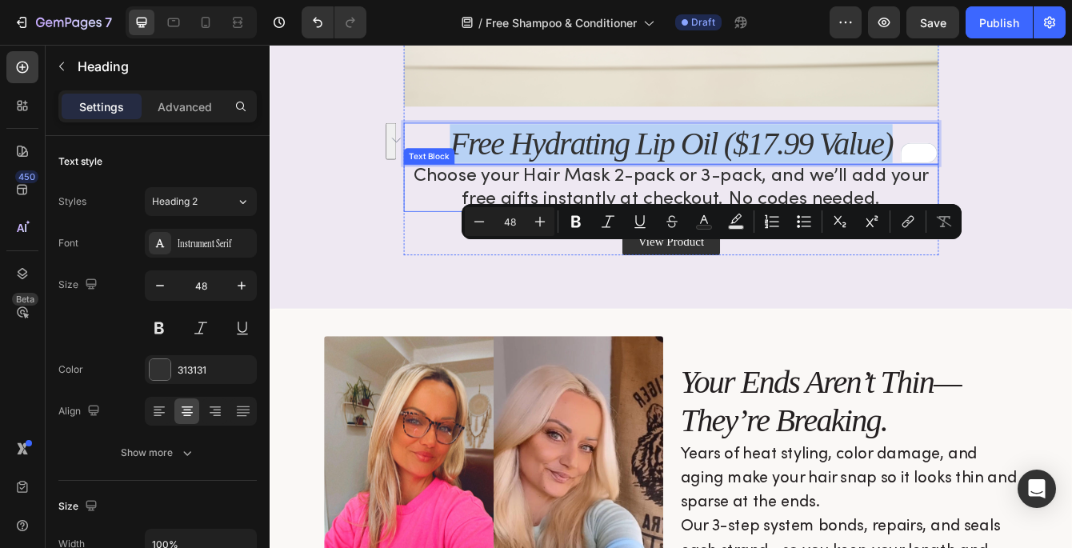
scroll to position [990, 0]
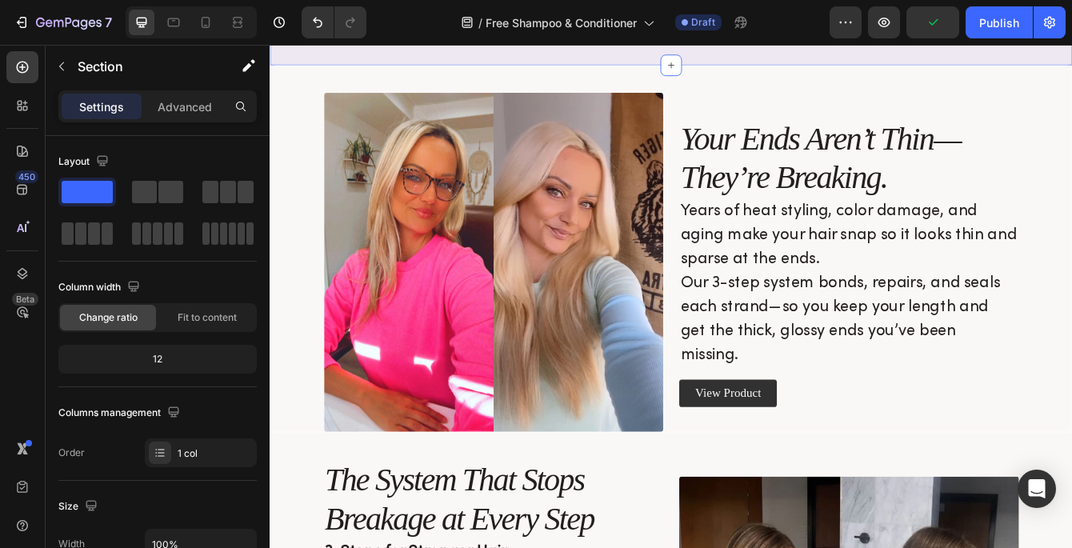
scroll to position [1284, 0]
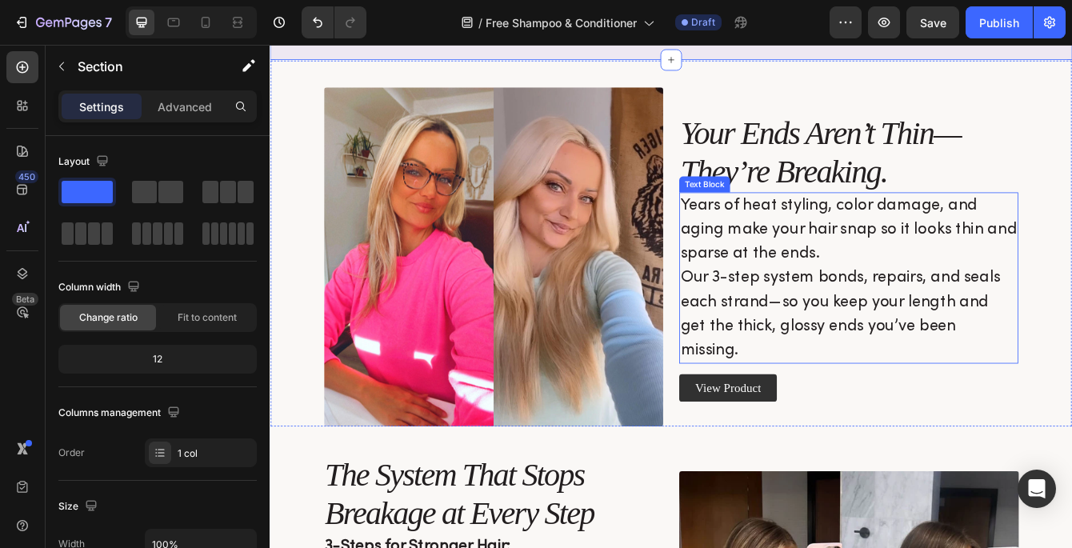
click at [828, 288] on p "Years of heat styling, color damage, and aging make your hair snap so it looks …" at bounding box center [962, 324] width 403 height 202
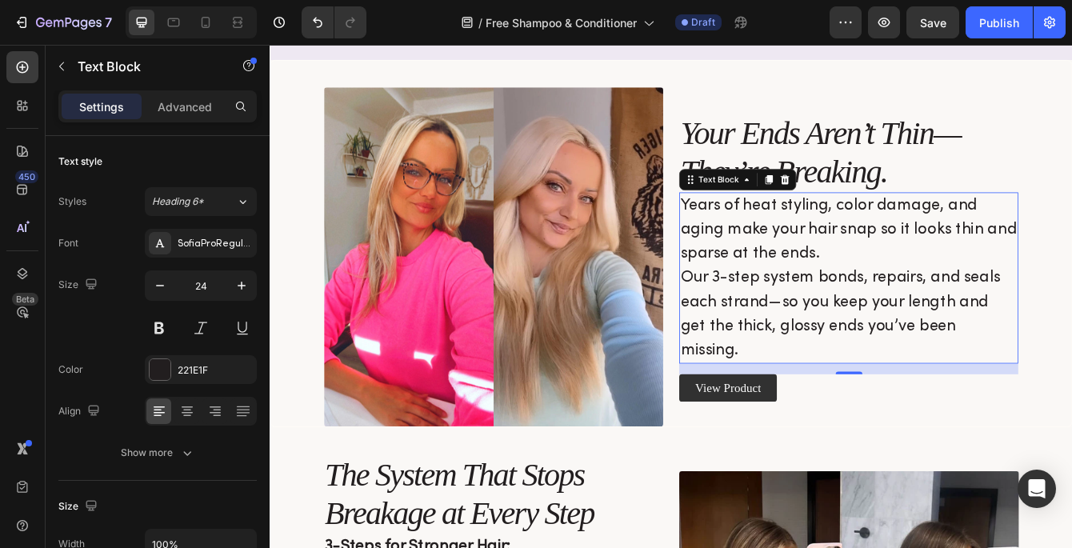
click at [828, 288] on p "Years of heat styling, color damage, and aging make your hair snap so it looks …" at bounding box center [962, 324] width 403 height 202
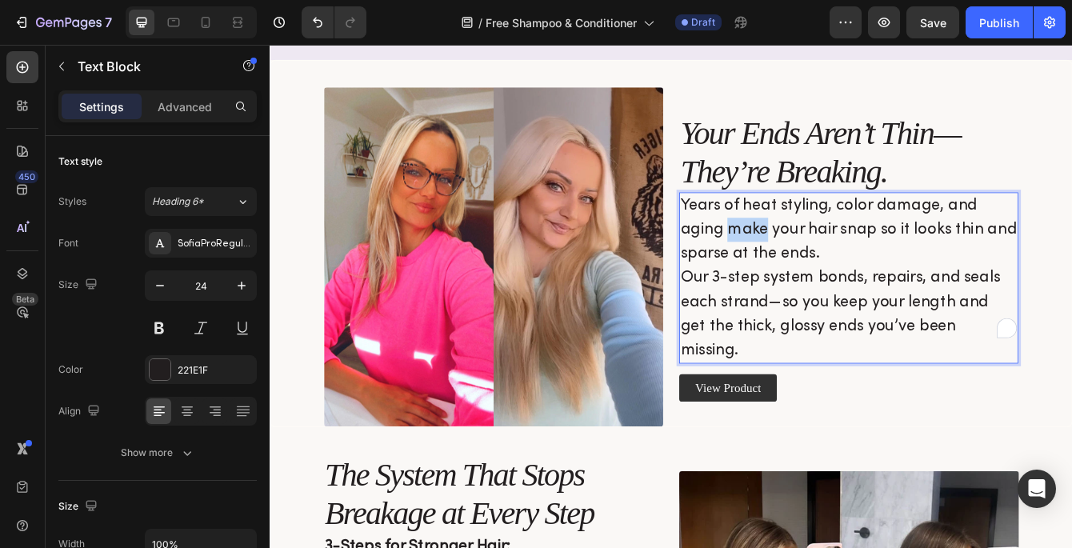
click at [828, 288] on p "Years of heat styling, color damage, and aging make your hair snap so it looks …" at bounding box center [962, 324] width 403 height 202
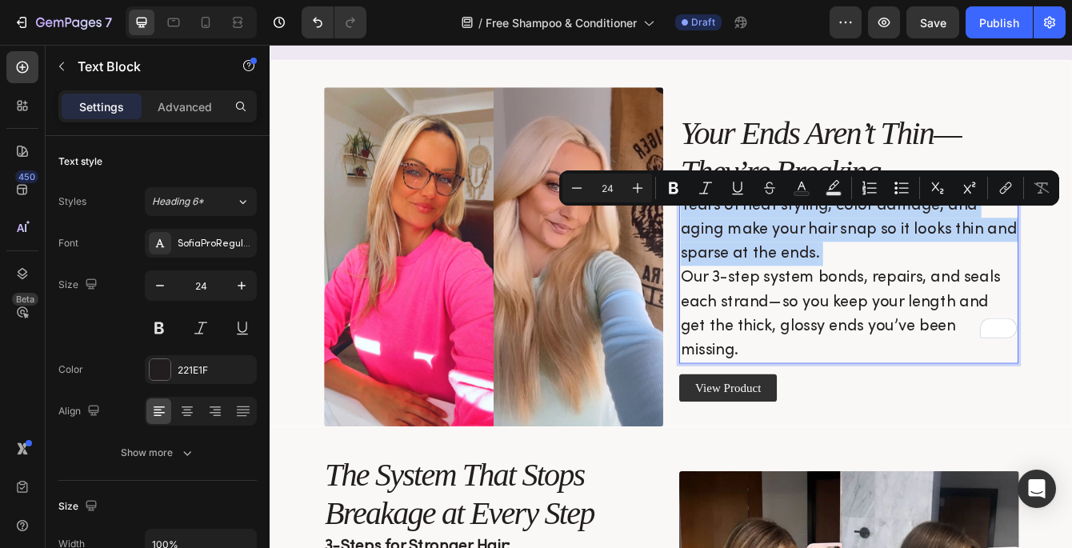
click at [843, 302] on p "Years of heat styling, color damage, and aging make your hair snap so it looks …" at bounding box center [962, 324] width 403 height 202
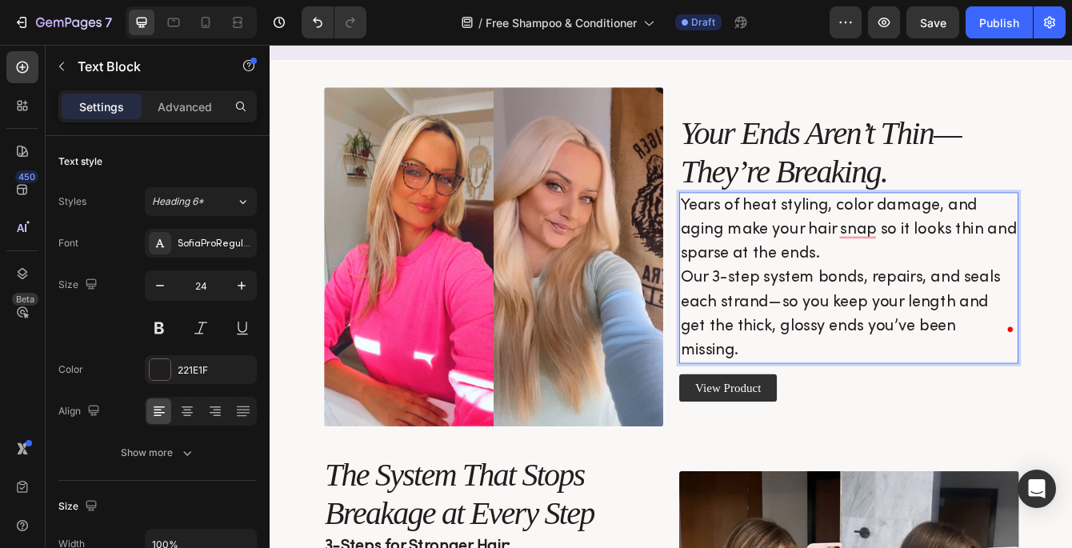
click at [1071, 395] on p "Years of heat styling, color damage, and aging make your hair snap so it looks …" at bounding box center [962, 324] width 403 height 202
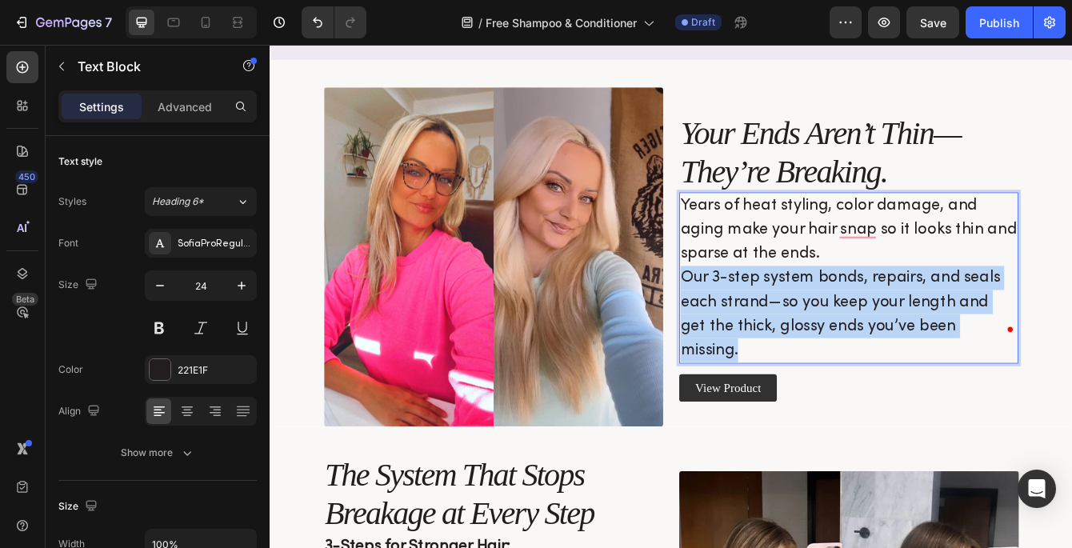
click at [1071, 395] on p "Years of heat styling, color damage, and aging make your hair snap so it looks …" at bounding box center [962, 324] width 403 height 202
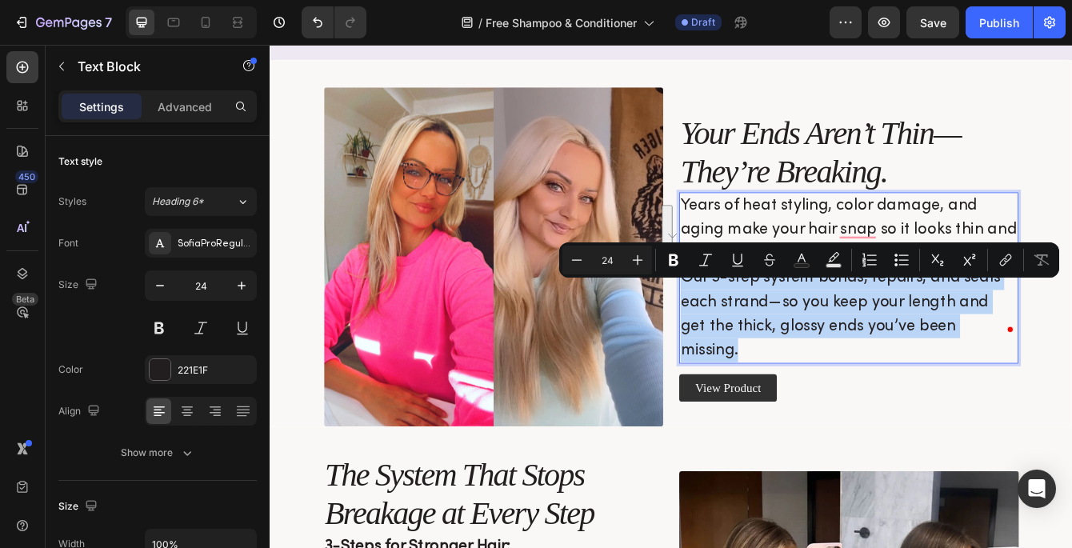
click at [1023, 365] on p "Years of heat styling, color damage, and aging make your hair snap so it looks …" at bounding box center [962, 324] width 403 height 202
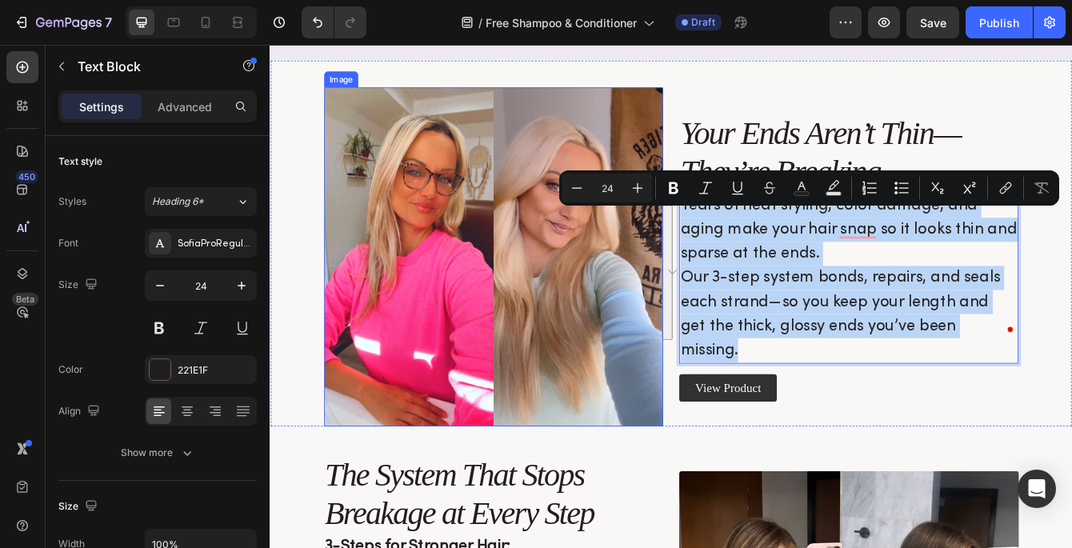
drag, startPoint x: 1132, startPoint y: 395, endPoint x: 713, endPoint y: 254, distance: 442.6
click at [713, 254] on div "Image Your Ends Aren’t Thin—They’re Breaking. Heading Years of heat styling, co…" at bounding box center [750, 282] width 960 height 439
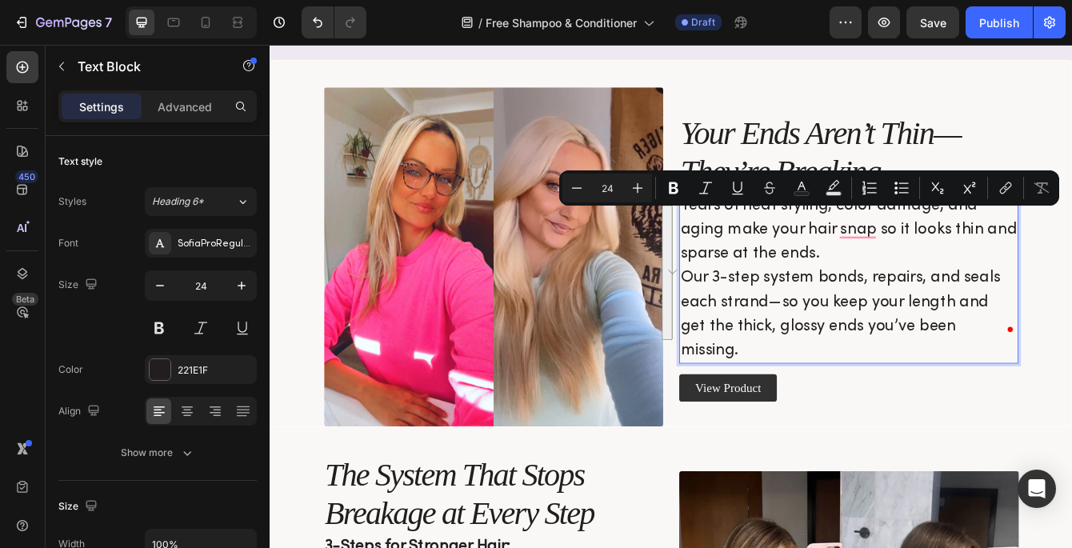
scroll to position [1256, 0]
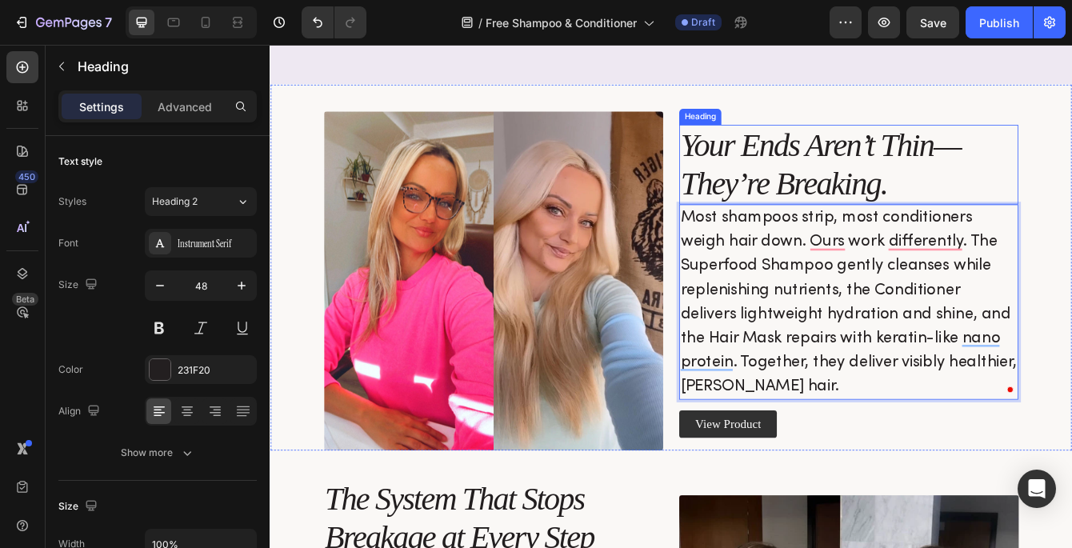
click at [894, 194] on h2 "Your Ends Aren’t Thin—They’re Breaking." at bounding box center [962, 188] width 406 height 95
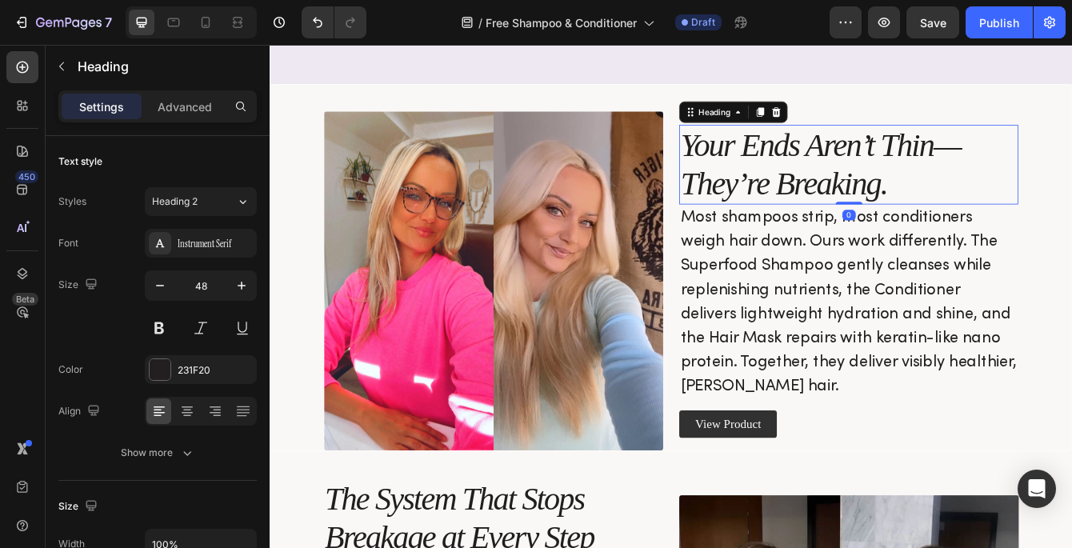
click at [894, 194] on h2 "Your Ends Aren’t Thin—They’re Breaking." at bounding box center [962, 188] width 406 height 95
click at [894, 194] on p "Your Ends Aren’t Thin—They’re Breaking." at bounding box center [962, 188] width 403 height 92
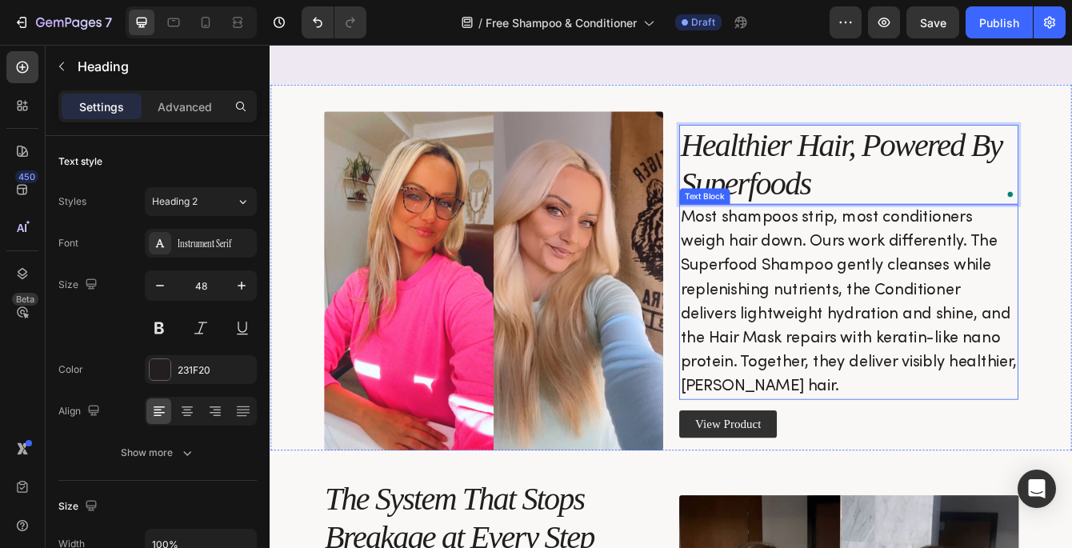
click at [927, 279] on p "Most shampoos strip, most conditioners weigh hair down. Ours work differently. …" at bounding box center [962, 353] width 403 height 230
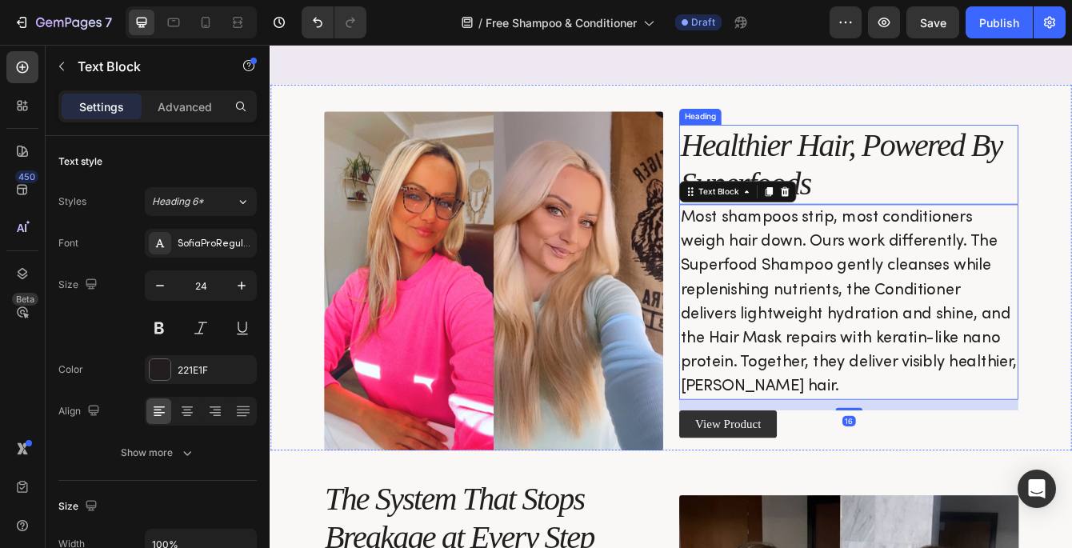
click at [959, 188] on p "Healthier Hair, Powered By Superfoods" at bounding box center [962, 188] width 403 height 92
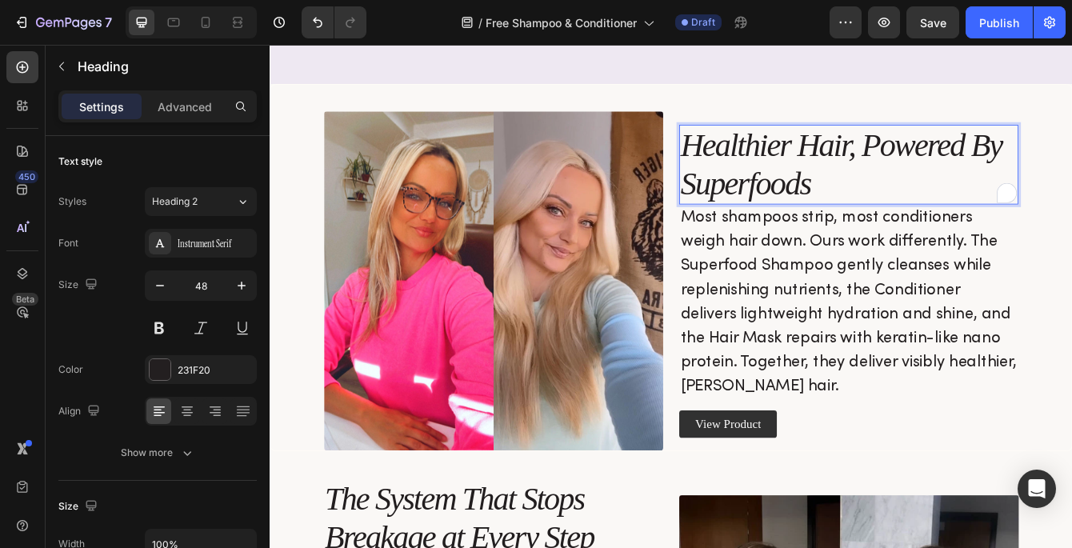
click at [946, 199] on p "Healthier Hair, Powered By Superfoods" at bounding box center [962, 188] width 403 height 92
click at [879, 302] on p "Most shampoos strip, most conditioners weigh hair down. Ours work differently. …" at bounding box center [962, 353] width 403 height 230
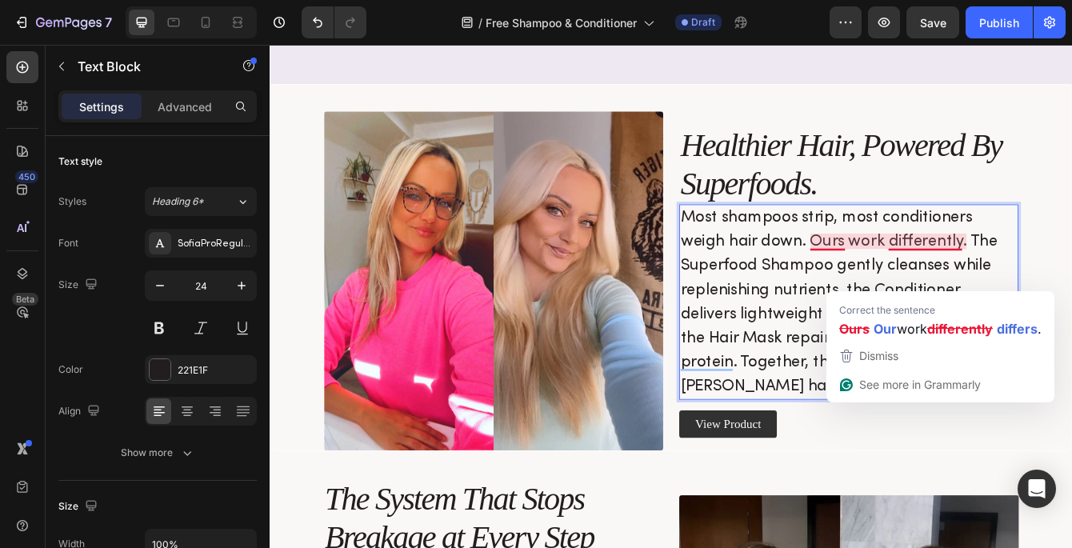
click at [899, 351] on p "Most shampoos strip, most conditioners weigh hair down. Ours work differently. …" at bounding box center [962, 353] width 403 height 230
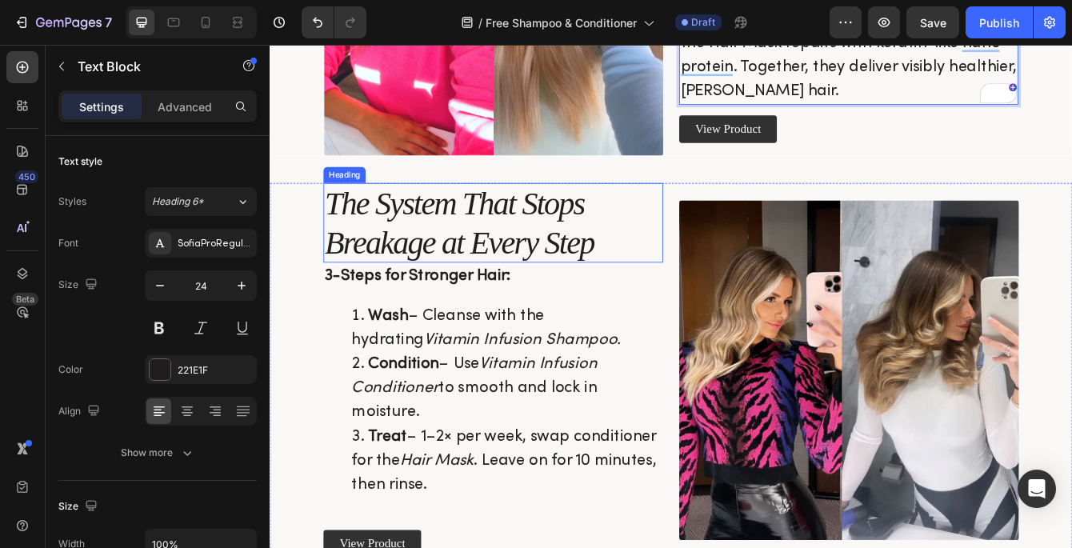
scroll to position [1612, 0]
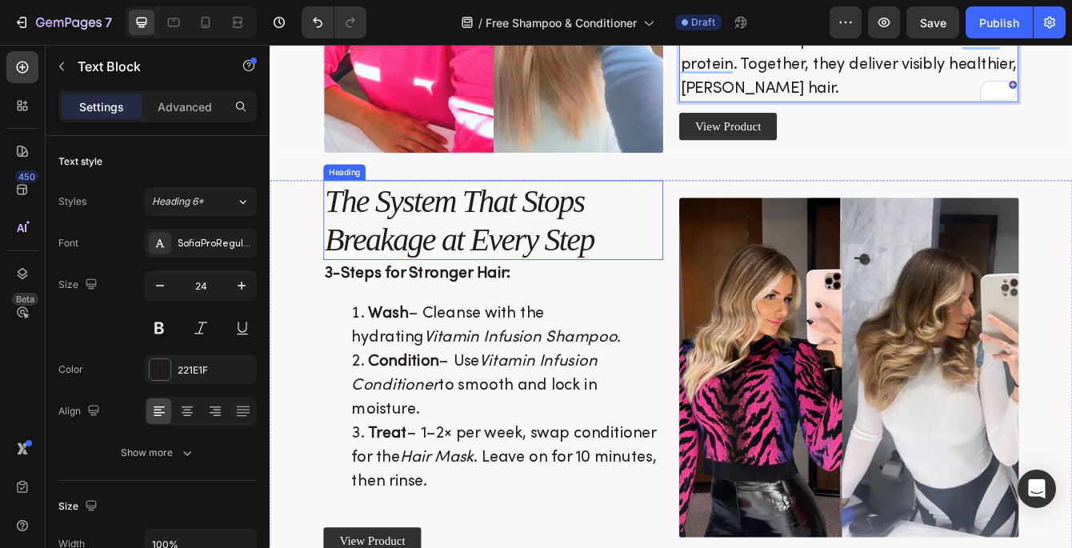
click at [566, 234] on h2 "The System That Stops Breakage at Every Step" at bounding box center [537, 254] width 407 height 95
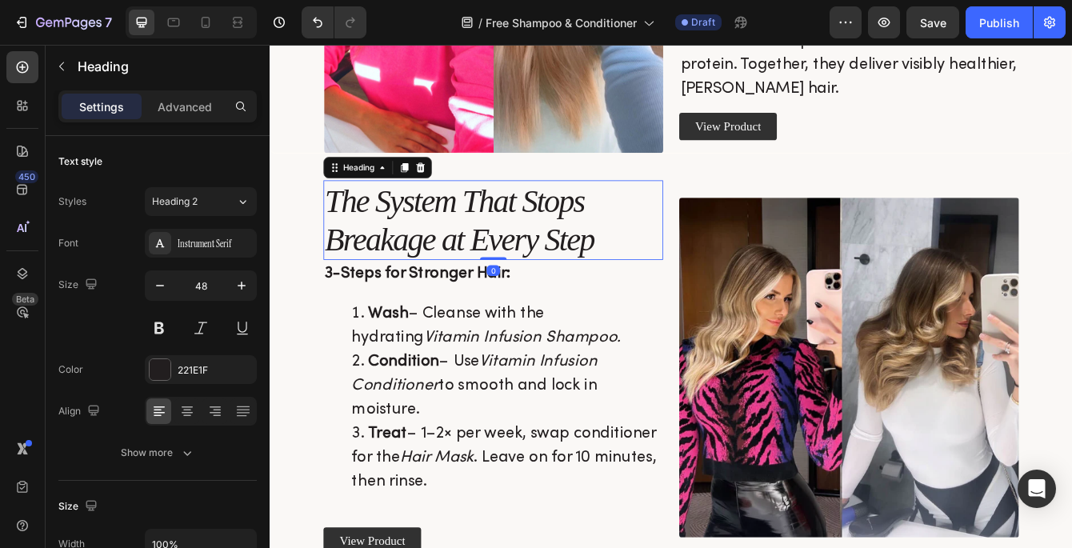
click at [566, 234] on h2 "The System That Stops Breakage at Every Step" at bounding box center [537, 254] width 407 height 95
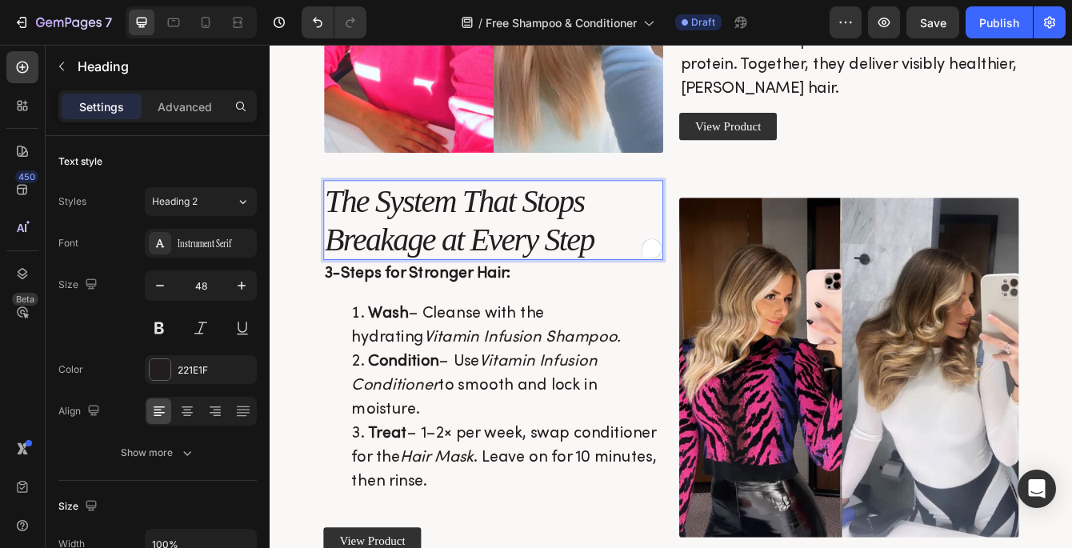
click at [566, 234] on p "The System That Stops Breakage at Every Step" at bounding box center [536, 255] width 403 height 92
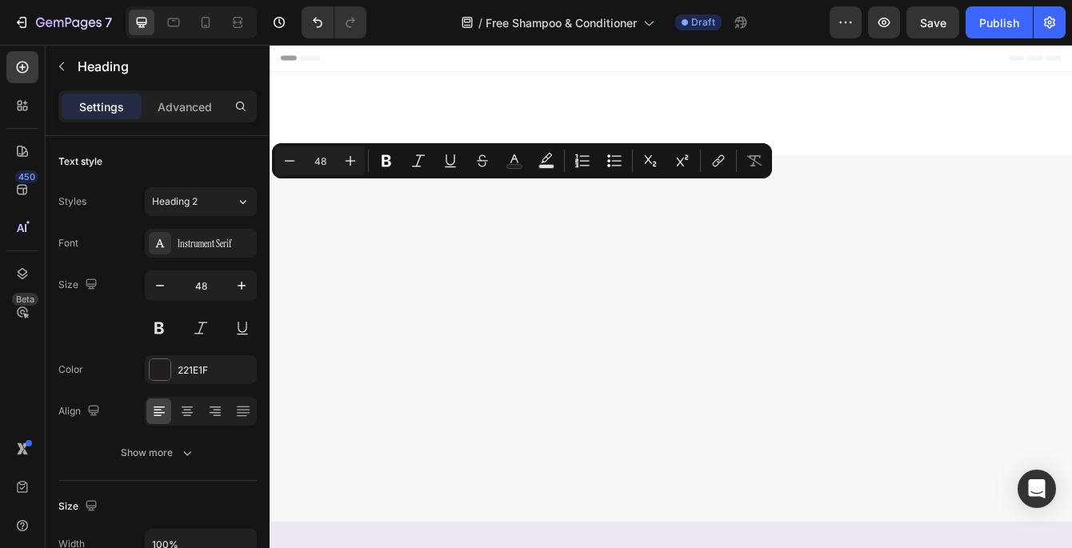
scroll to position [1612, 0]
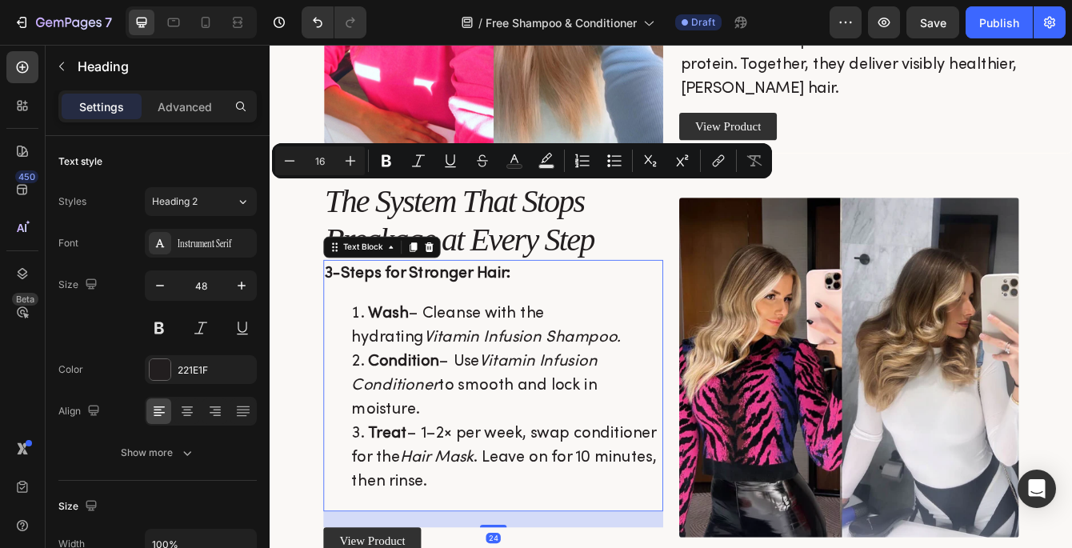
click at [577, 355] on li "Wash – Cleanse with the hydrating Vitamin Infusion Shampoo." at bounding box center [552, 381] width 371 height 58
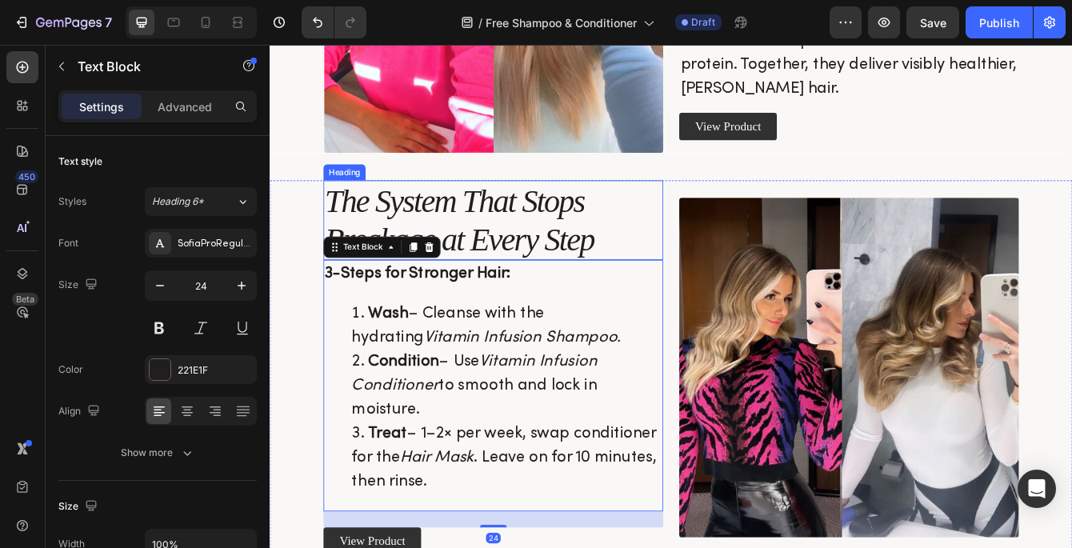
click at [586, 269] on p "The System That Stops Breakage at Every Step" at bounding box center [536, 255] width 403 height 92
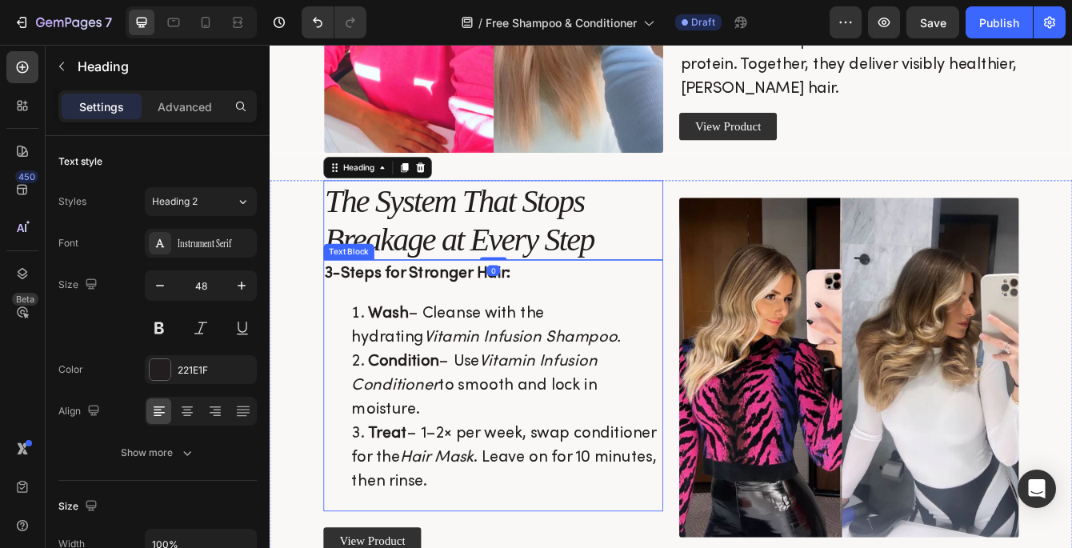
click at [575, 407] on li "Wash – Cleanse with the hydrating Vitamin Infusion Shampoo." at bounding box center [552, 381] width 371 height 58
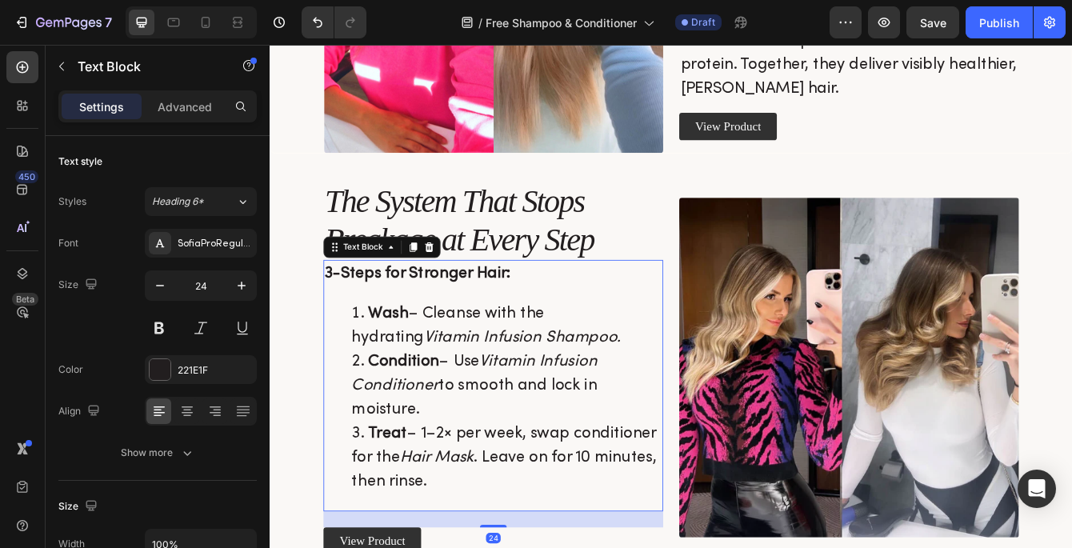
click at [568, 393] on icon "Vitamin Infusion Shampoo." at bounding box center [572, 395] width 236 height 18
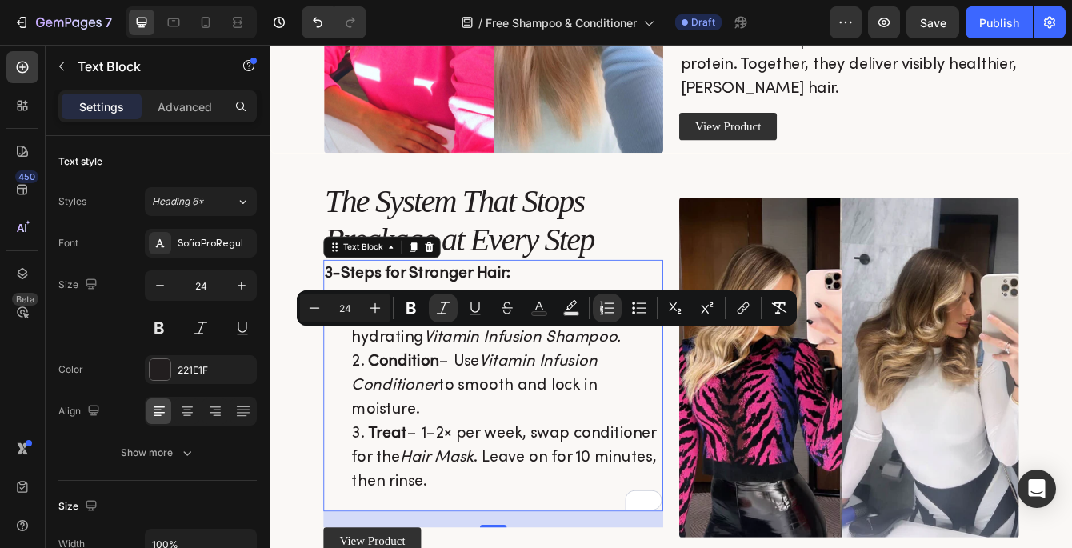
click at [493, 386] on icon "Vitamin Infusion Shampoo." at bounding box center [572, 395] width 236 height 18
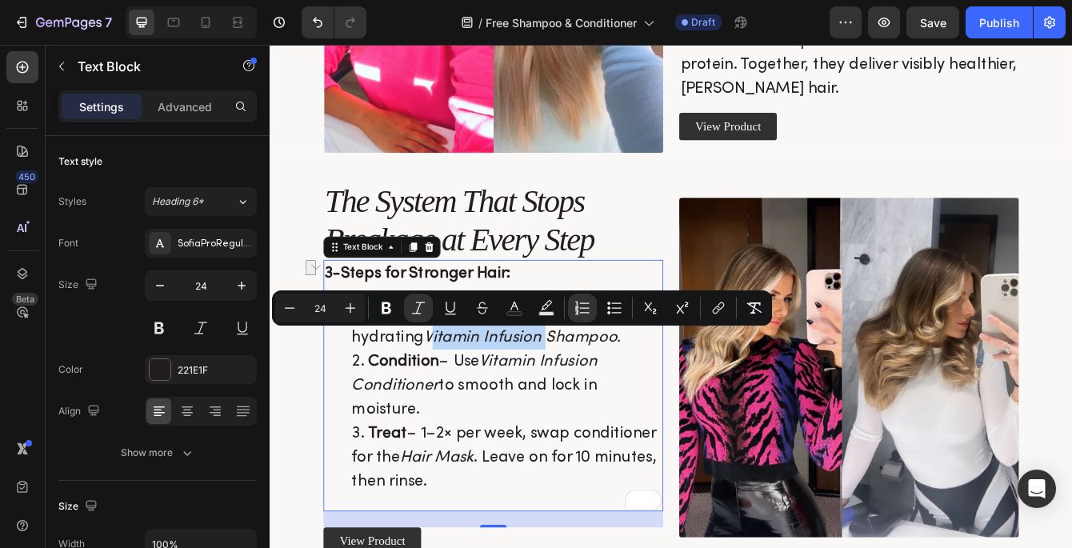
drag, startPoint x: 510, startPoint y: 390, endPoint x: 374, endPoint y: 391, distance: 135.2
click at [454, 391] on icon "Vitamin Infusion Shampoo." at bounding box center [572, 395] width 236 height 18
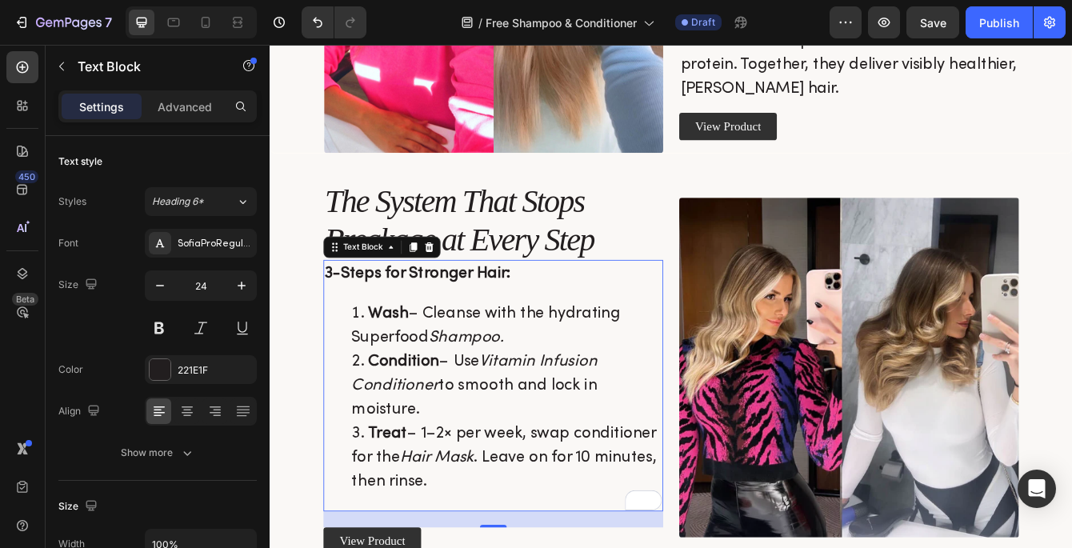
click at [544, 437] on li "Condition – Use Vitamin Infusion Conditioner to smooth and lock in moisture." at bounding box center [552, 453] width 371 height 86
drag, startPoint x: 533, startPoint y: 425, endPoint x: 675, endPoint y: 419, distance: 142.5
click at [675, 419] on li "Condition – Use Vitamin Infusion Conditioner to smooth and lock in moisture." at bounding box center [552, 453] width 371 height 86
click at [623, 442] on li "Condition – Use Superfood Conditioner to smooth and lock in moisture." at bounding box center [552, 453] width 371 height 86
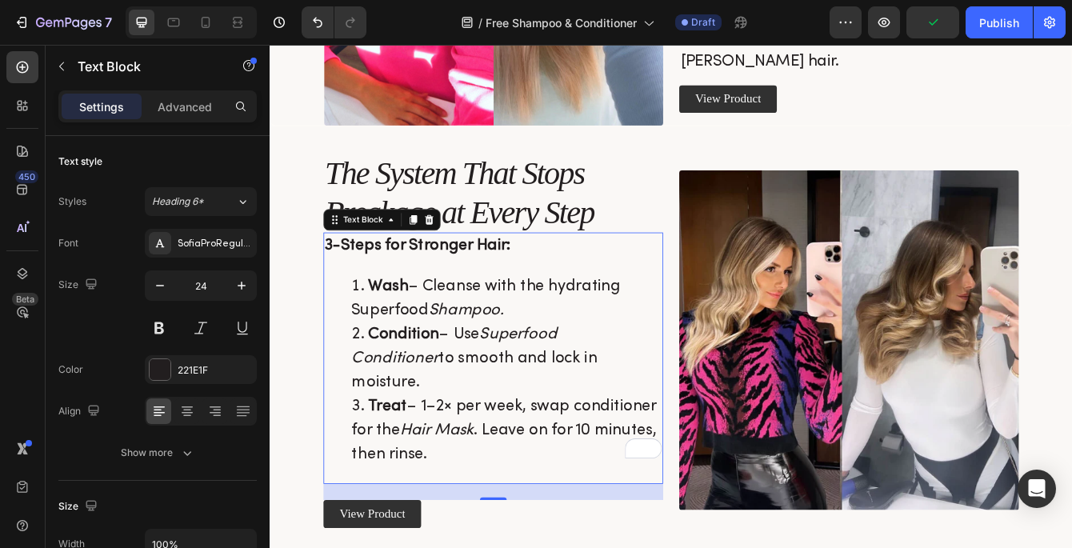
click at [639, 463] on li "Treat – 1–2× per week, swap conditioner for the Hair Mask . Leave on for 10 min…" at bounding box center [552, 506] width 371 height 86
click at [554, 475] on li "Treat – 1–2× per week, swap conditioner for the Hair Mask . Leave on for 10 min…" at bounding box center [552, 506] width 371 height 86
click at [443, 463] on li "Treat – 1–2× per week, swap conditioner for the Hair Mask . Leave on for 10 min…" at bounding box center [552, 506] width 371 height 86
click at [493, 394] on li "Condition – Use Superfood Conditioner to smooth and lock in moisture." at bounding box center [552, 420] width 371 height 86
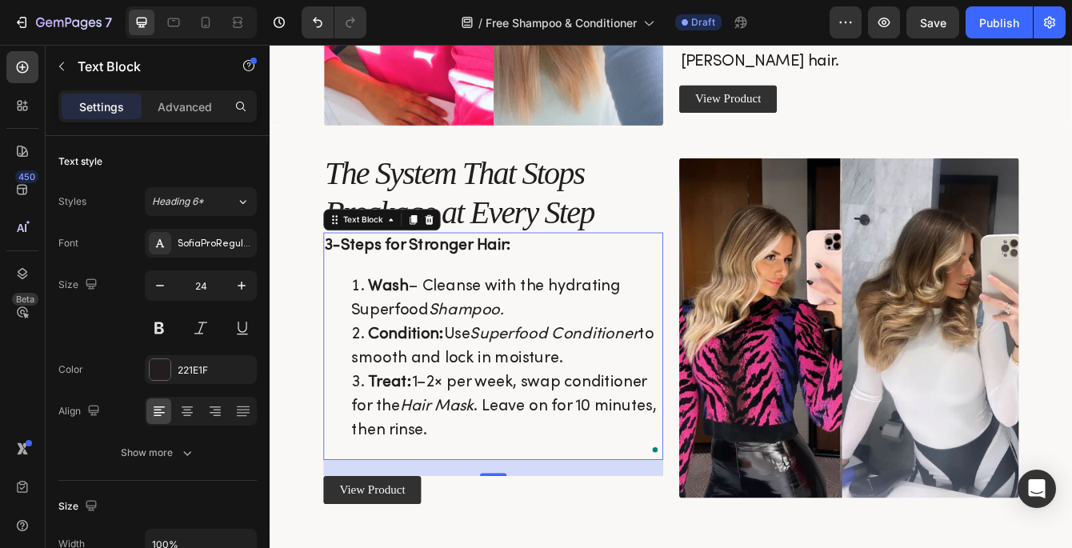
click at [459, 329] on li "Wash – Cleanse with the hydrating Superfood Shampoo." at bounding box center [552, 348] width 371 height 58
click at [577, 378] on li "Condition: Use Superfood Conditioner to smooth and lock in moisture." at bounding box center [552, 406] width 371 height 58
click at [552, 234] on p "The System That Stops Breakage at Every Step" at bounding box center [536, 222] width 403 height 92
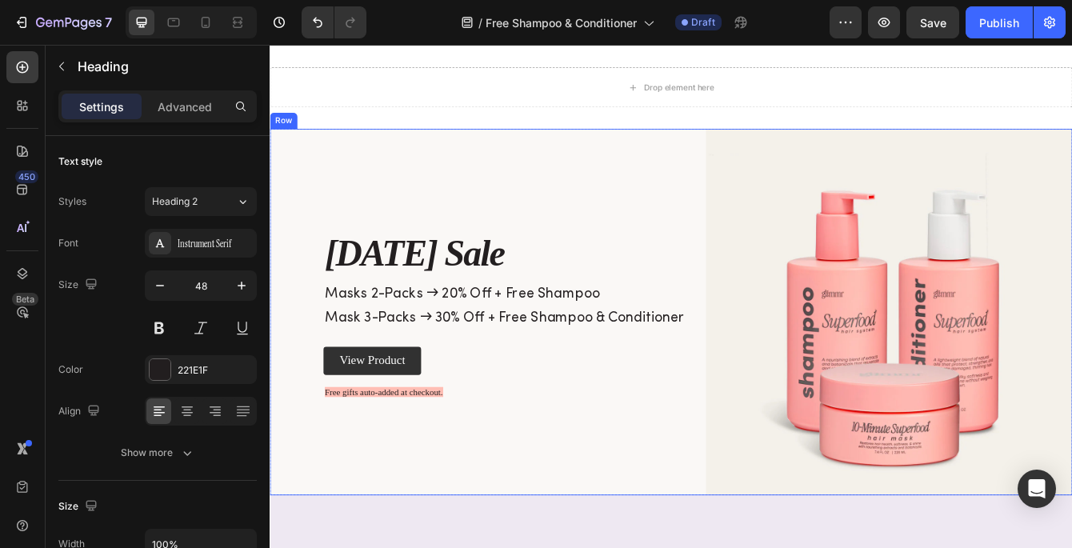
scroll to position [32, 0]
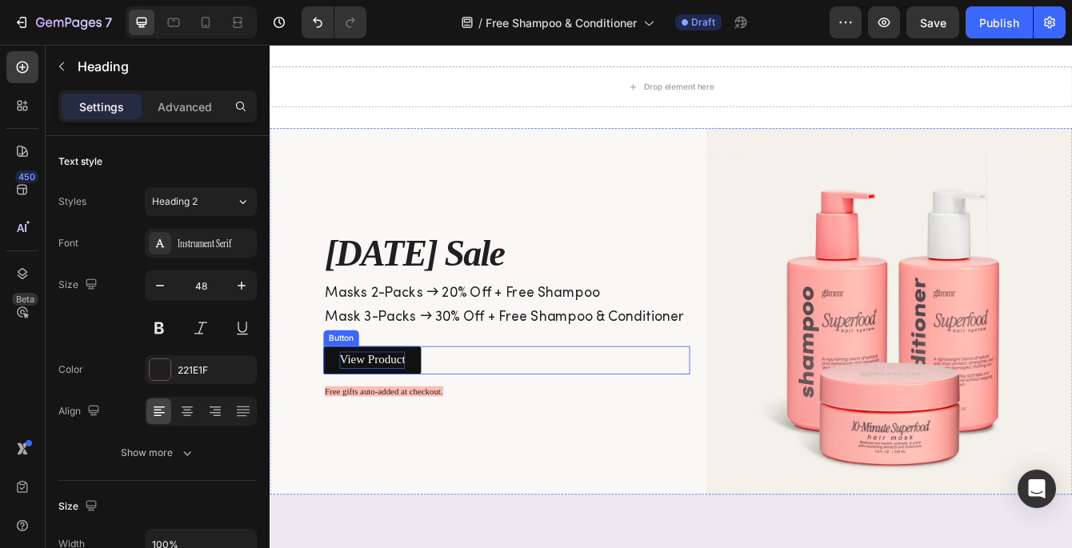
click at [418, 424] on p "View Product" at bounding box center [392, 422] width 78 height 20
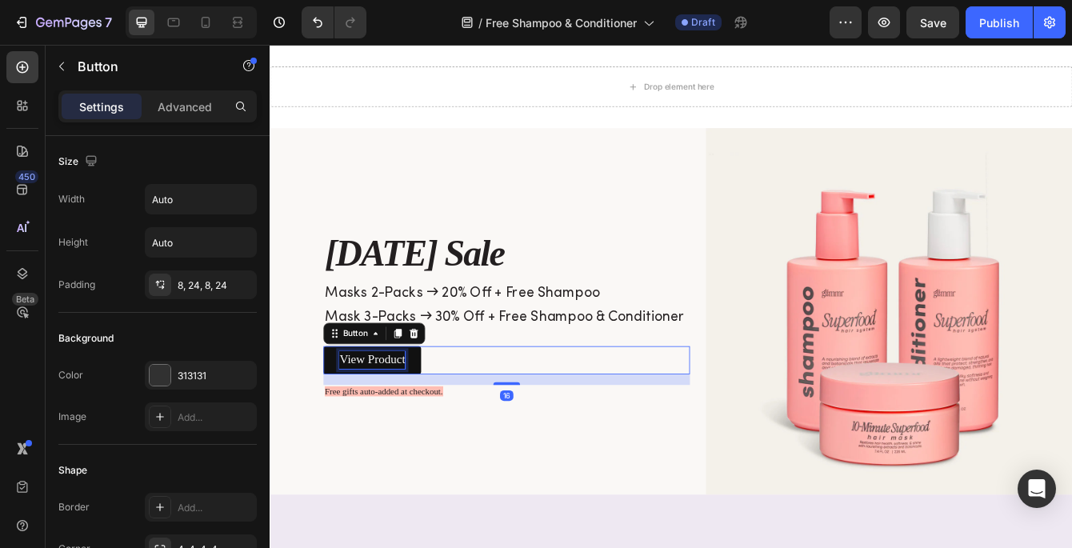
click at [419, 423] on p "View Product" at bounding box center [392, 422] width 78 height 20
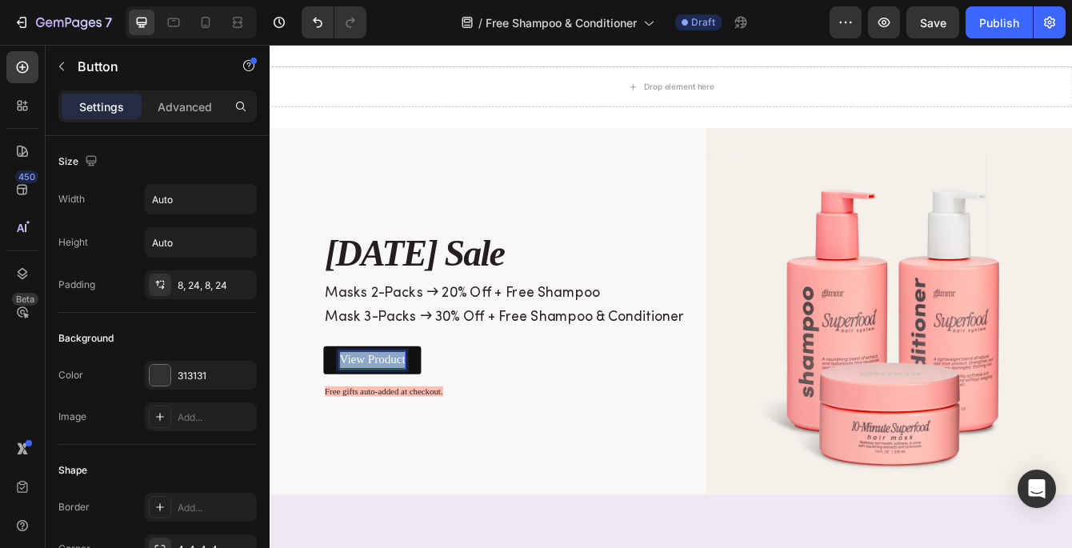
click at [419, 423] on p "View Product" at bounding box center [392, 422] width 78 height 20
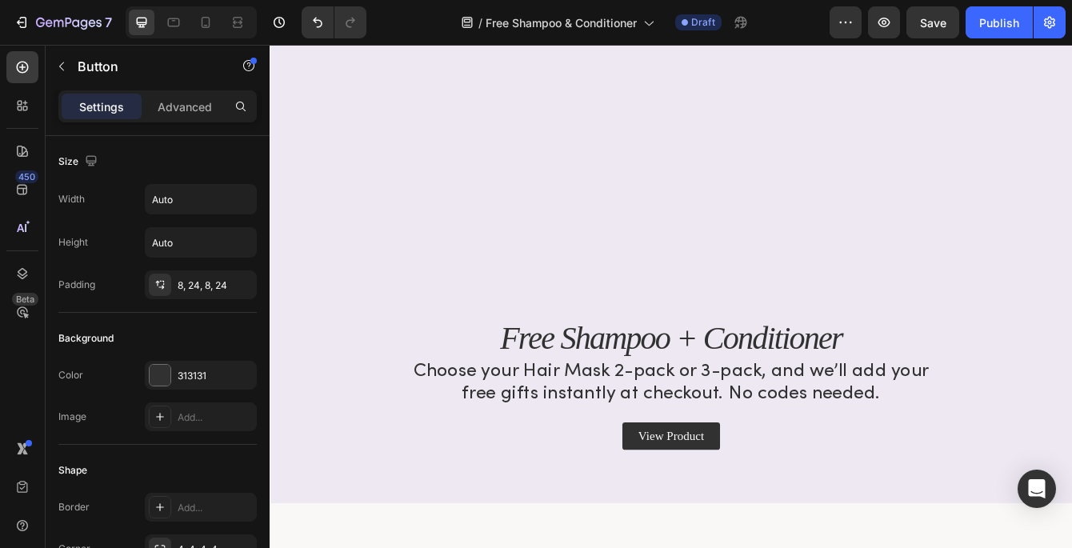
scroll to position [918, 0]
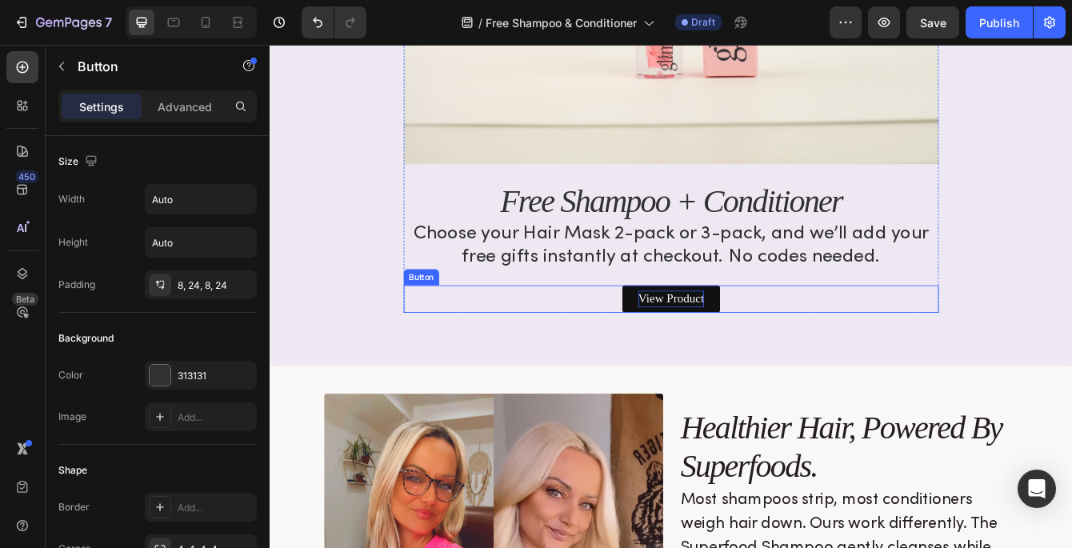
click at [727, 351] on p "View Product" at bounding box center [750, 349] width 78 height 20
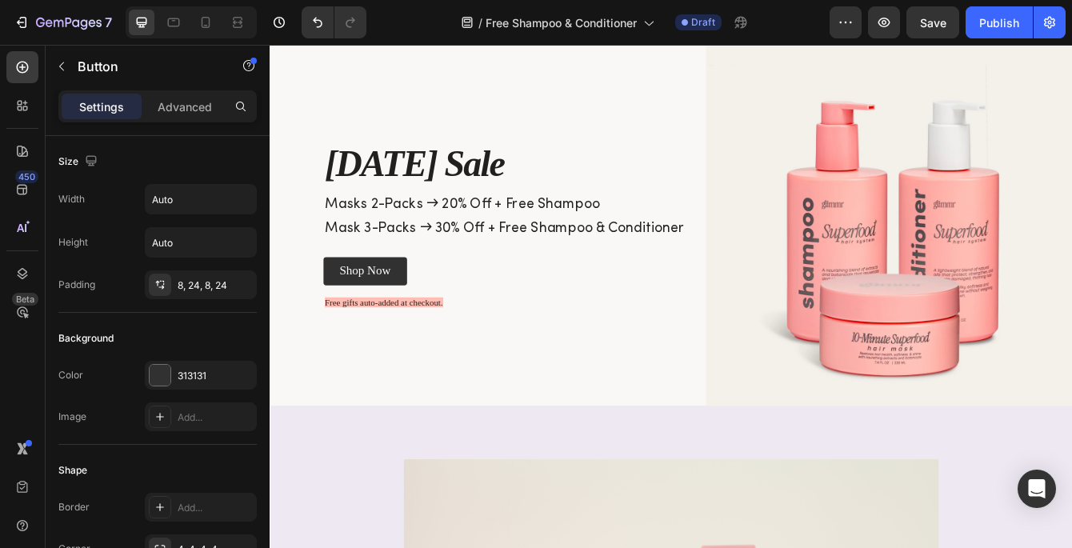
scroll to position [87, 0]
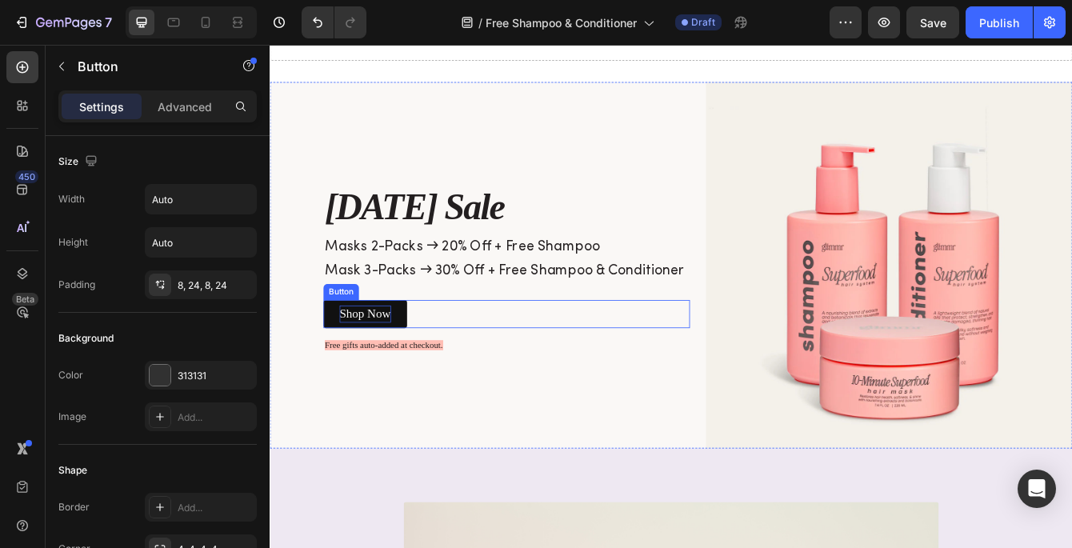
click at [403, 359] on p "Shop Now" at bounding box center [384, 367] width 62 height 20
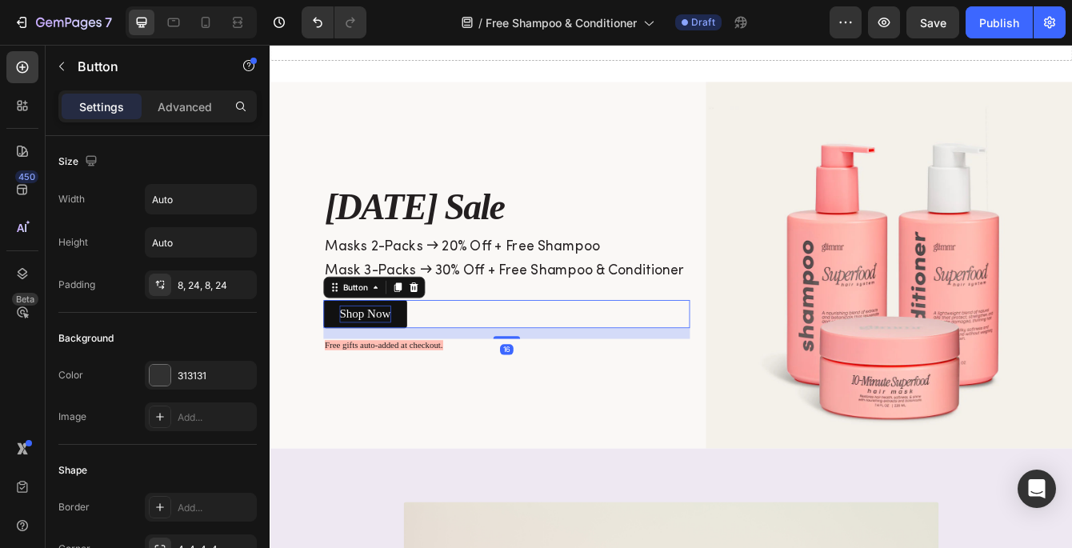
click at [403, 360] on p "Shop Now" at bounding box center [384, 367] width 62 height 20
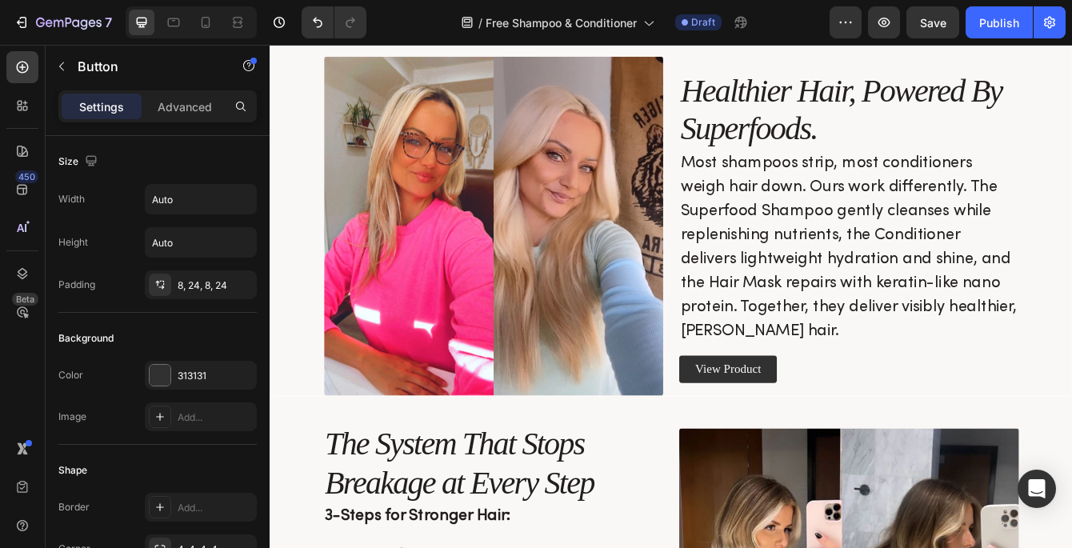
scroll to position [1334, 0]
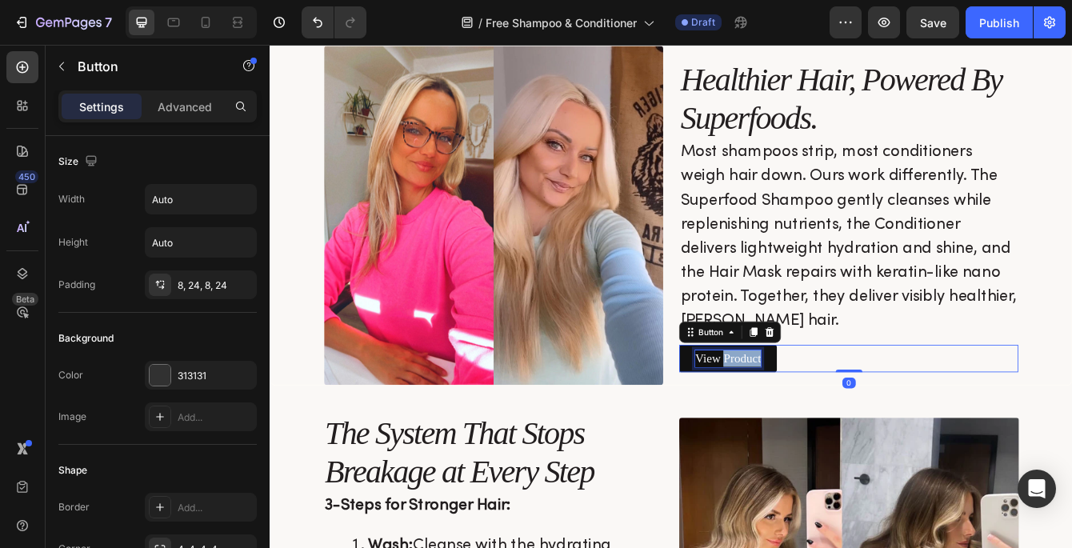
click at [826, 419] on p "View Product" at bounding box center [818, 421] width 78 height 20
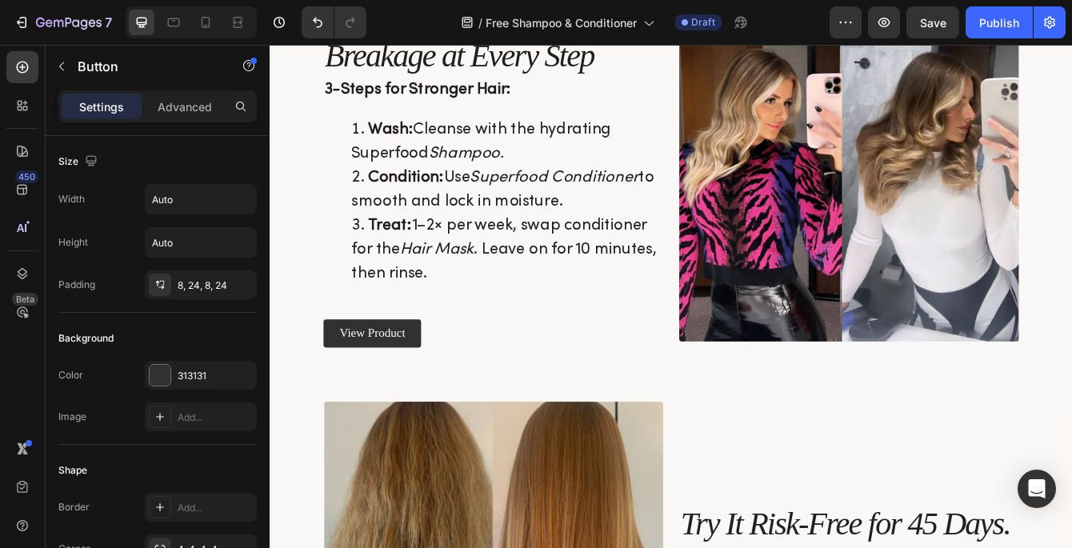
scroll to position [2031, 0]
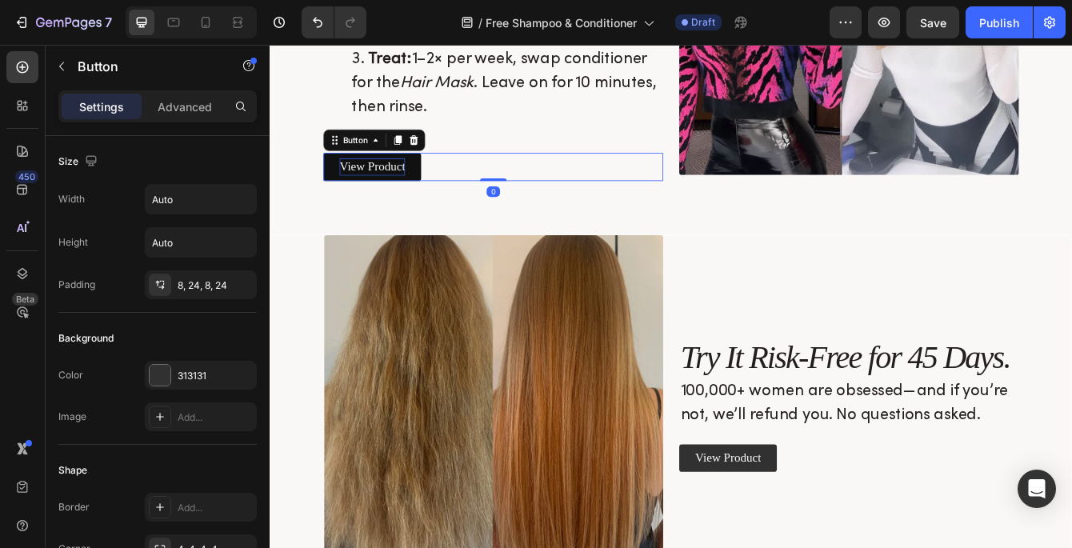
click at [409, 187] on p "View Product" at bounding box center [392, 191] width 78 height 20
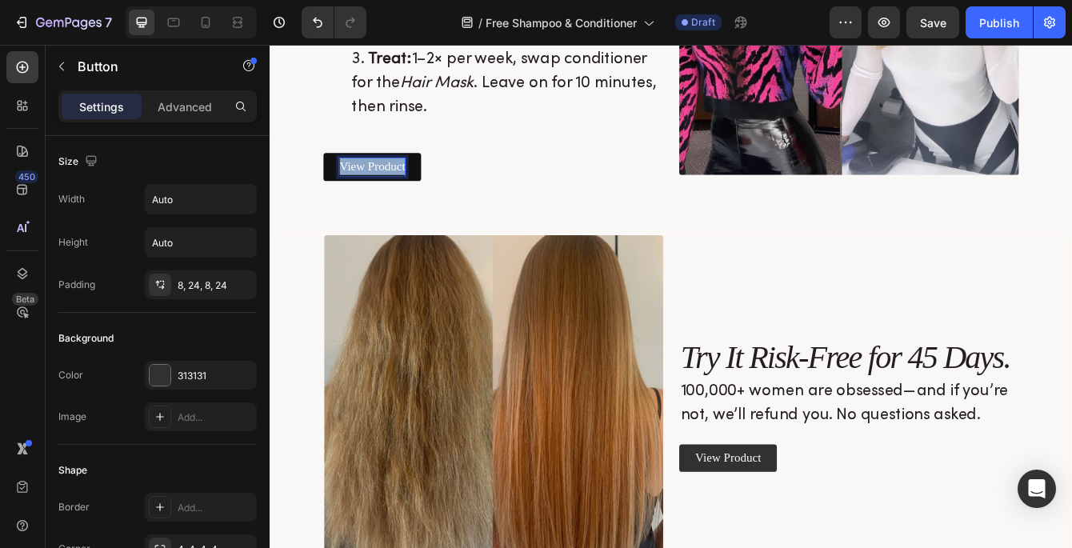
click at [409, 187] on p "View Product" at bounding box center [392, 191] width 78 height 20
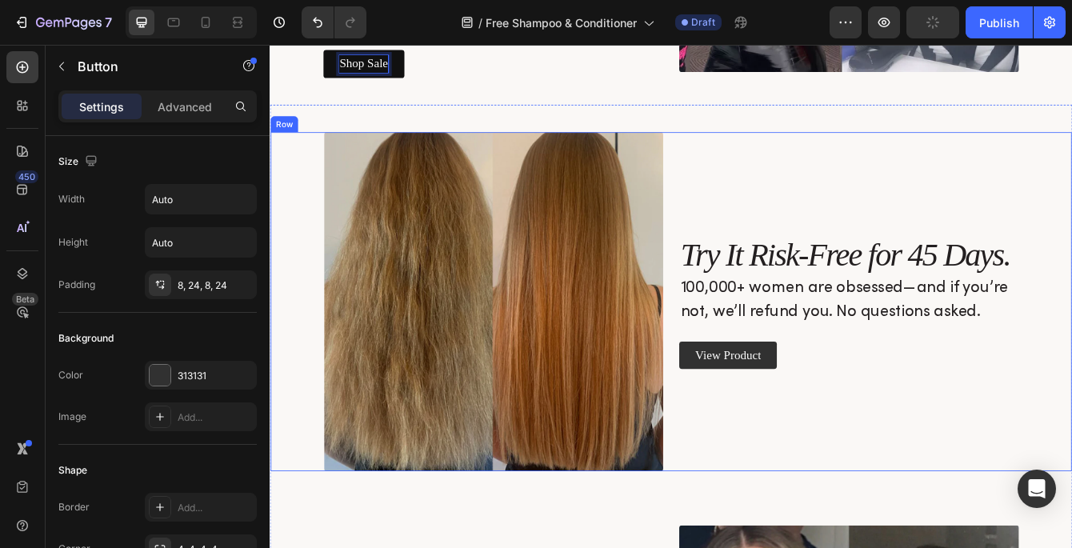
scroll to position [2171, 0]
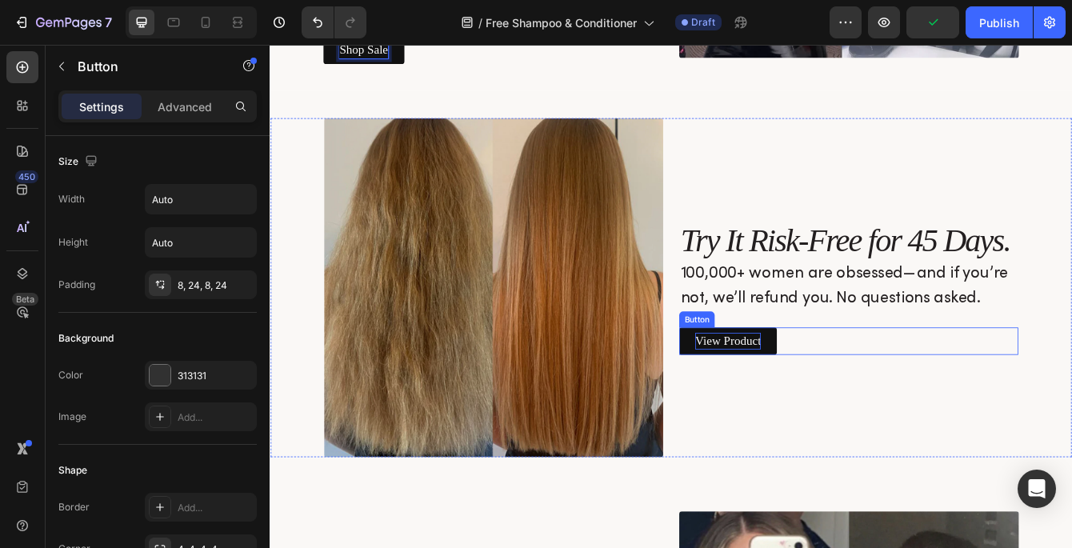
click at [814, 398] on p "View Product" at bounding box center [818, 400] width 78 height 20
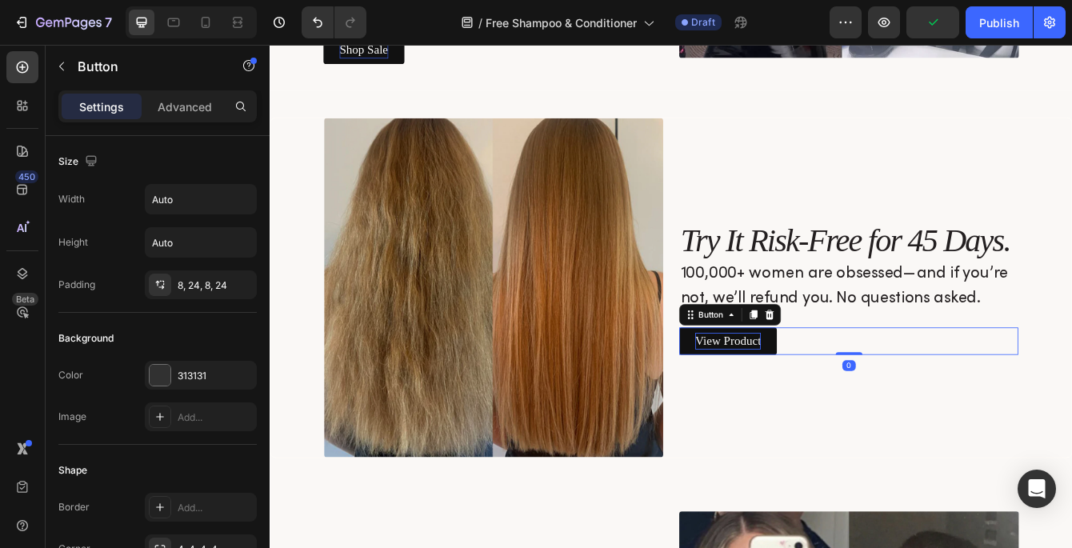
click at [814, 398] on p "View Product" at bounding box center [818, 400] width 78 height 20
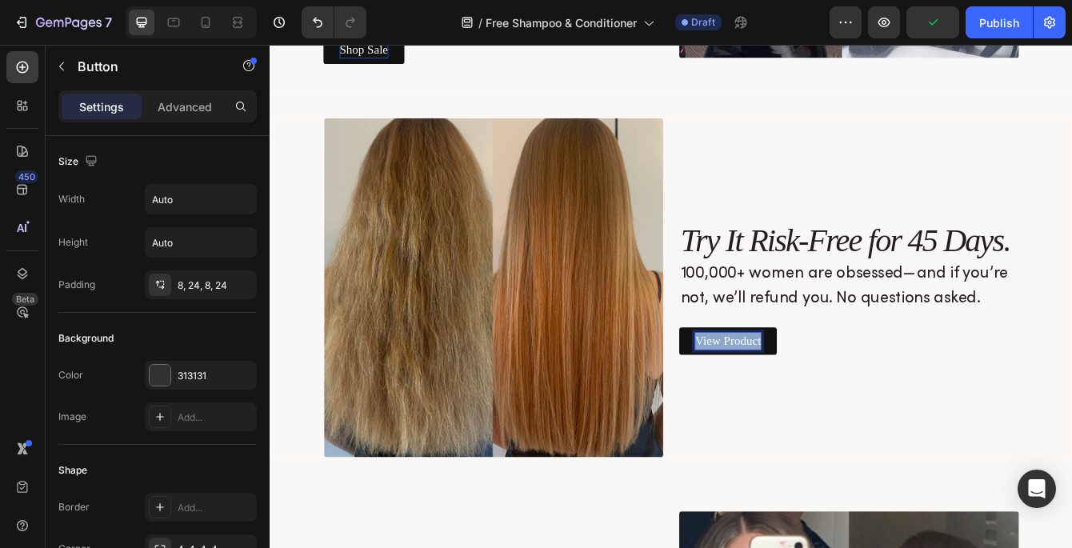
click at [814, 398] on p "View Product" at bounding box center [818, 400] width 78 height 20
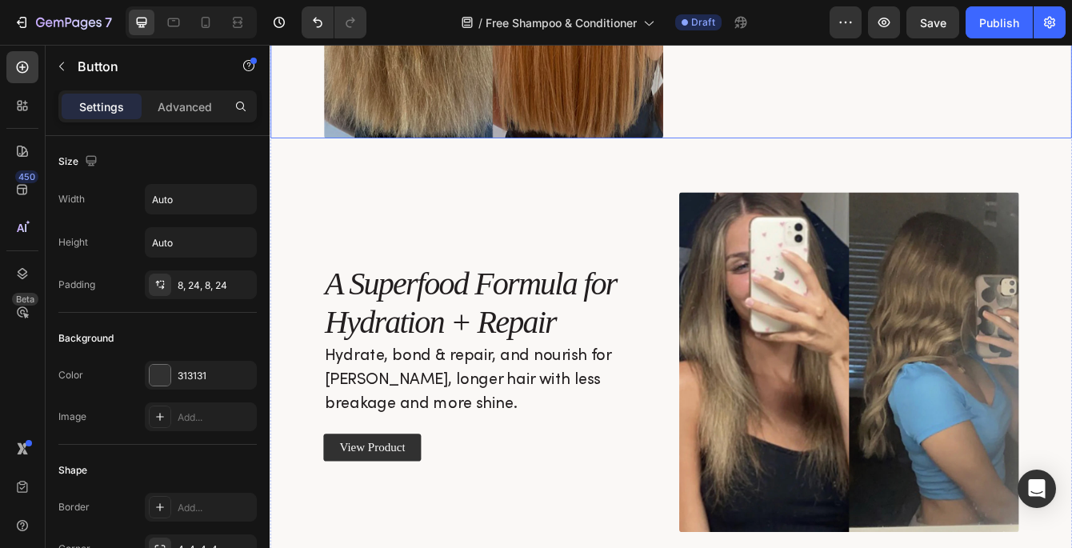
scroll to position [2625, 0]
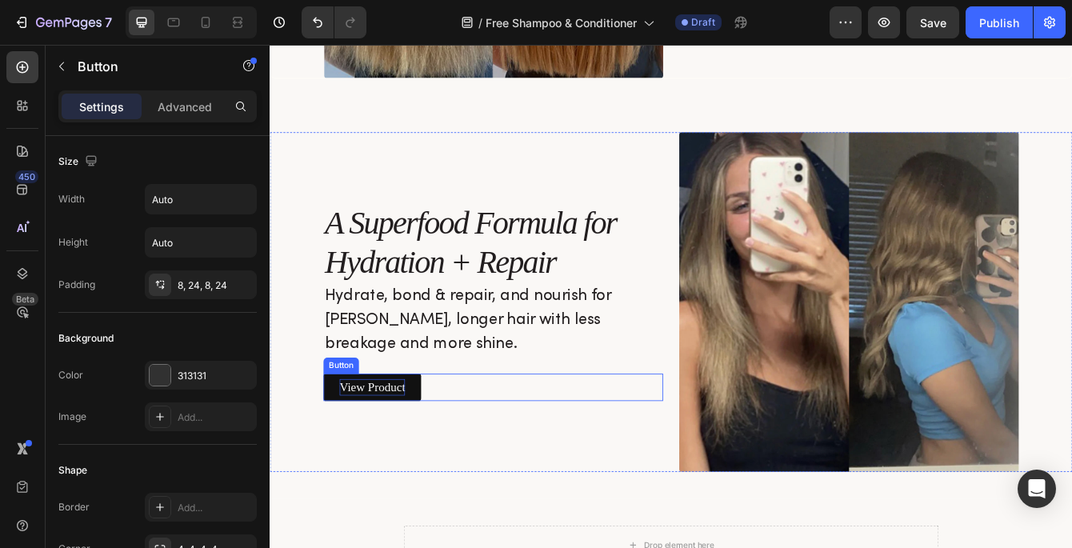
click at [380, 448] on p "View Product" at bounding box center [392, 455] width 78 height 20
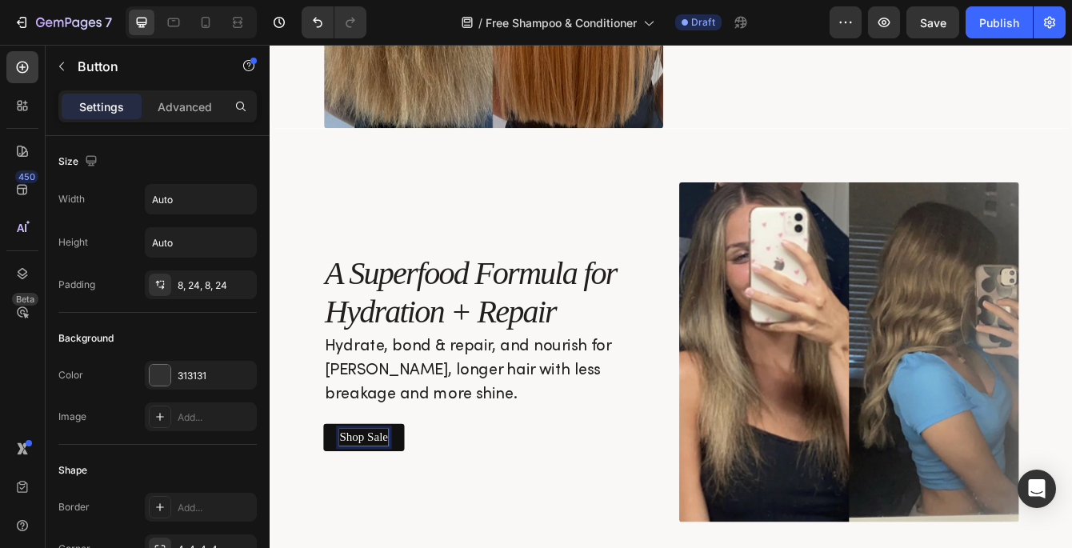
scroll to position [2565, 0]
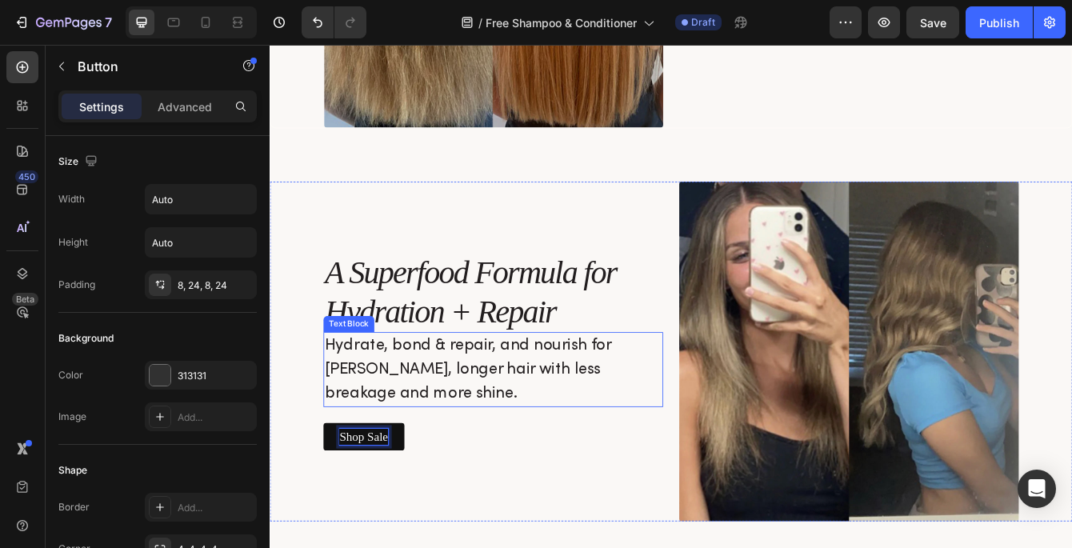
click at [491, 417] on p "Hydrate, bond & repair, and nourish for [PERSON_NAME], longer hair with less br…" at bounding box center [536, 433] width 403 height 86
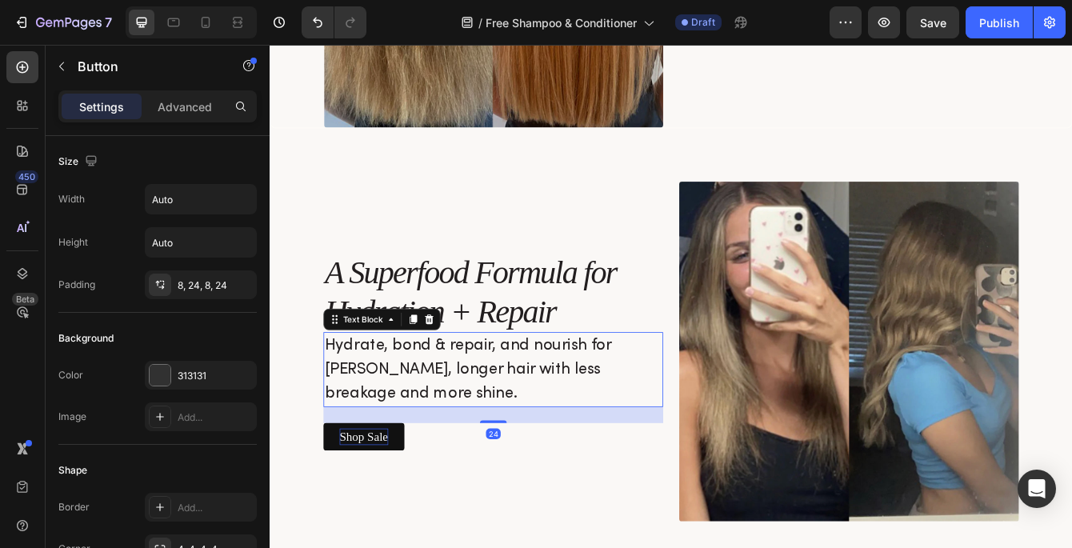
click at [491, 417] on p "Hydrate, bond & repair, and nourish for [PERSON_NAME], longer hair with less br…" at bounding box center [536, 433] width 403 height 86
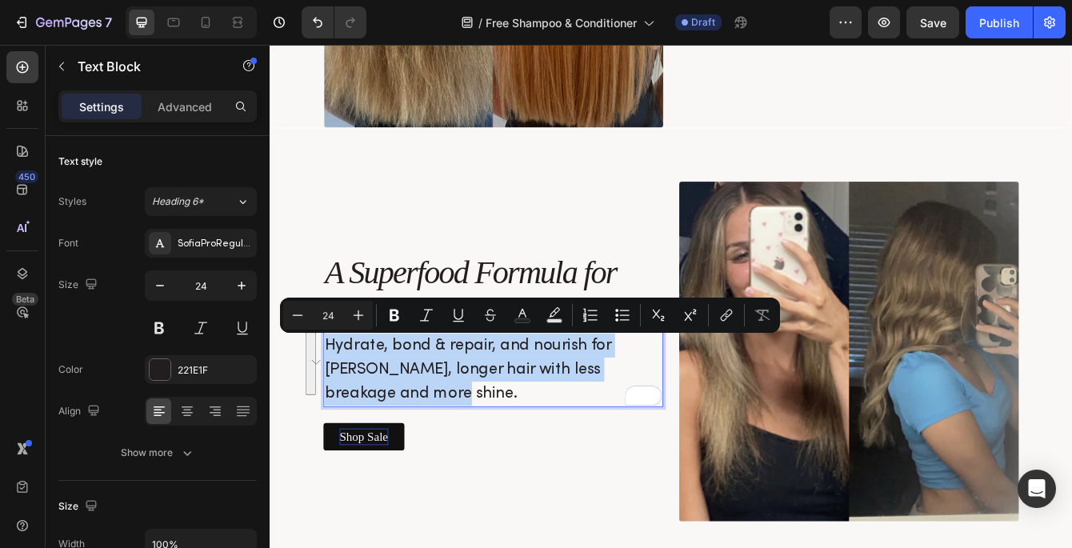
click at [451, 473] on p "Hydrate, bond & repair, and nourish for [PERSON_NAME], longer hair with less br…" at bounding box center [536, 433] width 403 height 86
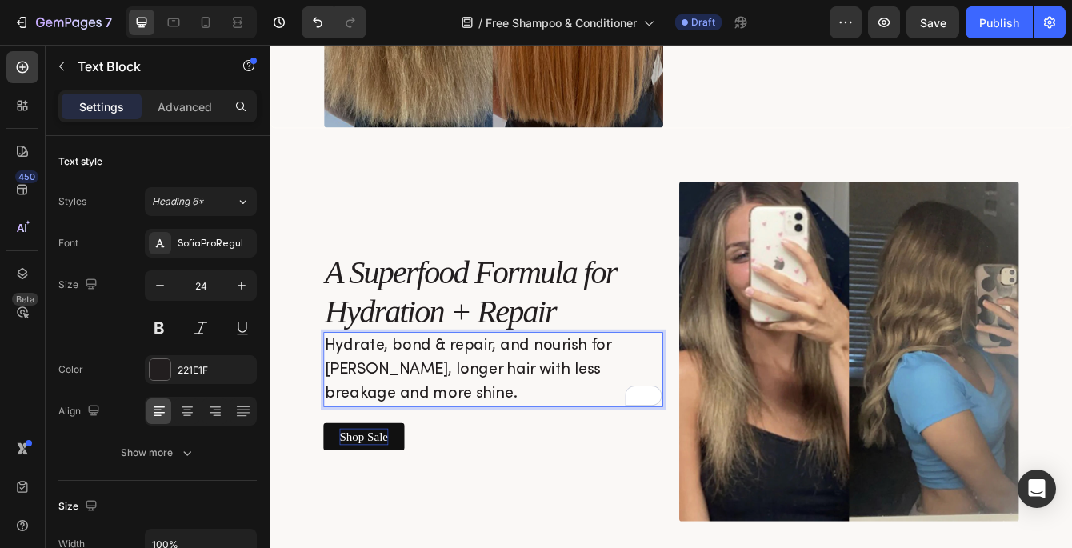
scroll to position [2551, 0]
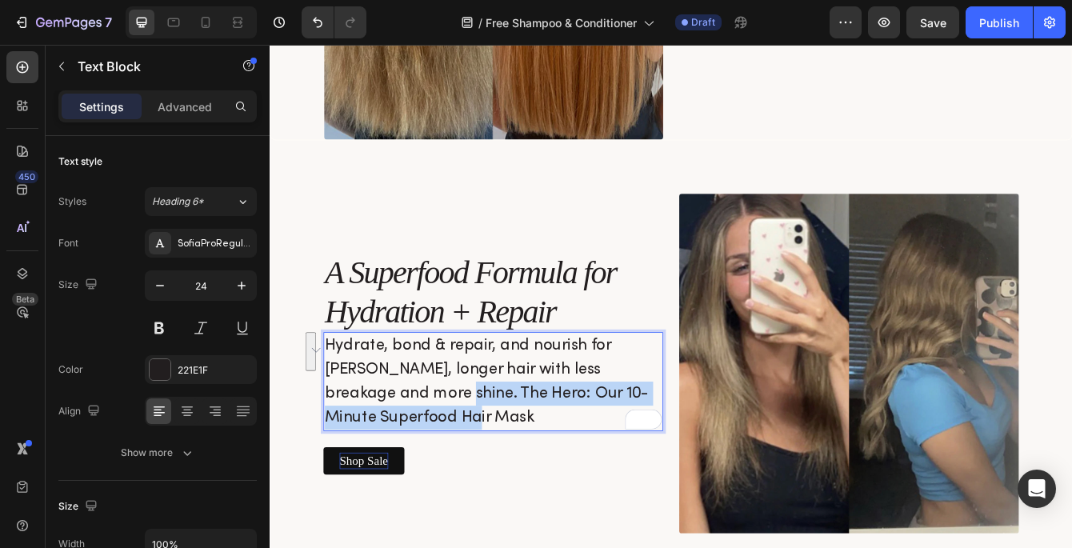
drag, startPoint x: 439, startPoint y: 491, endPoint x: 390, endPoint y: 455, distance: 60.7
click at [390, 455] on p "Hydrate, bond & repair, and nourish for [PERSON_NAME], longer hair with less br…" at bounding box center [536, 447] width 403 height 115
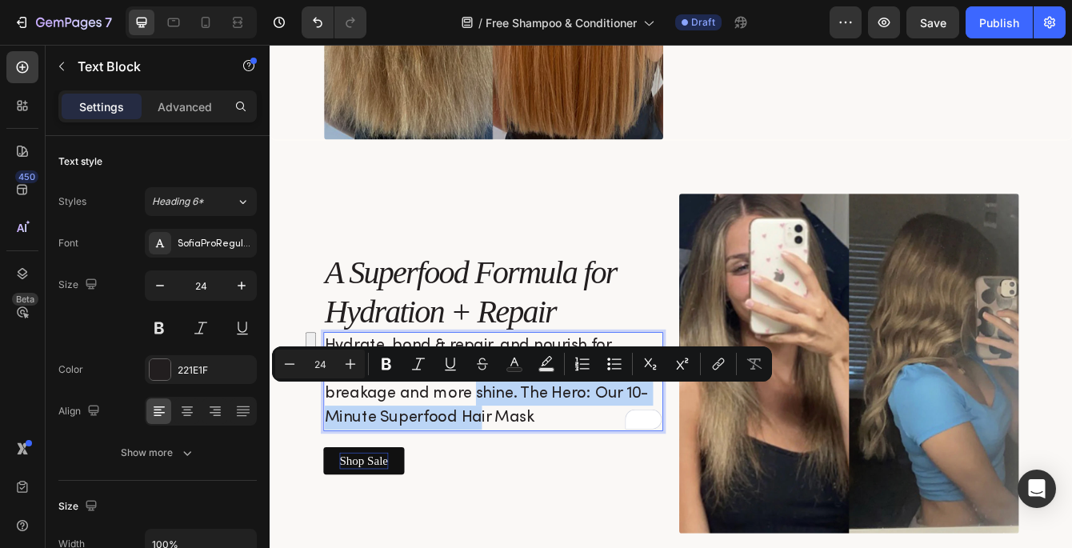
copy p "The Hero: Our 10-Minute Superfood Hair Mask"
click at [405, 346] on h2 "A Superfood Formula for Hydration + Repair" at bounding box center [537, 340] width 407 height 95
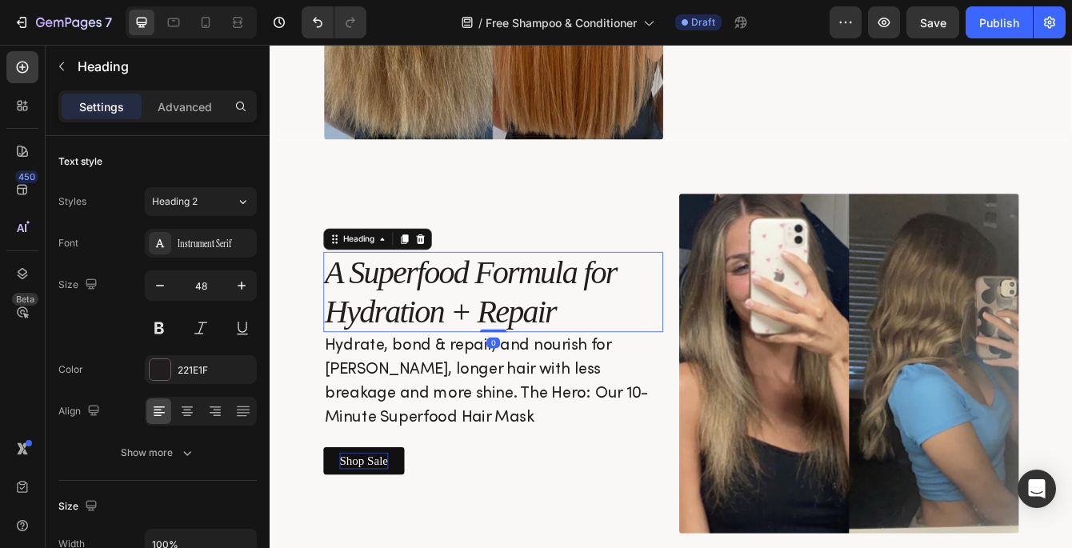
click at [405, 346] on h2 "A Superfood Formula for Hydration + Repair" at bounding box center [537, 340] width 407 height 95
click at [405, 346] on p "A Superfood Formula for Hydration + Repair" at bounding box center [536, 340] width 403 height 92
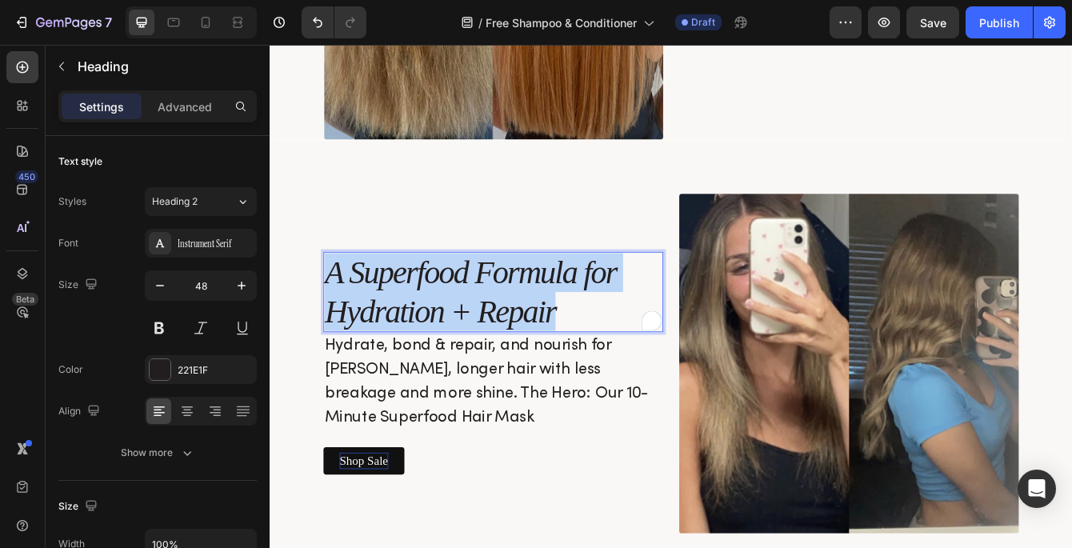
click at [405, 346] on p "A Superfood Formula for Hydration + Repair" at bounding box center [536, 340] width 403 height 92
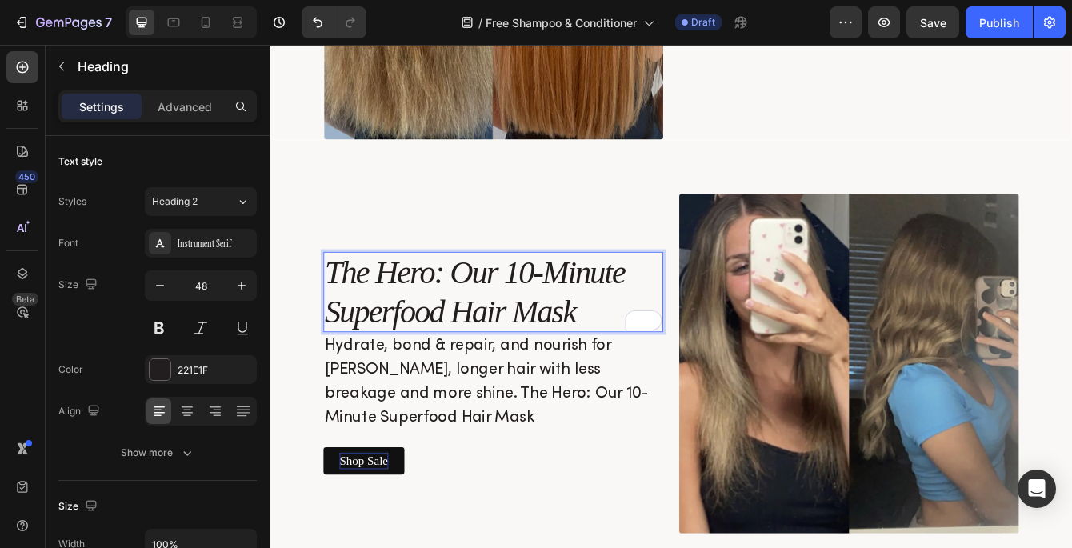
click at [913, 340] on img at bounding box center [962, 426] width 407 height 407
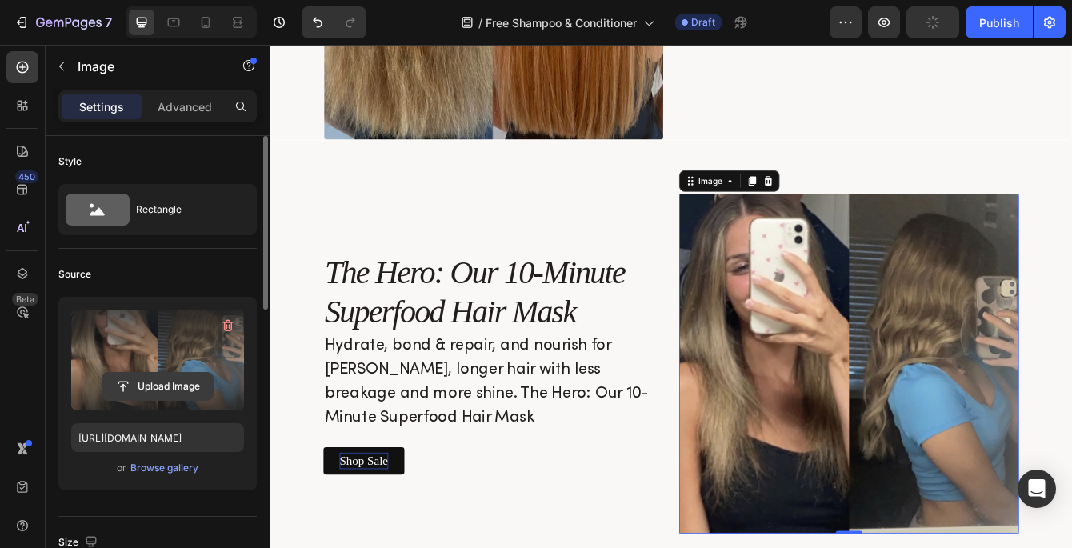
click at [149, 379] on input "file" at bounding box center [157, 386] width 110 height 27
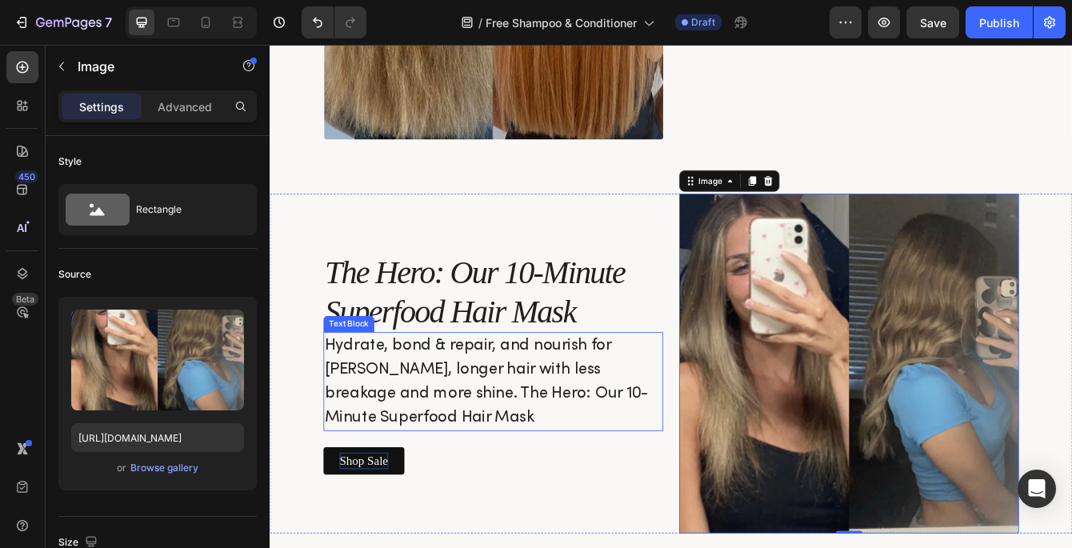
click at [450, 443] on p "Hydrate, bond & repair, and nourish for [PERSON_NAME], longer hair with less br…" at bounding box center [536, 447] width 403 height 115
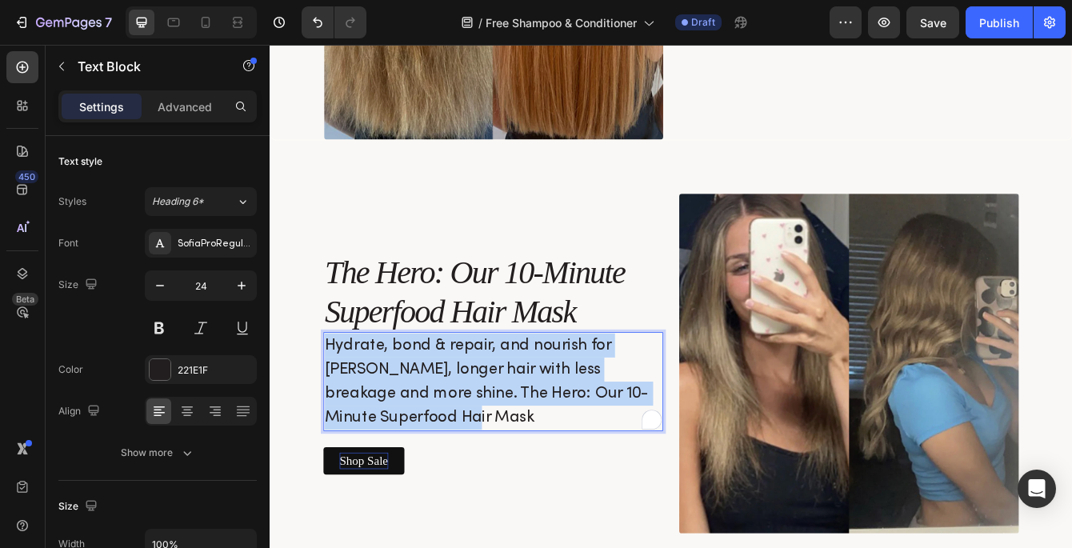
click at [450, 443] on p "Hydrate, bond & repair, and nourish for [PERSON_NAME], longer hair with less br…" at bounding box center [536, 447] width 403 height 115
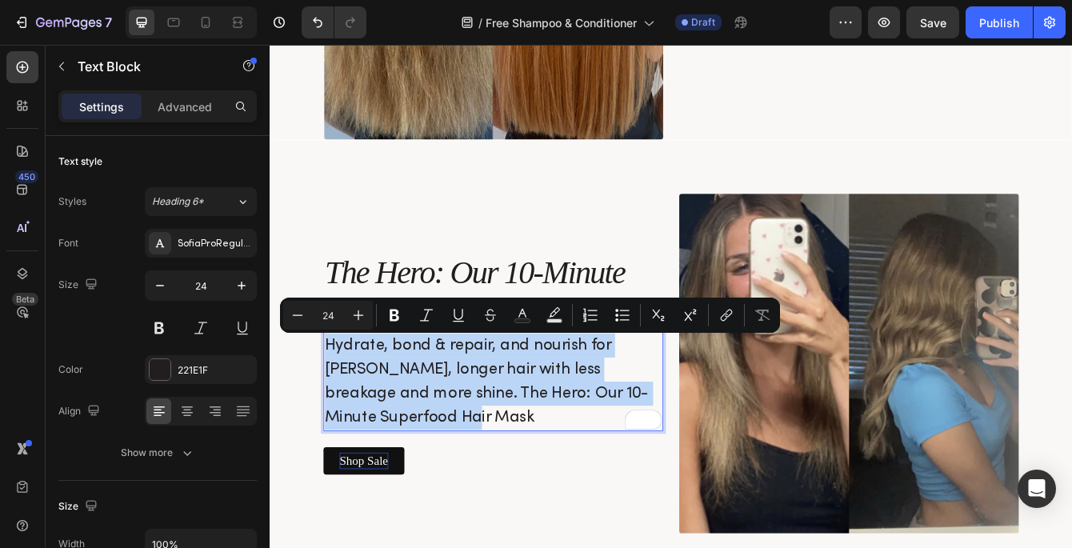
click at [459, 441] on p "Hydrate, bond & repair, and nourish for [PERSON_NAME], longer hair with less br…" at bounding box center [536, 447] width 403 height 115
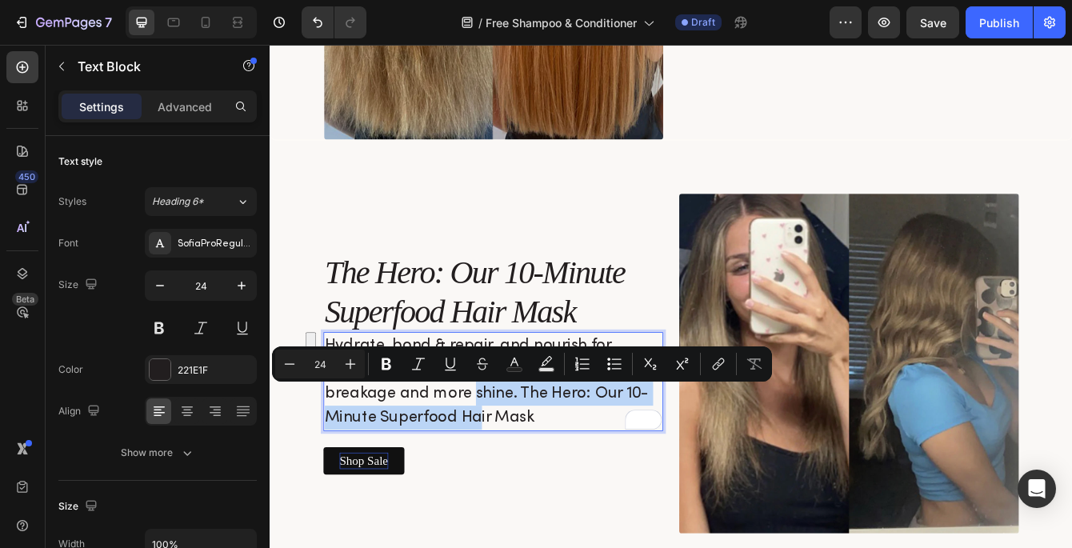
drag, startPoint x: 438, startPoint y: 487, endPoint x: 392, endPoint y: 461, distance: 52.7
click at [392, 461] on p "Hydrate, bond & repair, and nourish for [PERSON_NAME], longer hair with less br…" at bounding box center [536, 447] width 403 height 115
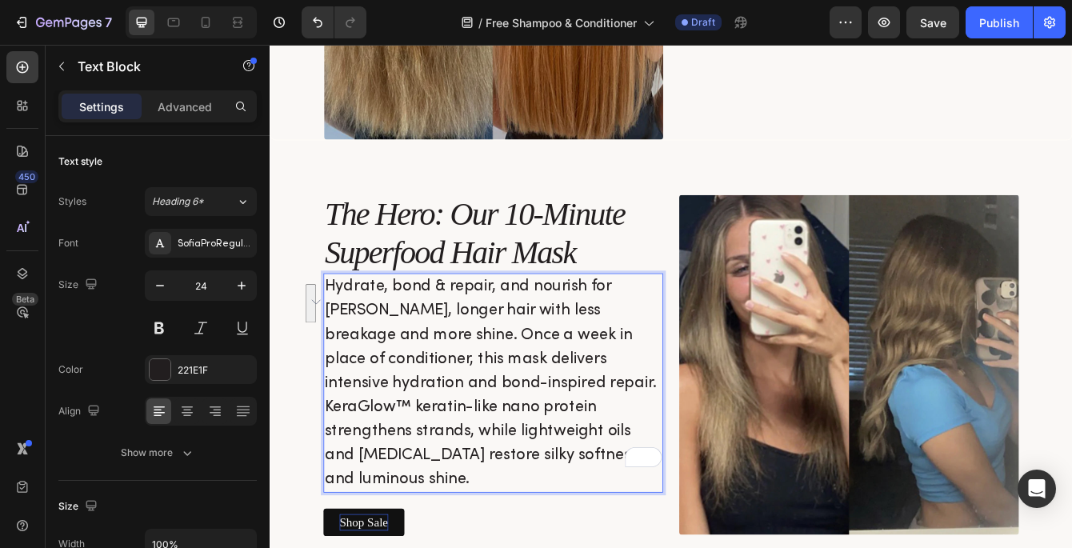
scroll to position [2493, 0]
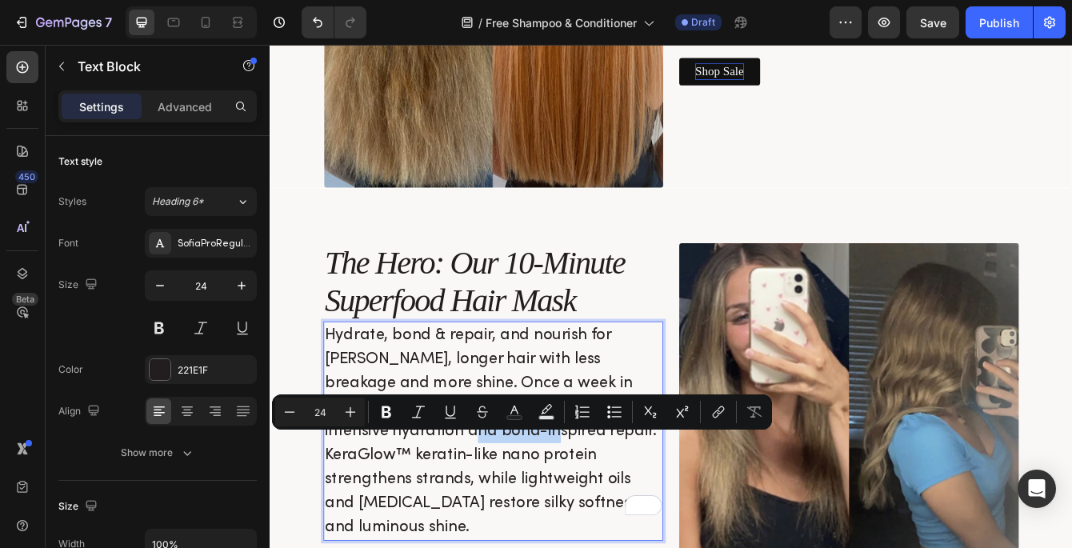
drag, startPoint x: 462, startPoint y: 521, endPoint x: 379, endPoint y: 520, distance: 82.4
click at [379, 520] on p "Hydrate, bond & repair, and nourish for [PERSON_NAME], longer hair with less br…" at bounding box center [536, 507] width 403 height 259
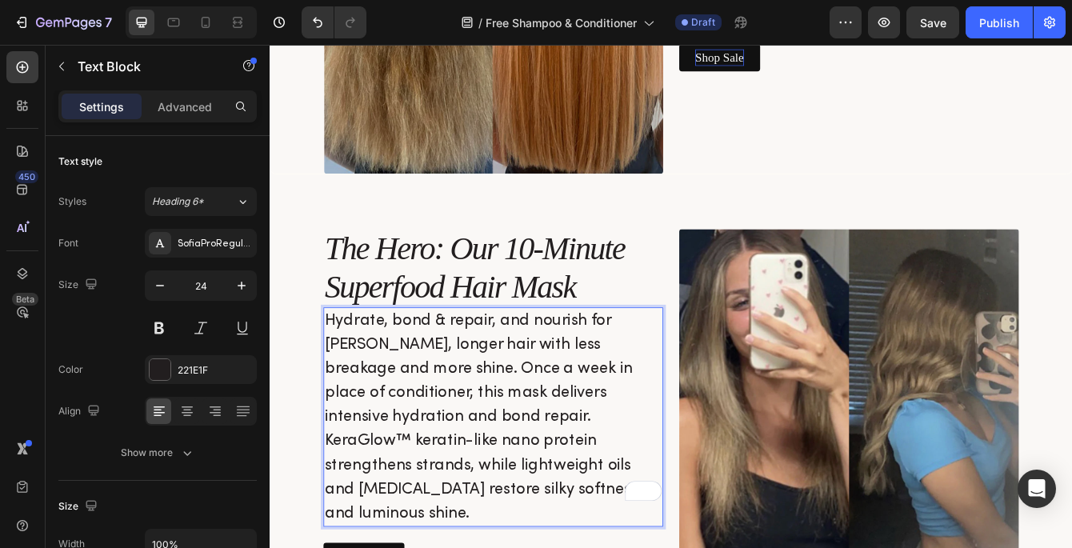
scroll to position [2519, 0]
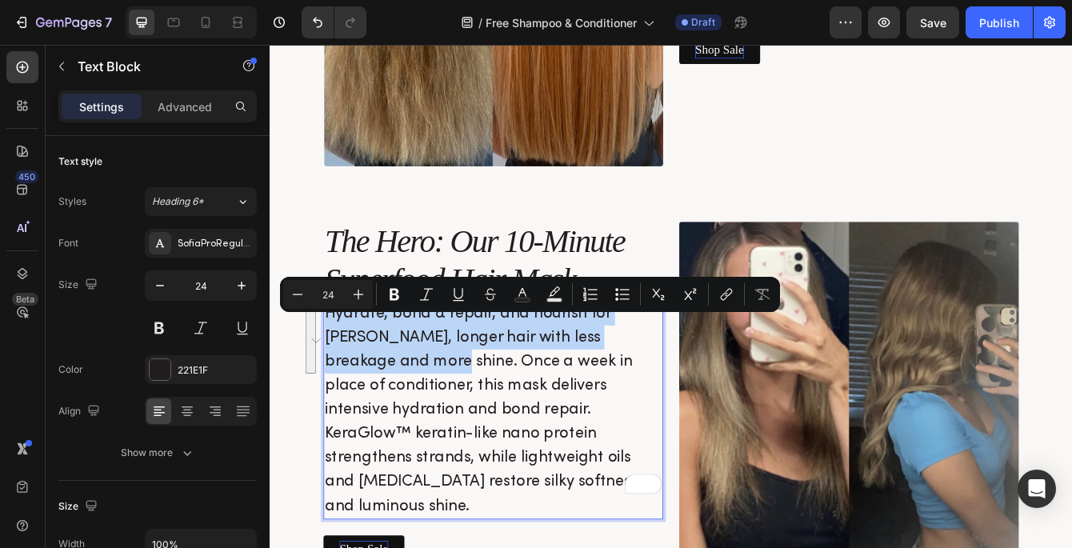
drag, startPoint x: 385, startPoint y: 434, endPoint x: 335, endPoint y: 370, distance: 81.0
click at [335, 370] on p "Hydrate, bond & repair, and nourish for [PERSON_NAME], longer hair with less br…" at bounding box center [536, 481] width 403 height 259
click at [403, 421] on p "Hydrate, bond & repair, and nourish for [PERSON_NAME], longer hair with less br…" at bounding box center [536, 481] width 403 height 259
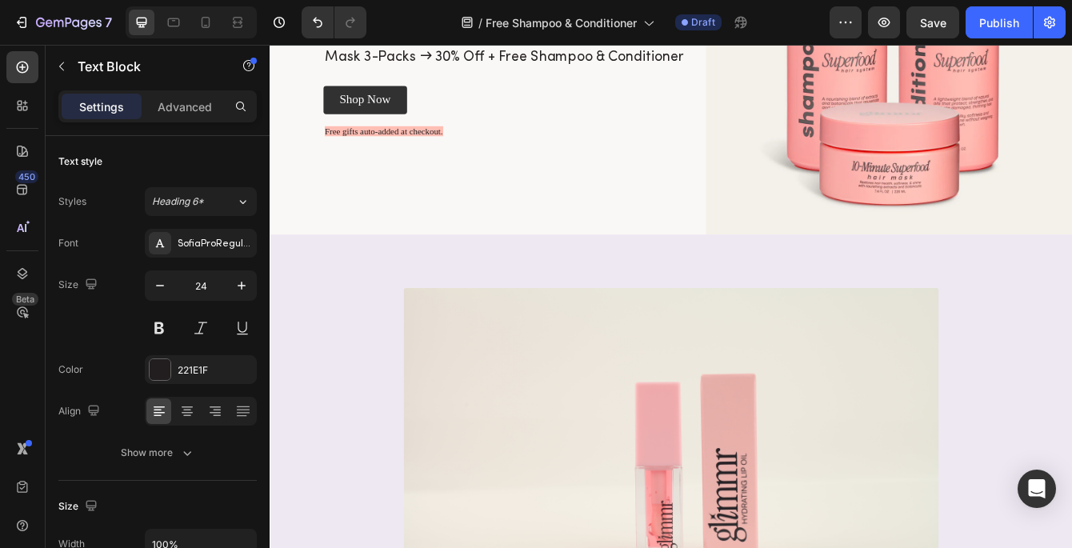
scroll to position [160, 0]
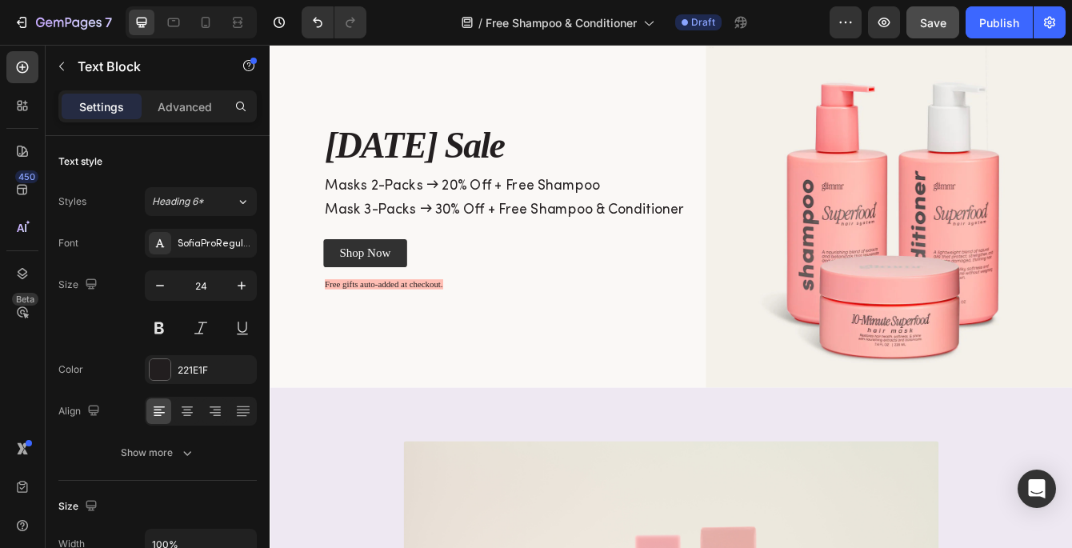
click at [922, 26] on span "Save" at bounding box center [933, 23] width 26 height 14
